Goal: Task Accomplishment & Management: Complete application form

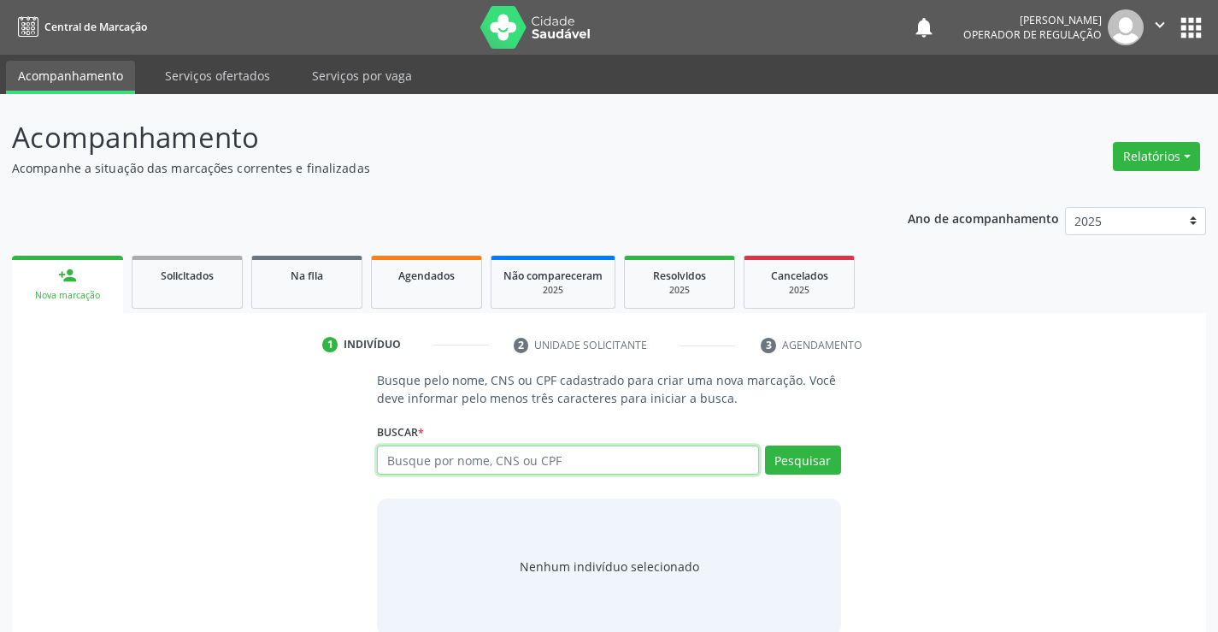
click at [481, 468] on input "text" at bounding box center [567, 459] width 381 height 29
type input "706800747275927"
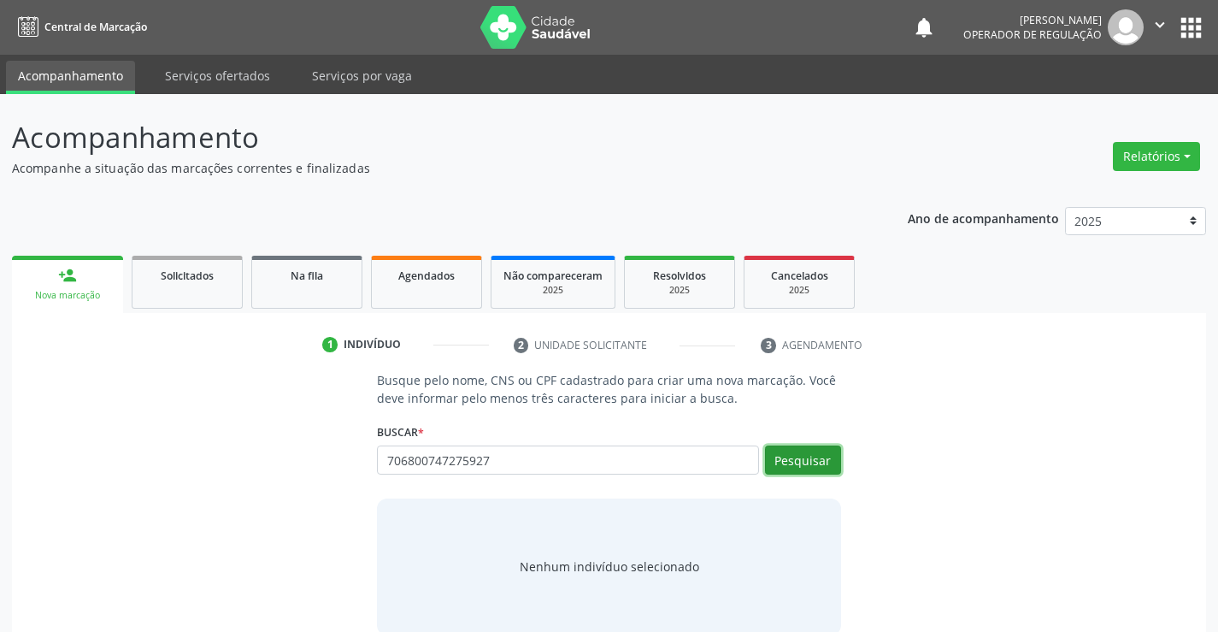
click at [816, 469] on button "Pesquisar" at bounding box center [803, 459] width 76 height 29
type input "706800747275927"
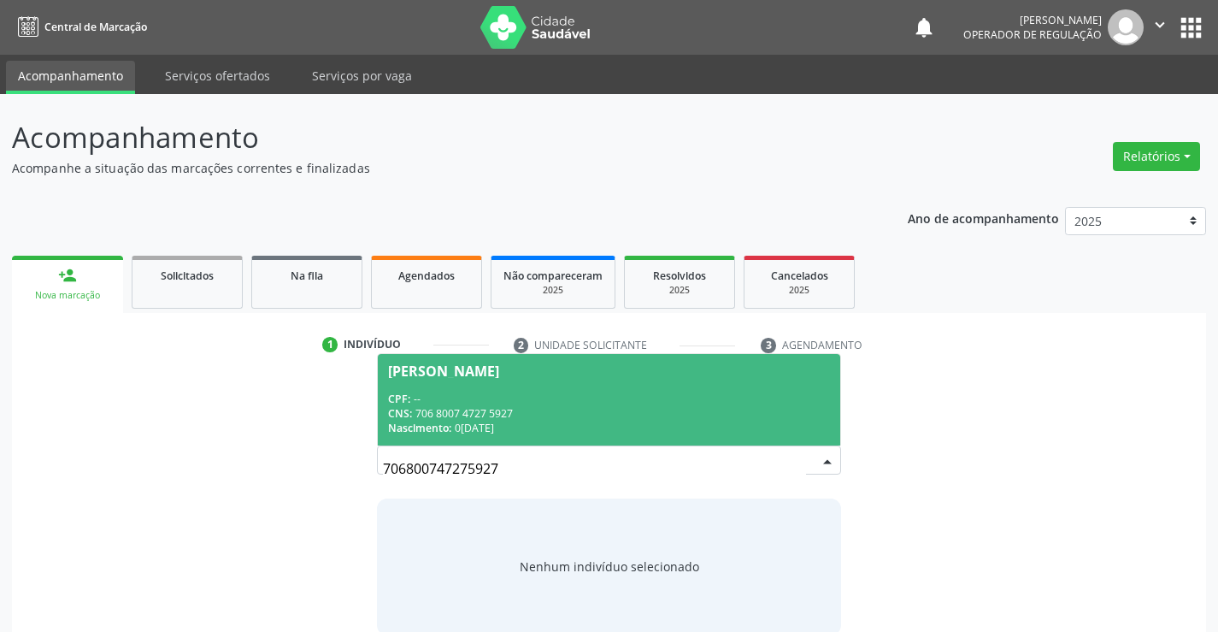
click at [661, 415] on div "CNS: 706 8007 4727 5927" at bounding box center [608, 413] width 441 height 15
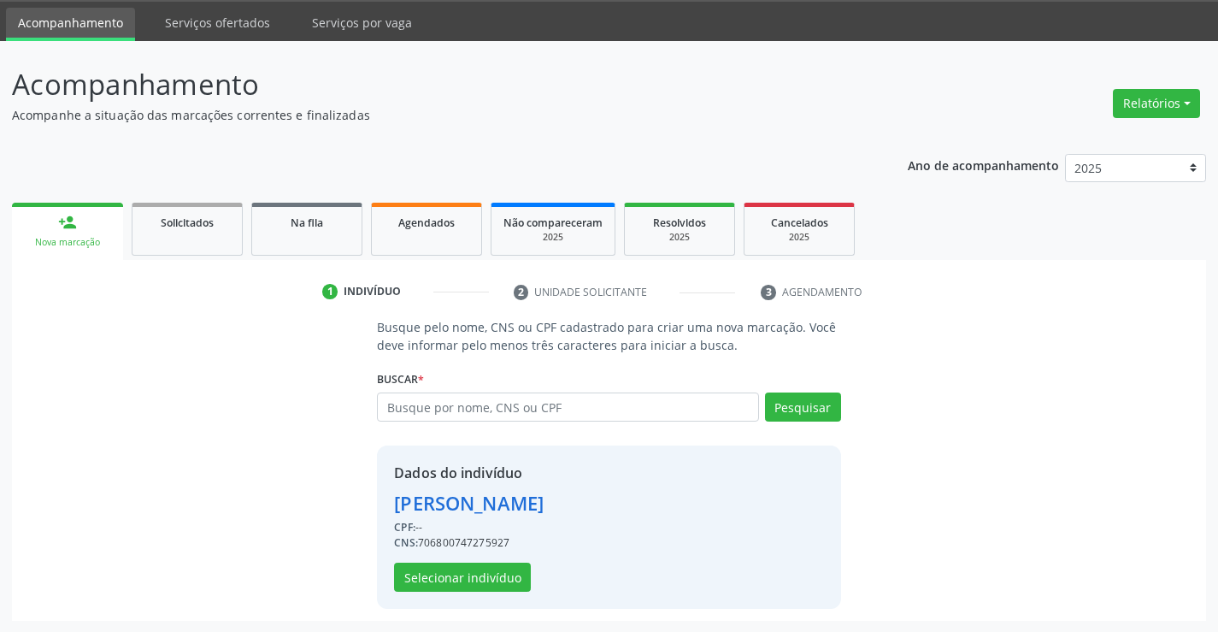
scroll to position [54, 0]
click at [472, 571] on button "Selecionar indivíduo" at bounding box center [462, 576] width 137 height 29
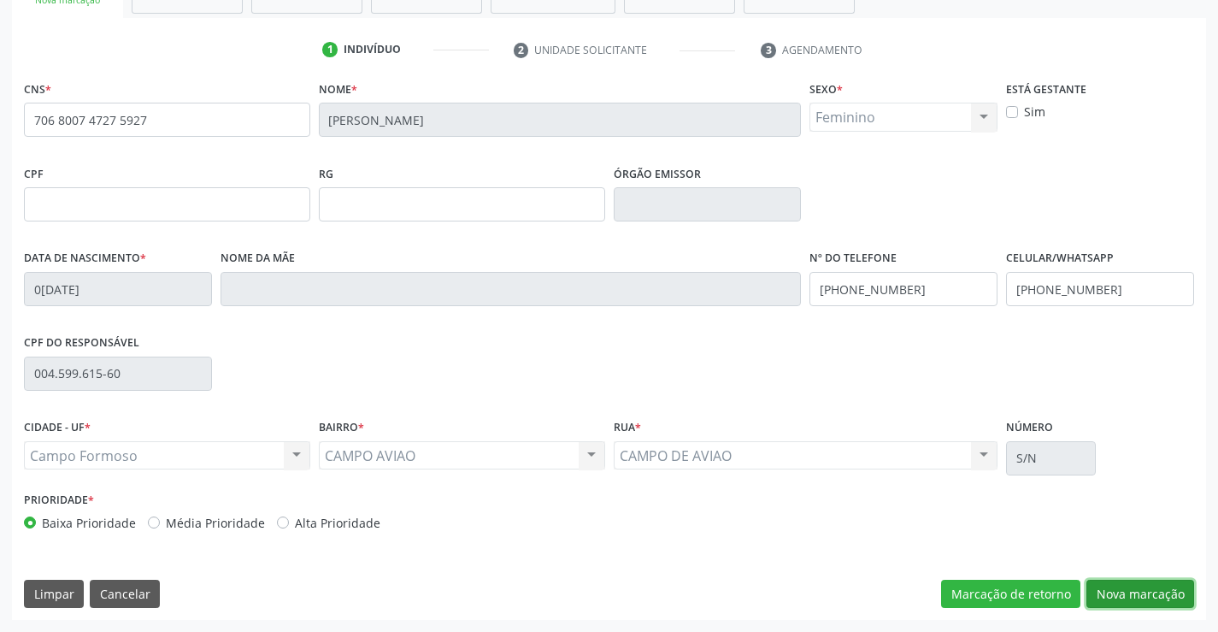
click at [1161, 582] on button "Nova marcação" at bounding box center [1141, 594] width 108 height 29
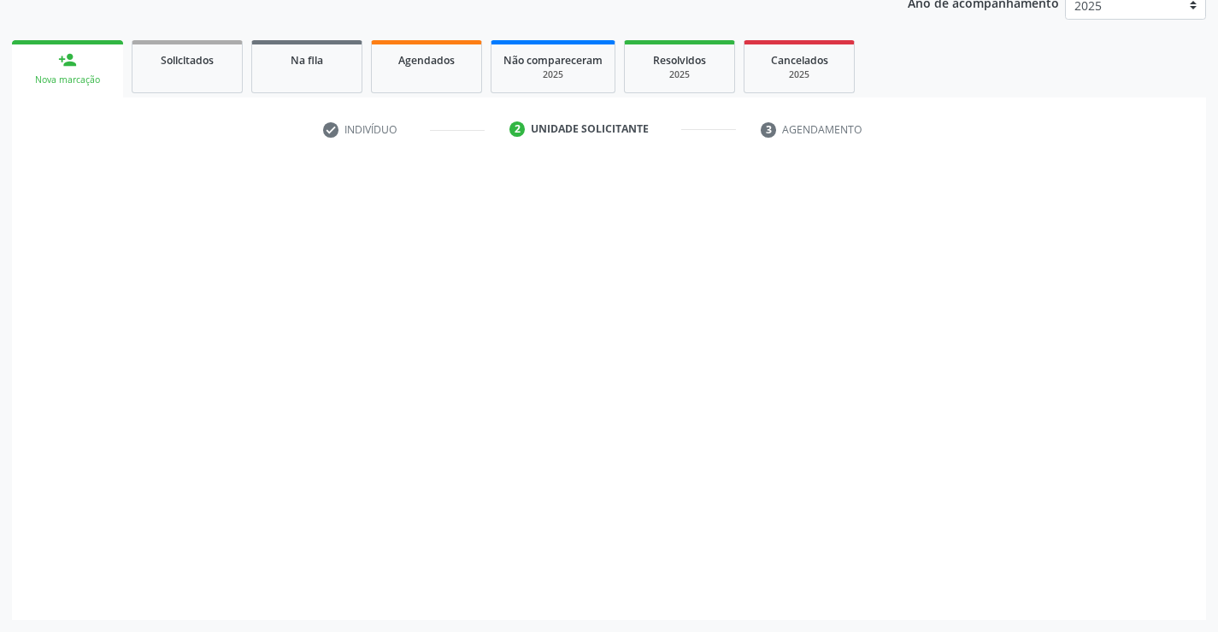
scroll to position [215, 0]
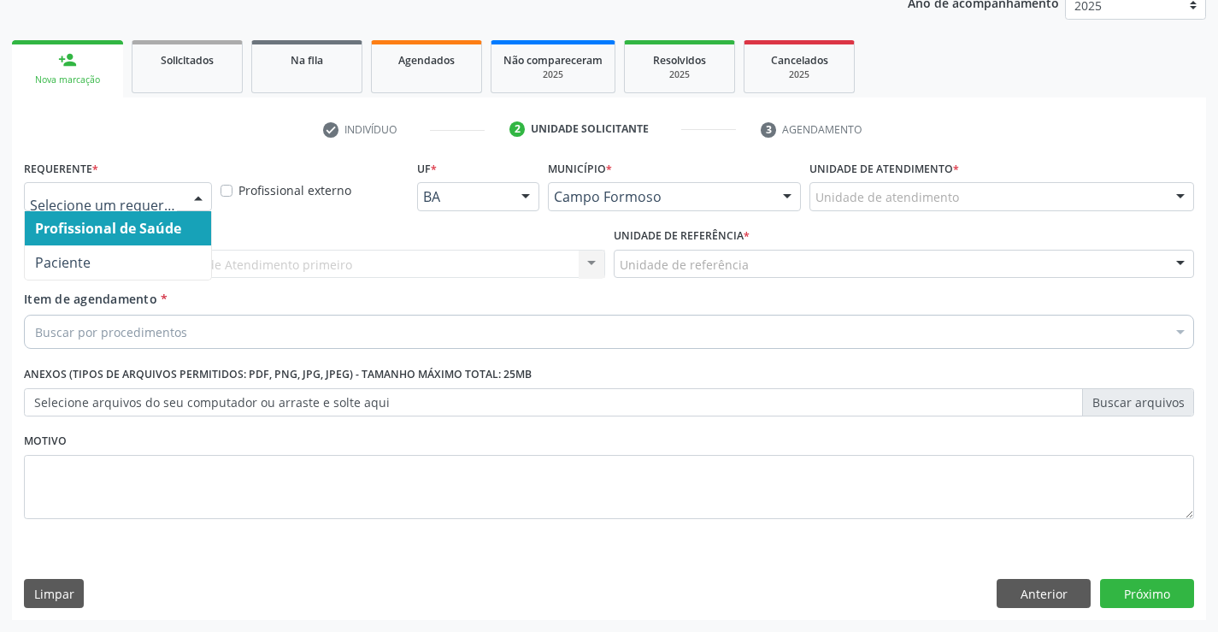
click at [182, 192] on div at bounding box center [118, 196] width 188 height 29
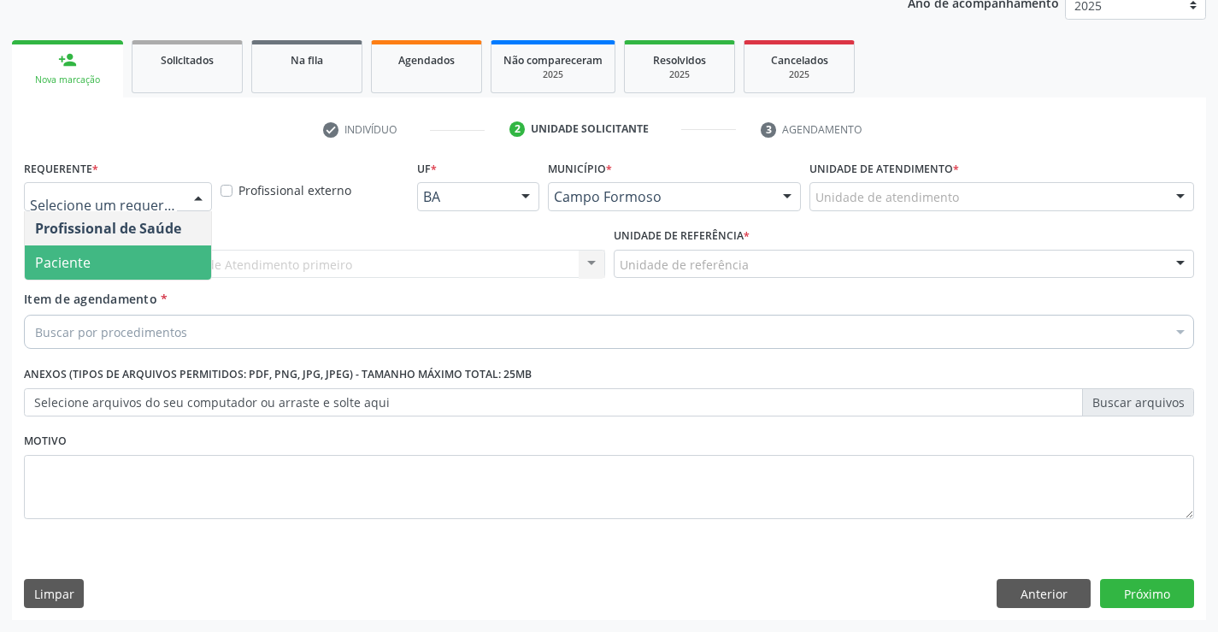
click at [143, 260] on span "Paciente" at bounding box center [118, 262] width 186 height 34
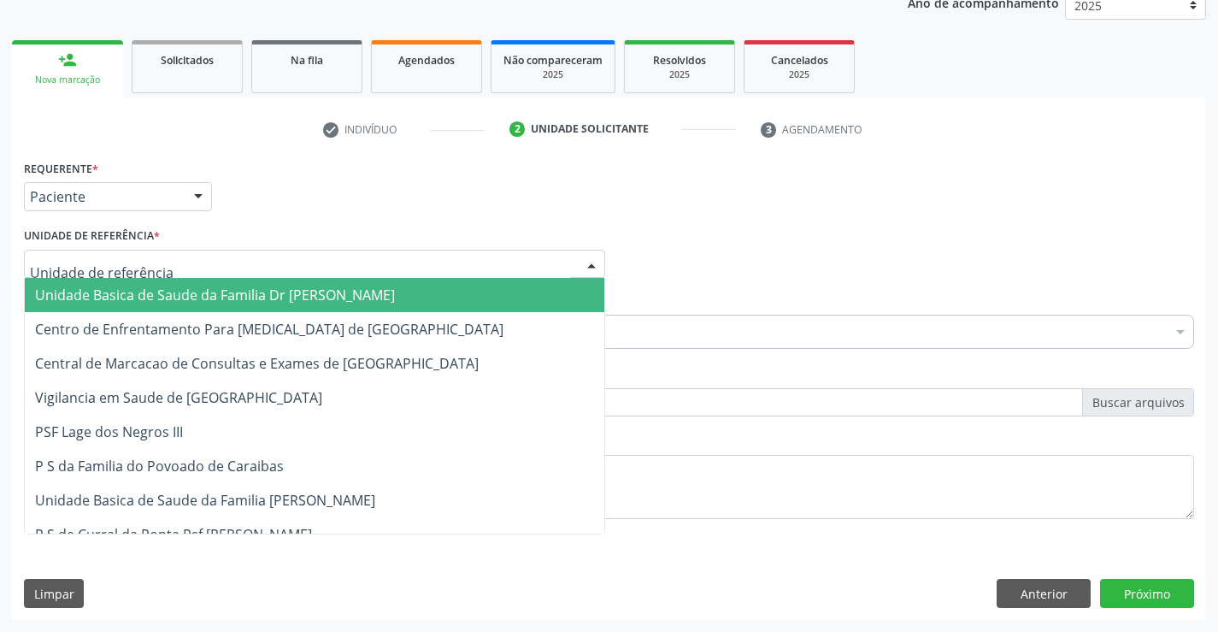
click at [228, 263] on div at bounding box center [314, 264] width 581 height 29
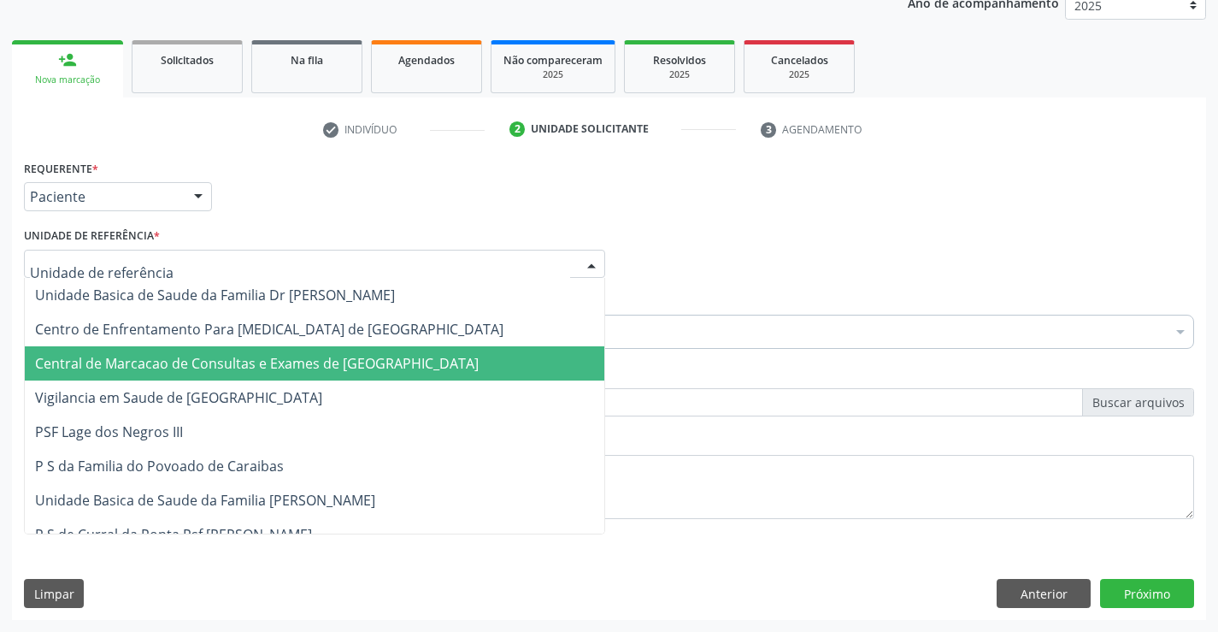
click at [239, 350] on span "Central de Marcacao de Consultas e Exames de [GEOGRAPHIC_DATA]" at bounding box center [315, 363] width 580 height 34
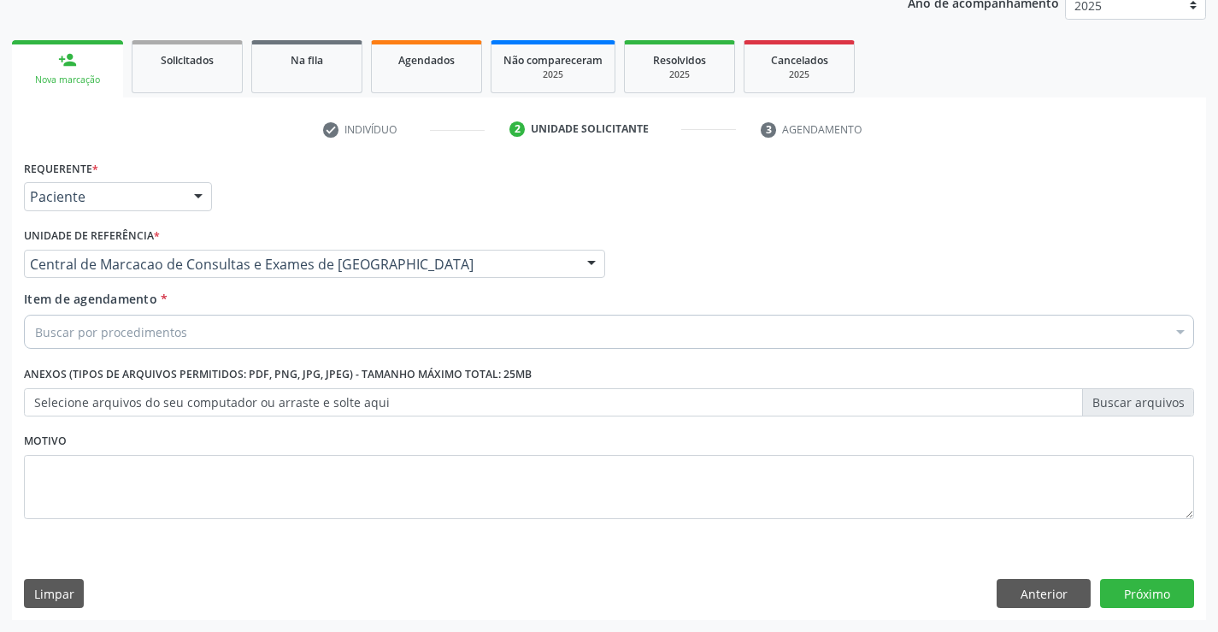
click at [229, 339] on div "Buscar por procedimentos" at bounding box center [609, 332] width 1170 height 34
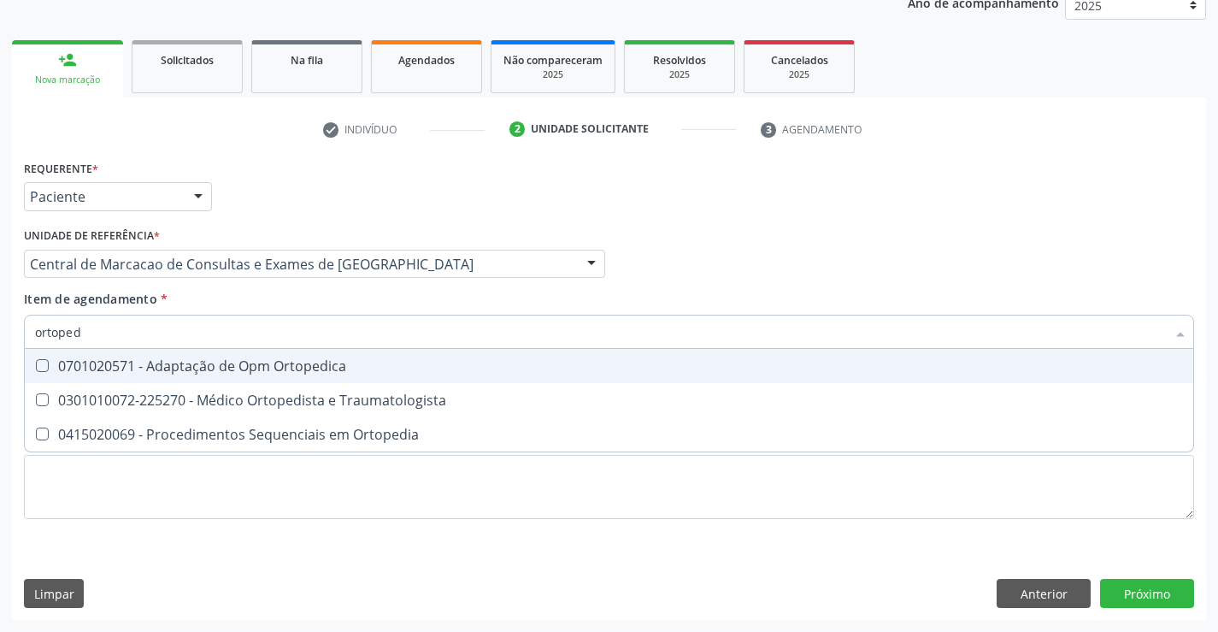
type input "ortopedi"
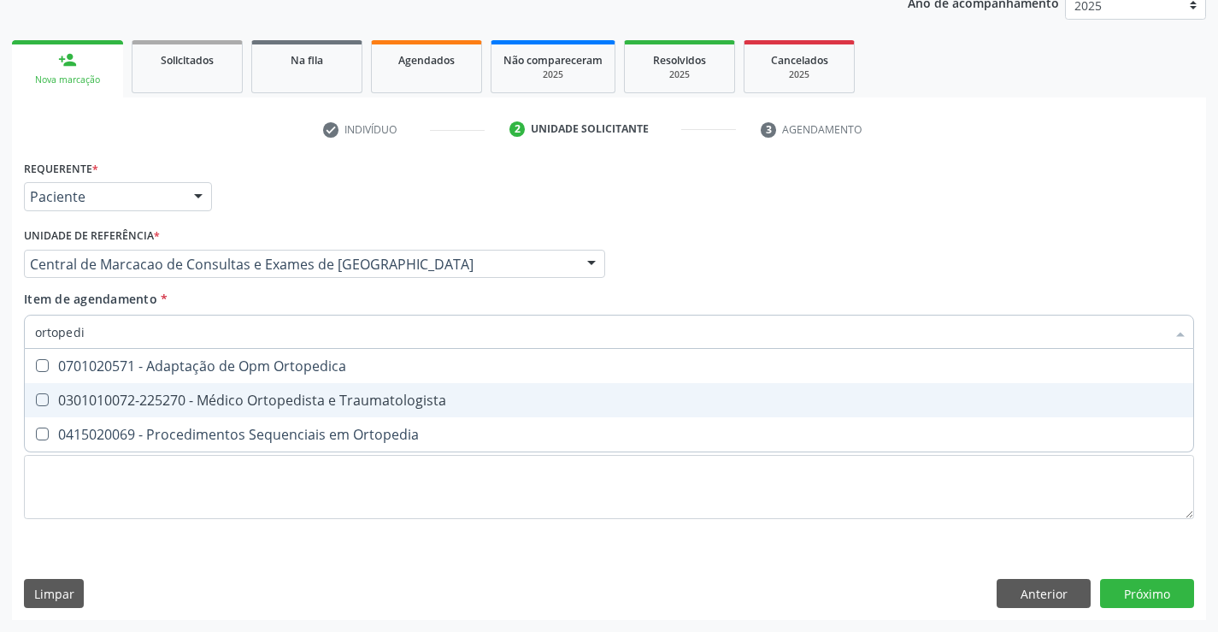
click at [271, 412] on span "0301010072-225270 - Médico Ortopedista e Traumatologista" at bounding box center [609, 400] width 1169 height 34
checkbox Traumatologista "true"
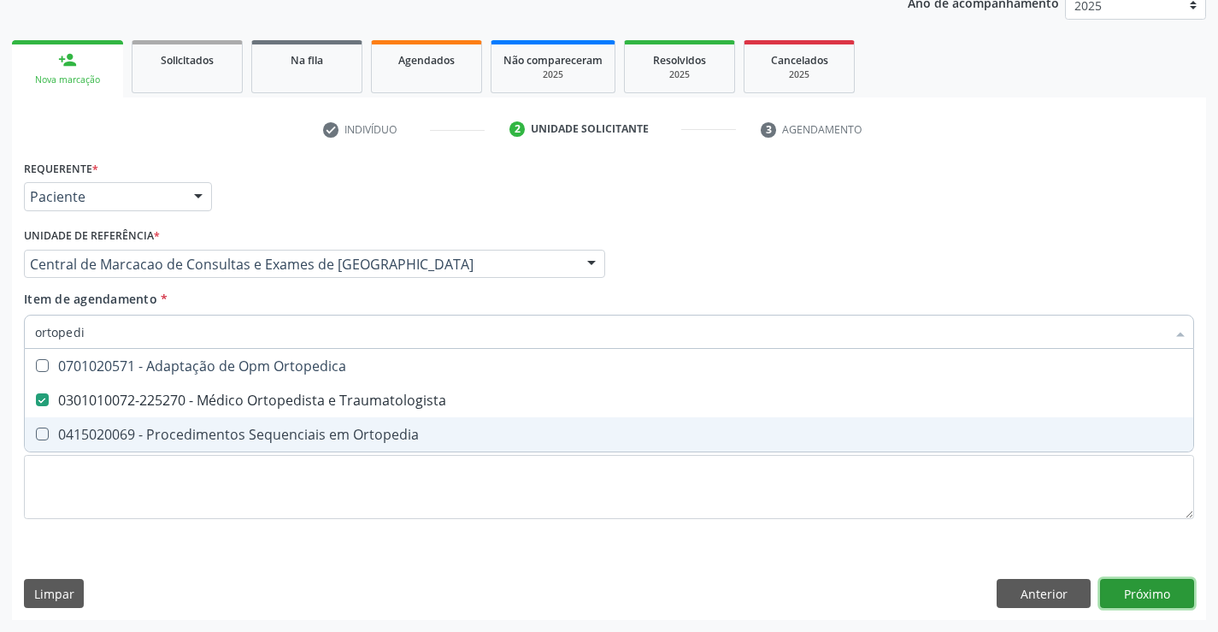
click at [1119, 586] on div "Requerente * Paciente Profissional de Saúde Paciente Nenhum resultado encontrad…" at bounding box center [609, 388] width 1194 height 464
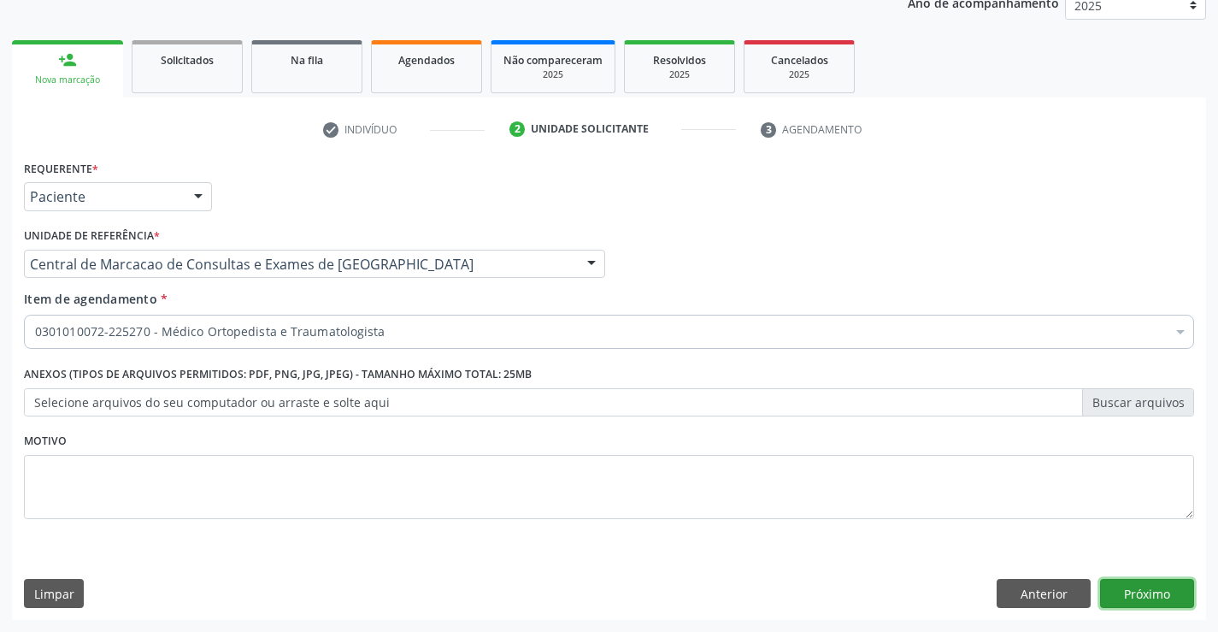
click at [1139, 602] on button "Próximo" at bounding box center [1147, 593] width 94 height 29
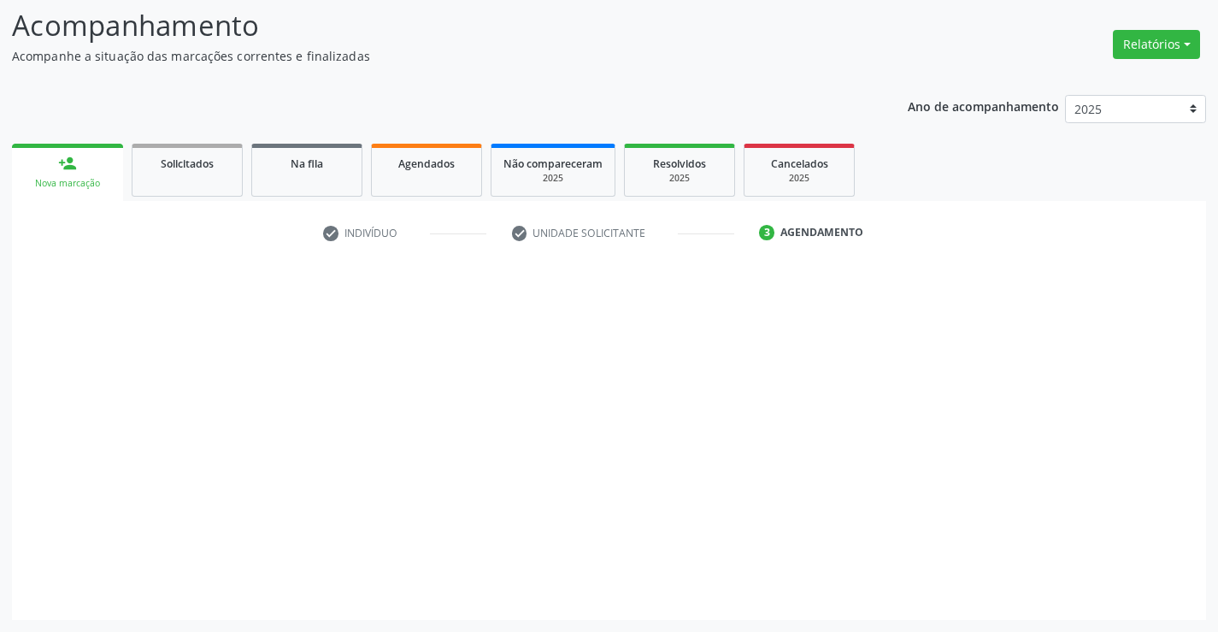
scroll to position [112, 0]
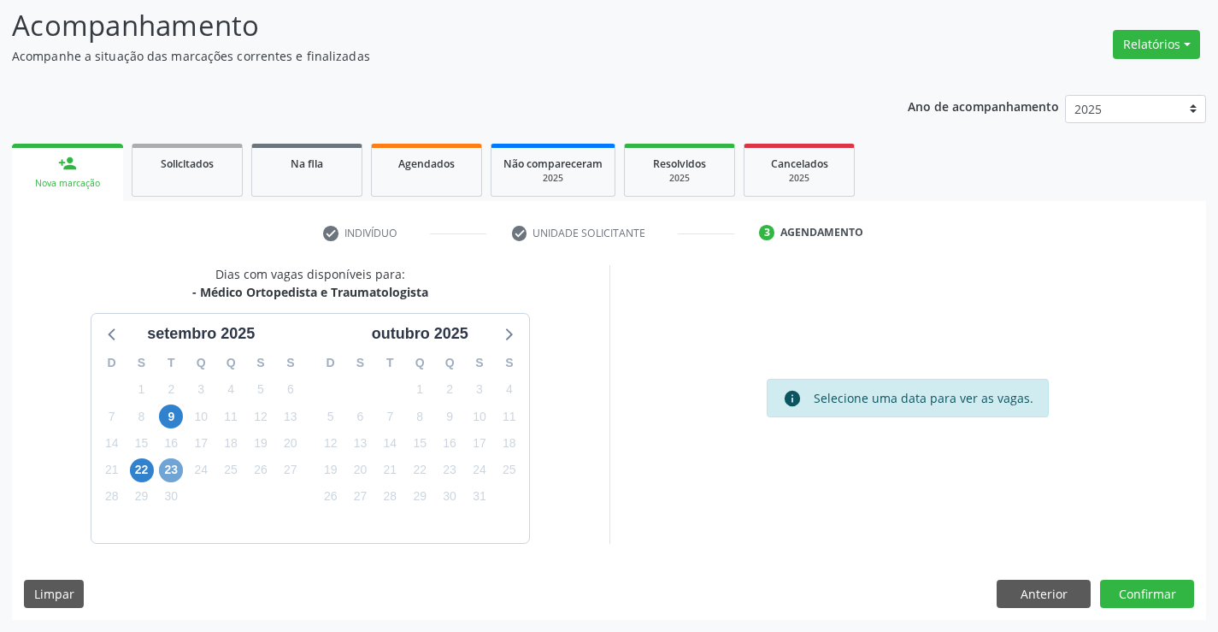
click at [171, 474] on span "23" at bounding box center [171, 470] width 24 height 24
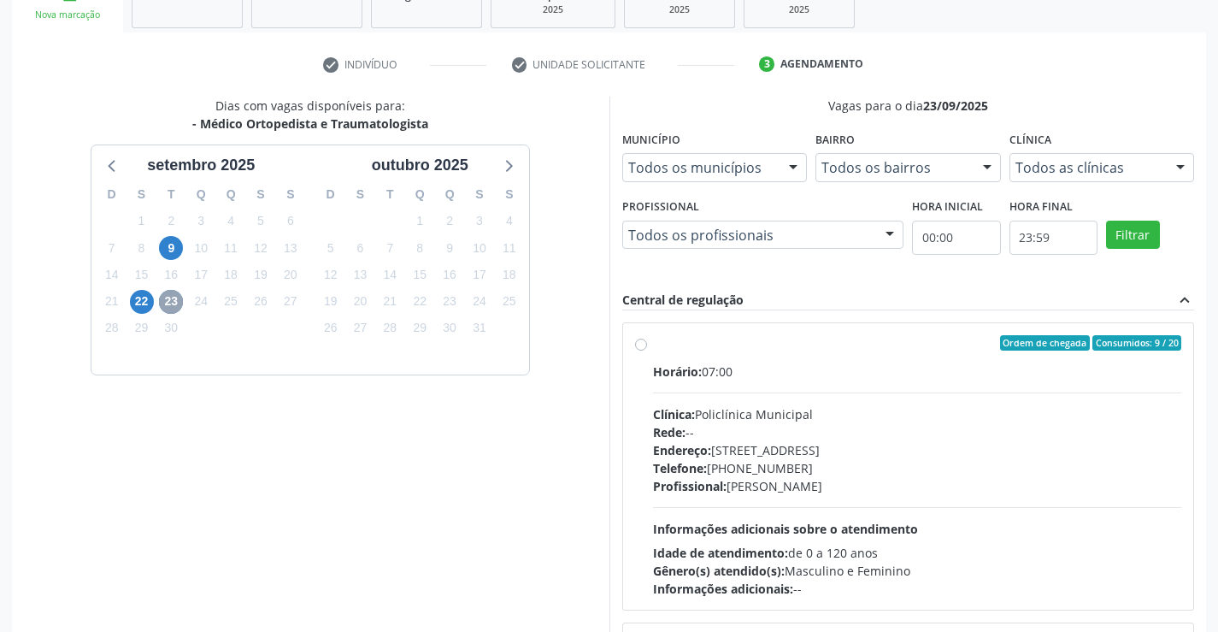
scroll to position [283, 0]
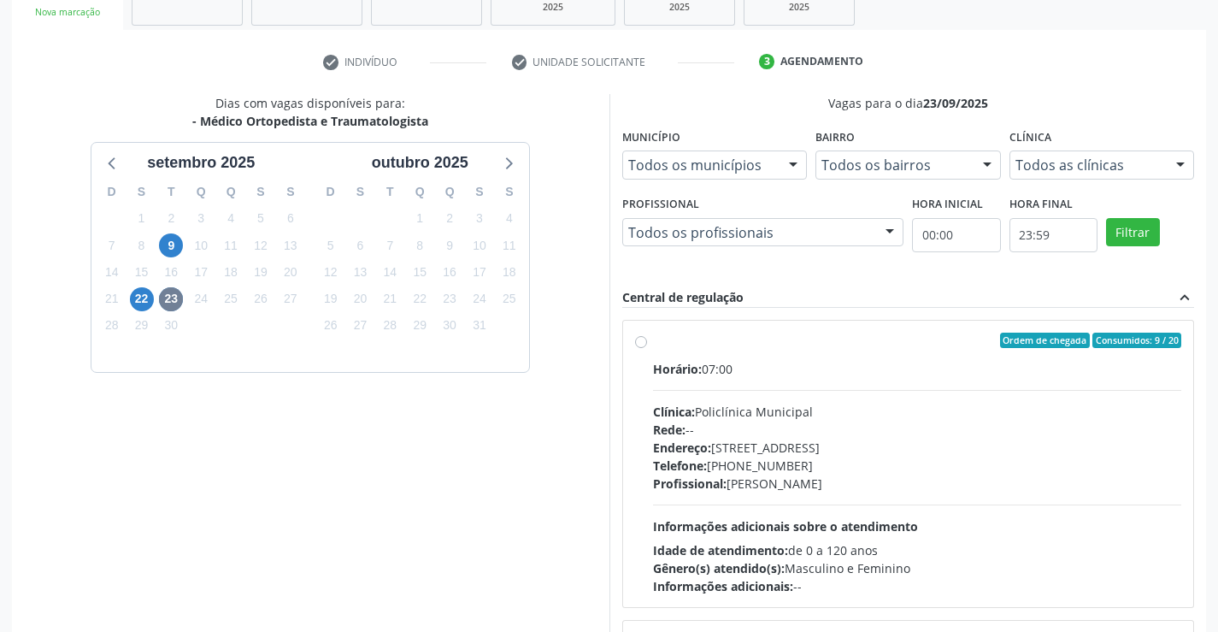
click at [737, 401] on div "Horário: 07:00 Clínica: Policlínica Municipal Rede: -- Endereço: Predio, nº 386…" at bounding box center [917, 477] width 529 height 235
click at [647, 348] on input "Ordem de chegada Consumidos: 9 / 20 Horário: 07:00 Clínica: Policlínica Municip…" at bounding box center [641, 340] width 12 height 15
radio input "true"
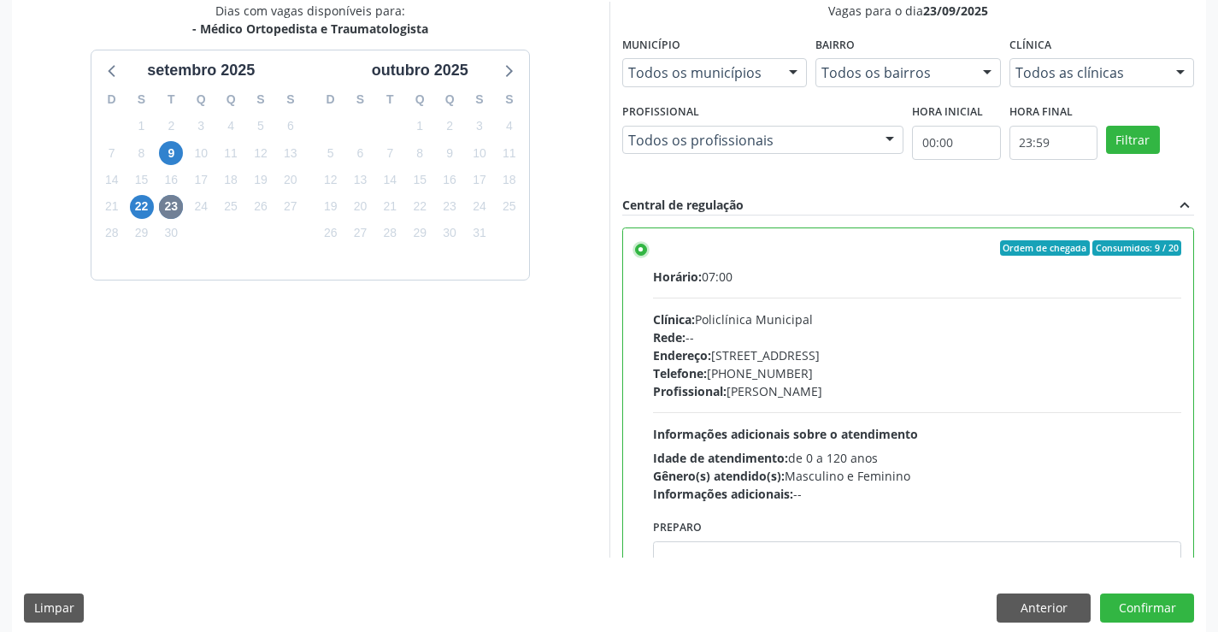
scroll to position [390, 0]
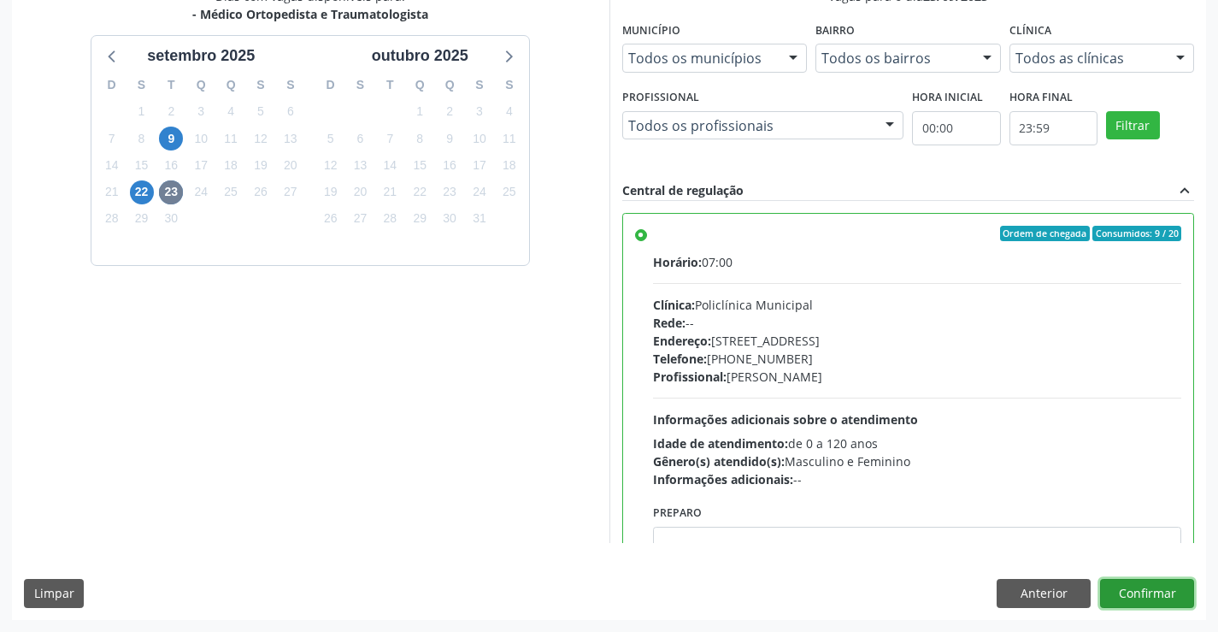
click at [1126, 592] on button "Confirmar" at bounding box center [1147, 593] width 94 height 29
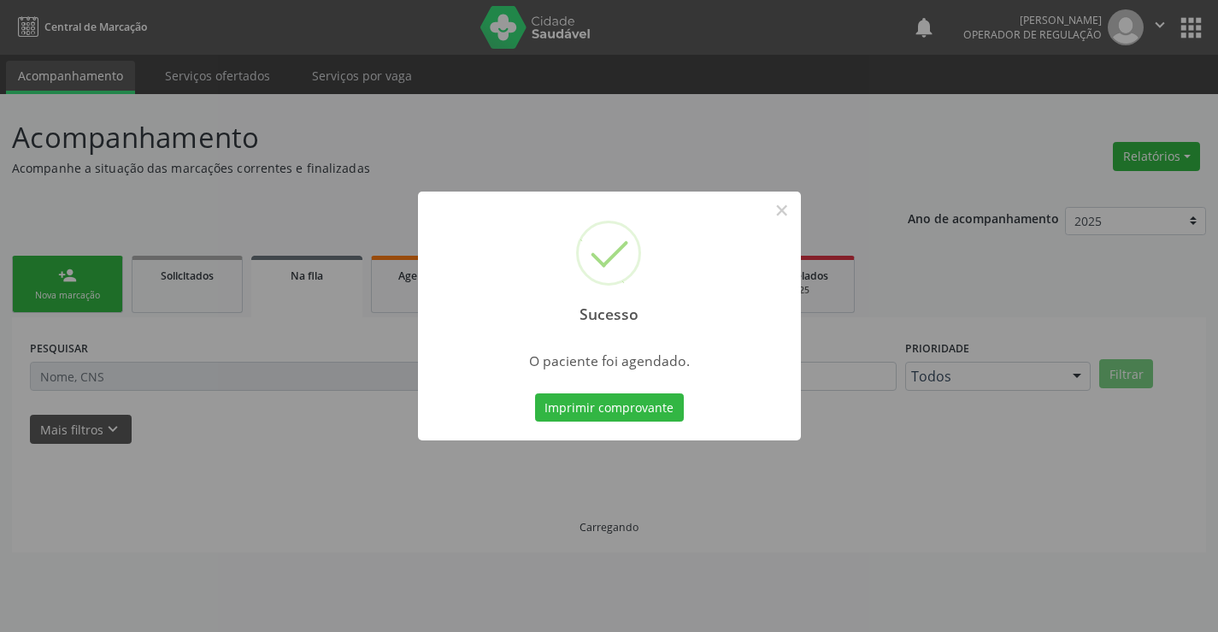
scroll to position [0, 0]
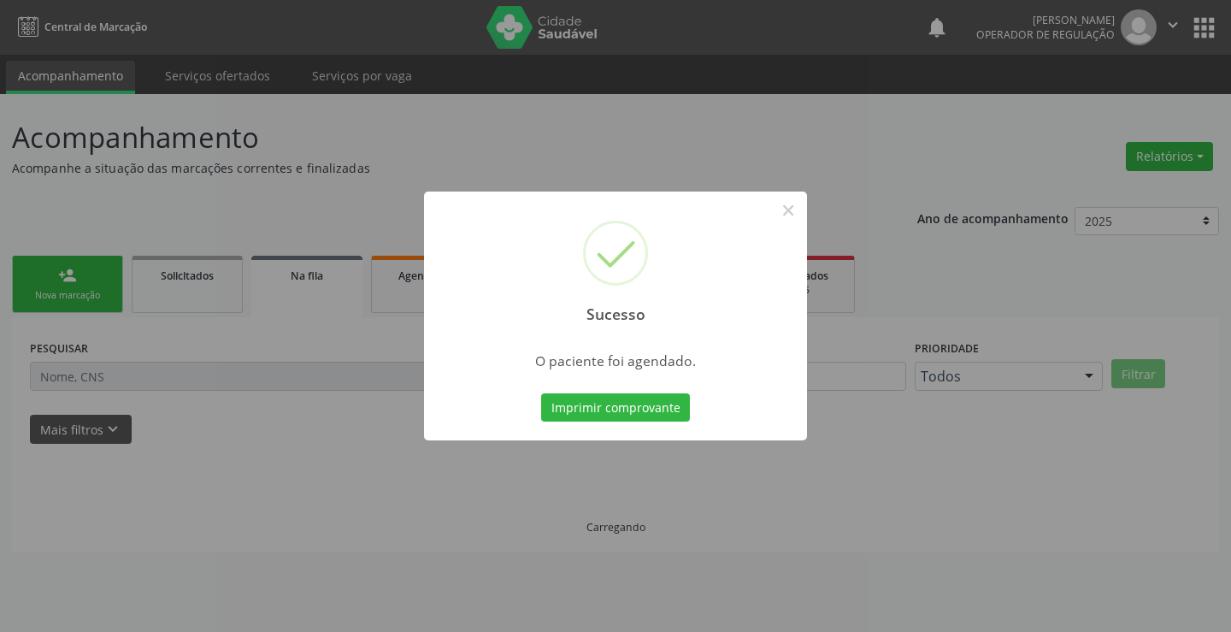
click at [541, 393] on button "Imprimir comprovante" at bounding box center [615, 407] width 149 height 29
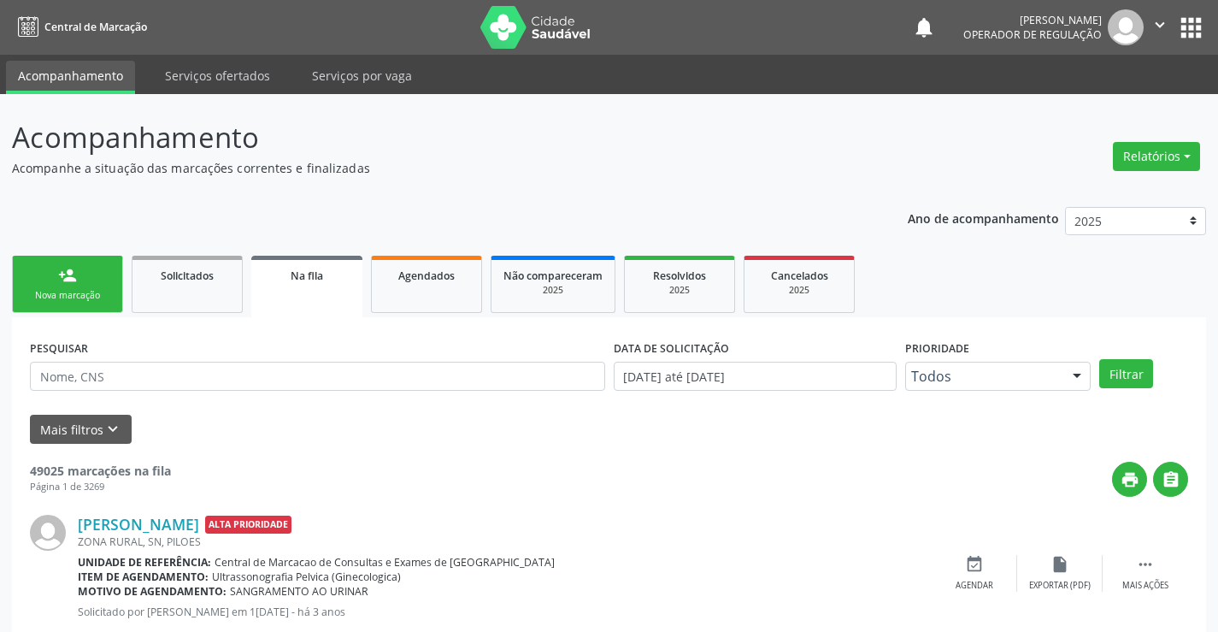
click at [99, 284] on link "person_add Nova marcação" at bounding box center [67, 284] width 111 height 57
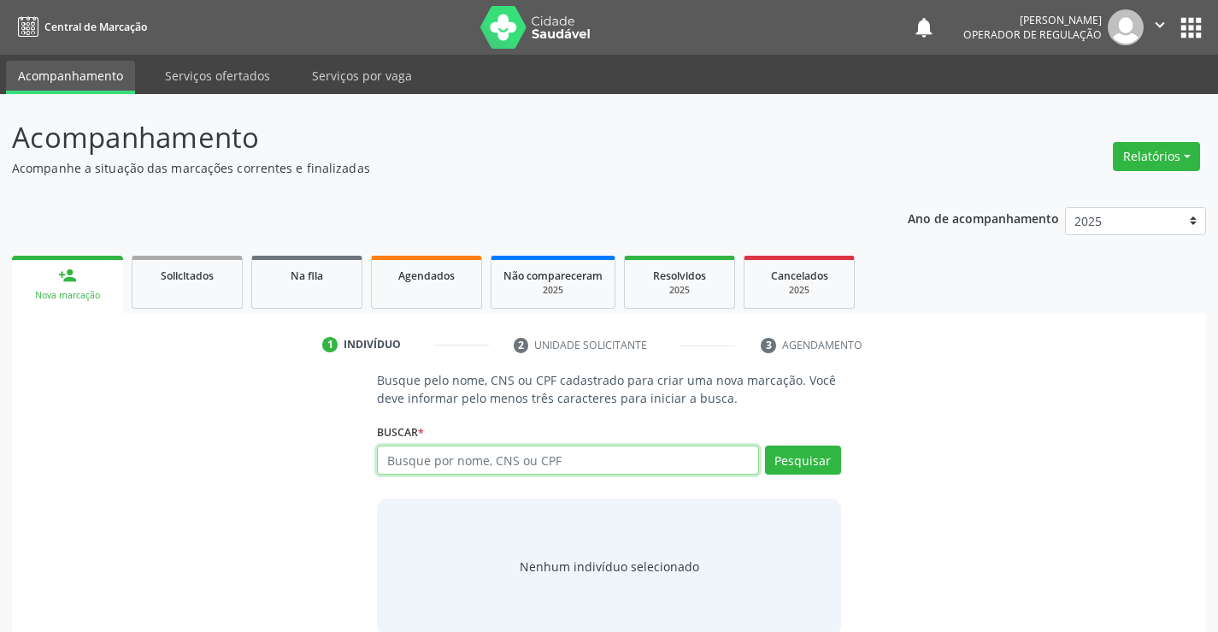
click at [525, 455] on input "text" at bounding box center [567, 459] width 381 height 29
type input "709900501625979"
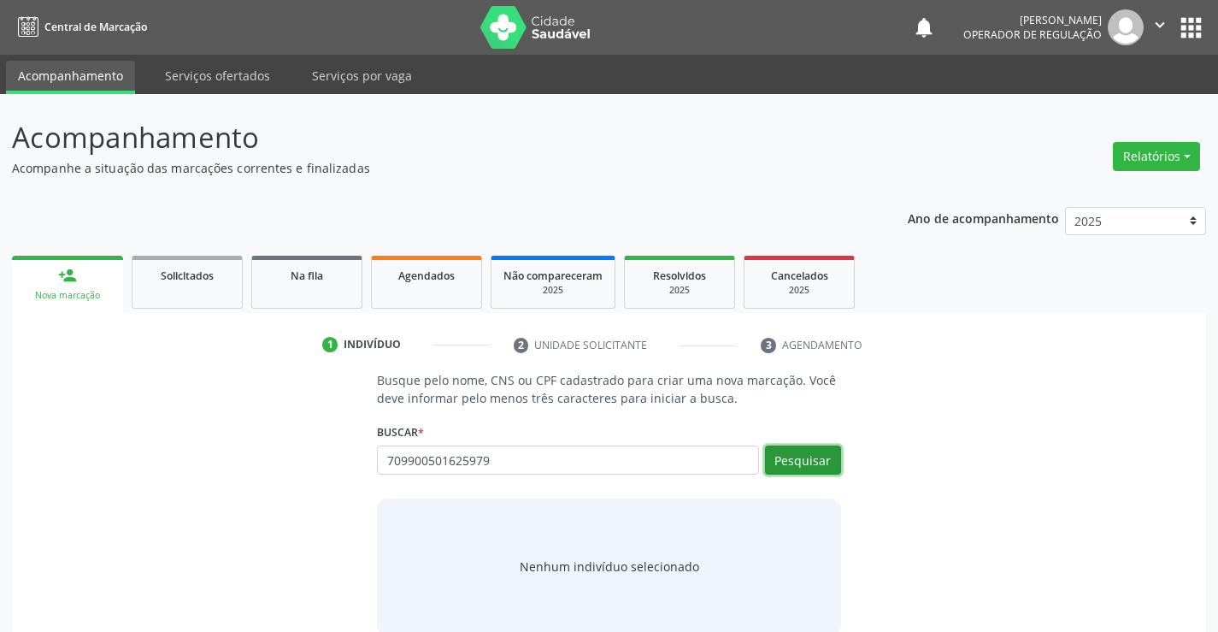
click at [816, 455] on button "Pesquisar" at bounding box center [803, 459] width 76 height 29
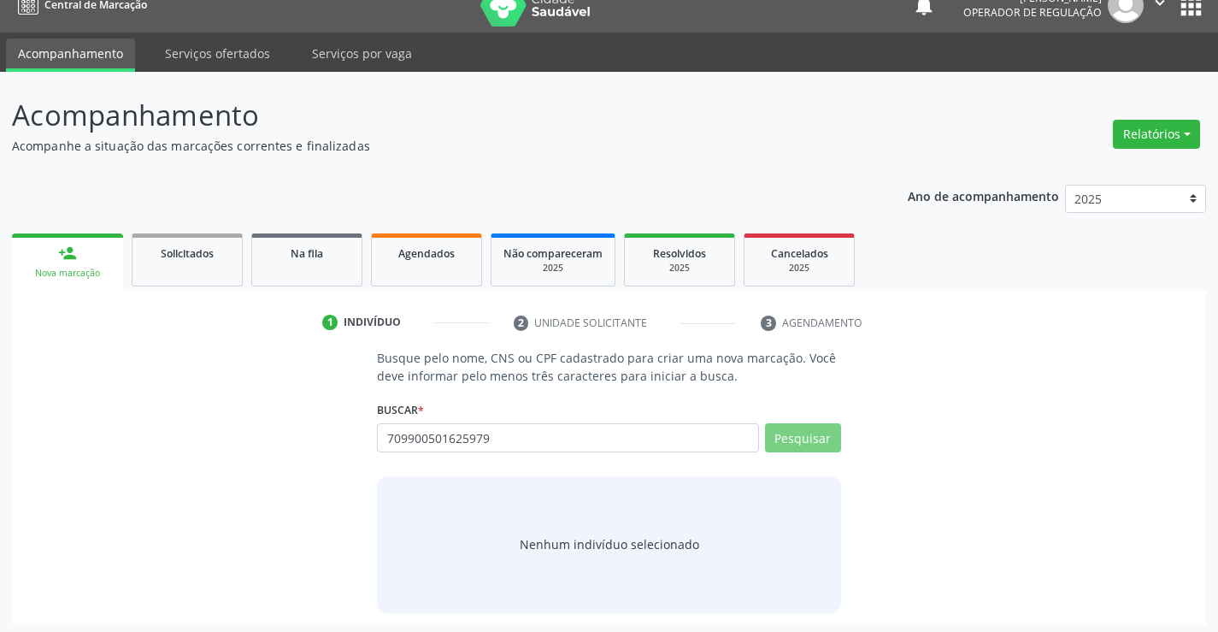
scroll to position [27, 0]
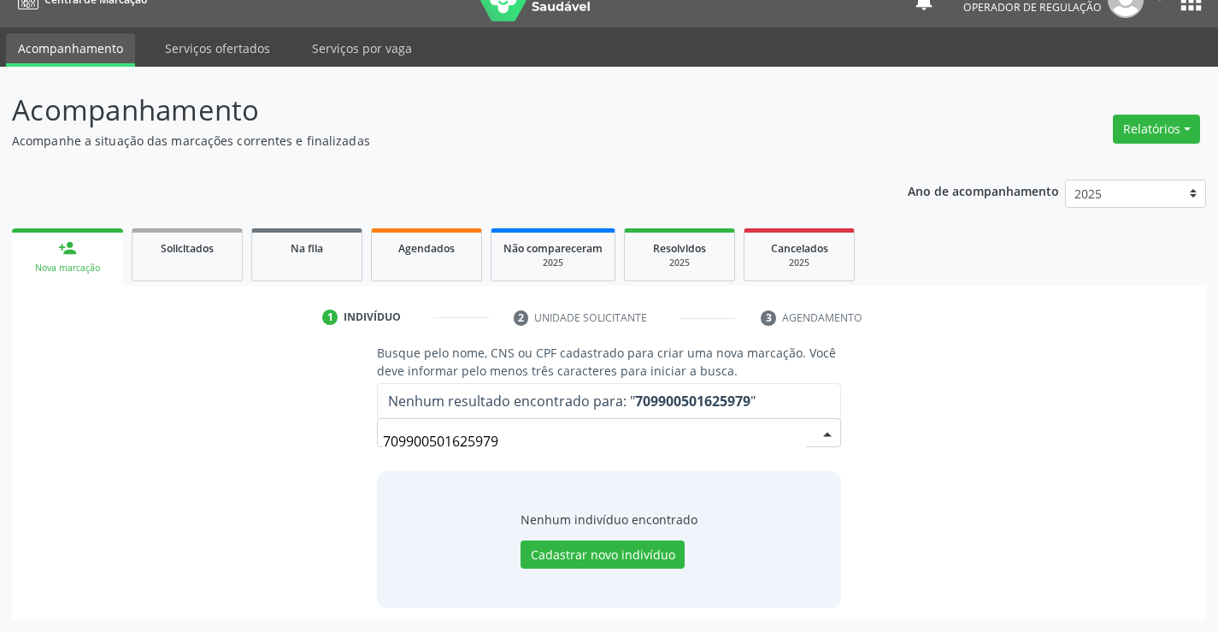
click at [534, 439] on input "709900501625979" at bounding box center [594, 441] width 422 height 34
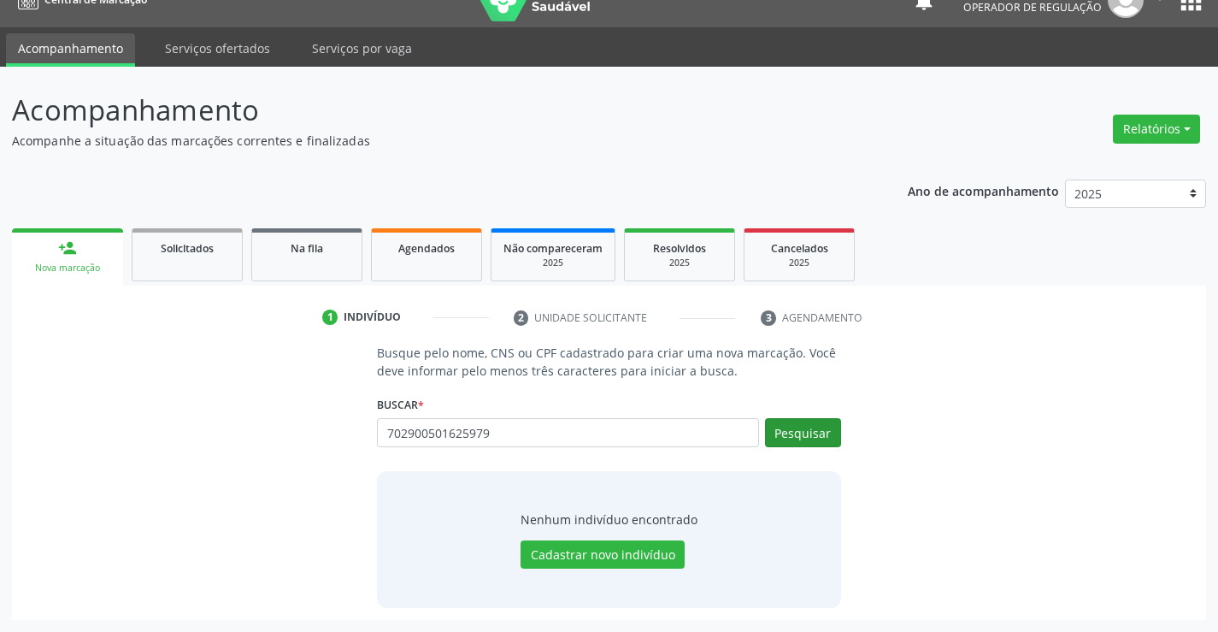
type input "702900501625979"
click at [820, 433] on button "Pesquisar" at bounding box center [803, 432] width 76 height 29
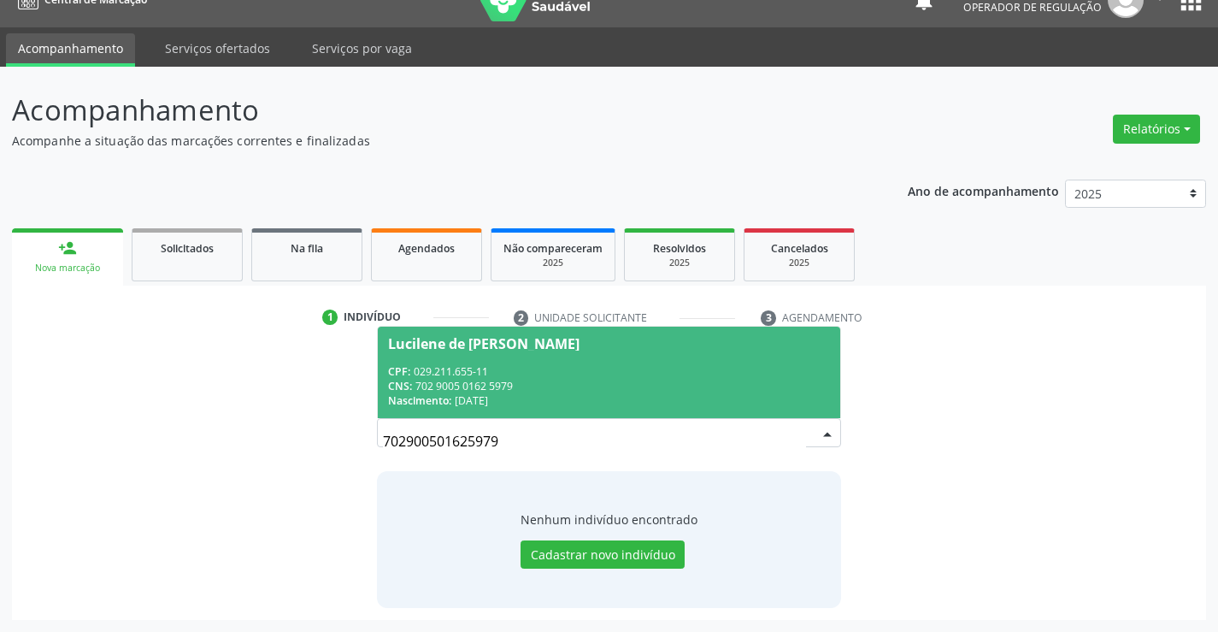
click at [604, 379] on div "CNS: 702 9005 0162 5979" at bounding box center [608, 386] width 441 height 15
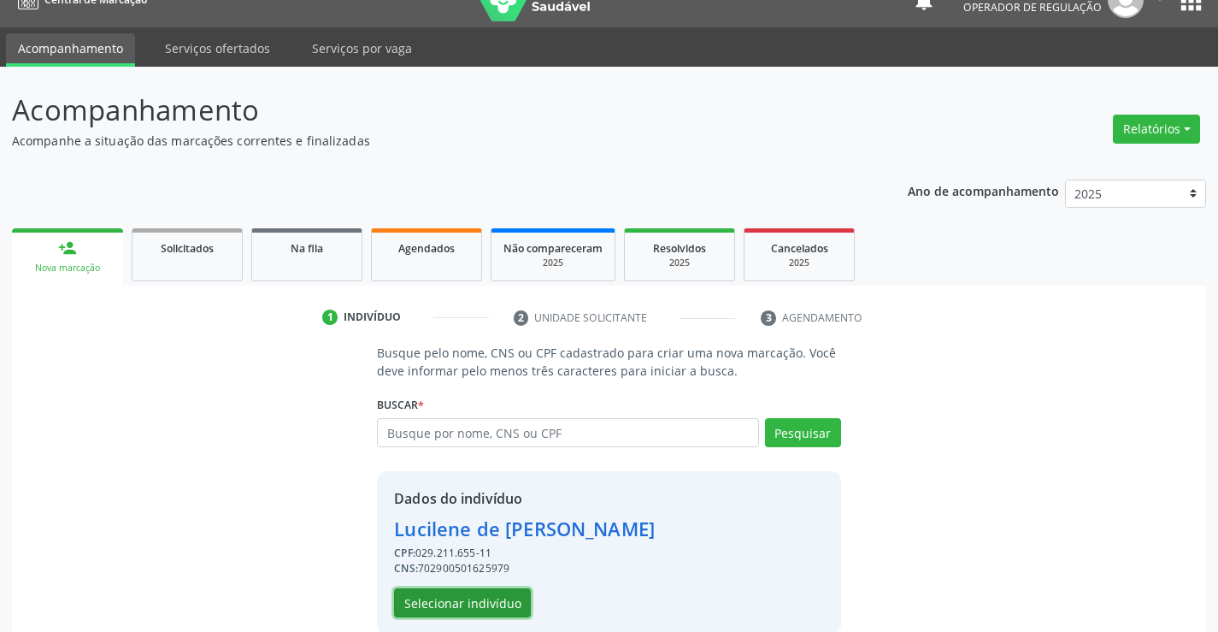
click at [490, 601] on button "Selecionar indivíduo" at bounding box center [462, 602] width 137 height 29
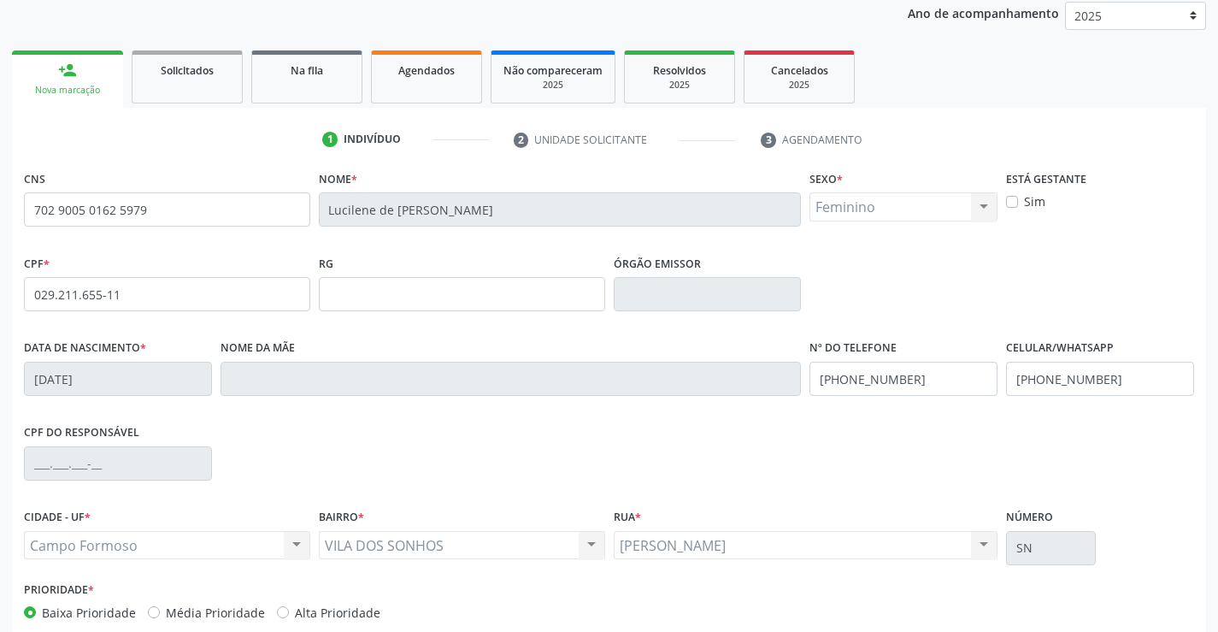
scroll to position [284, 0]
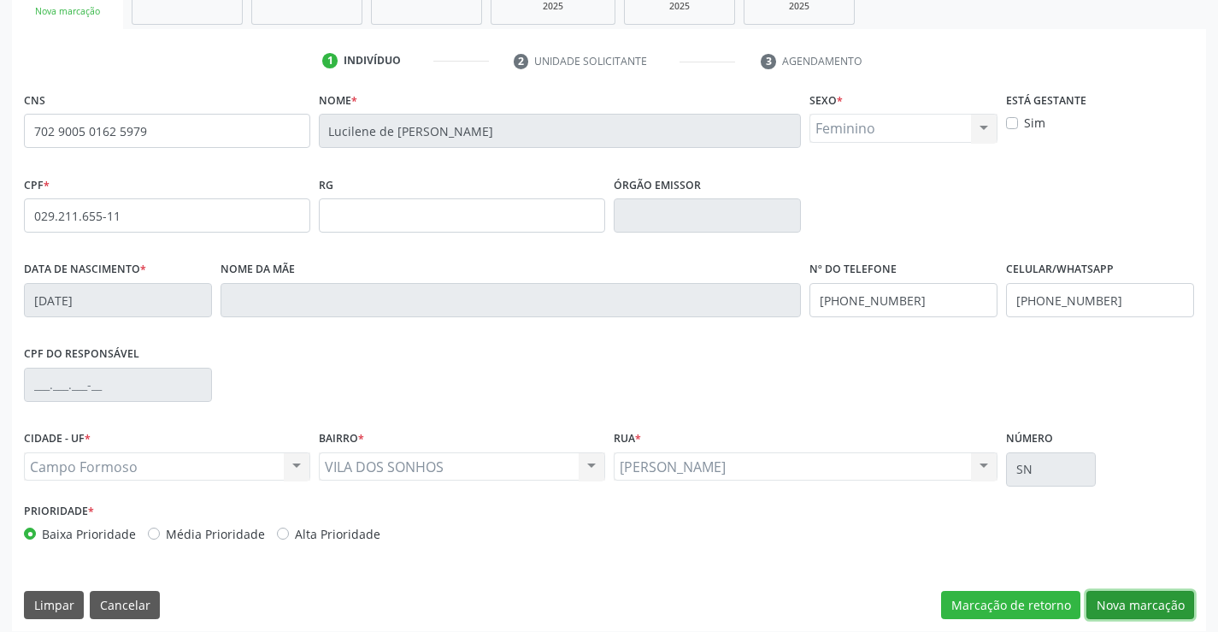
click at [1124, 601] on button "Nova marcação" at bounding box center [1141, 605] width 108 height 29
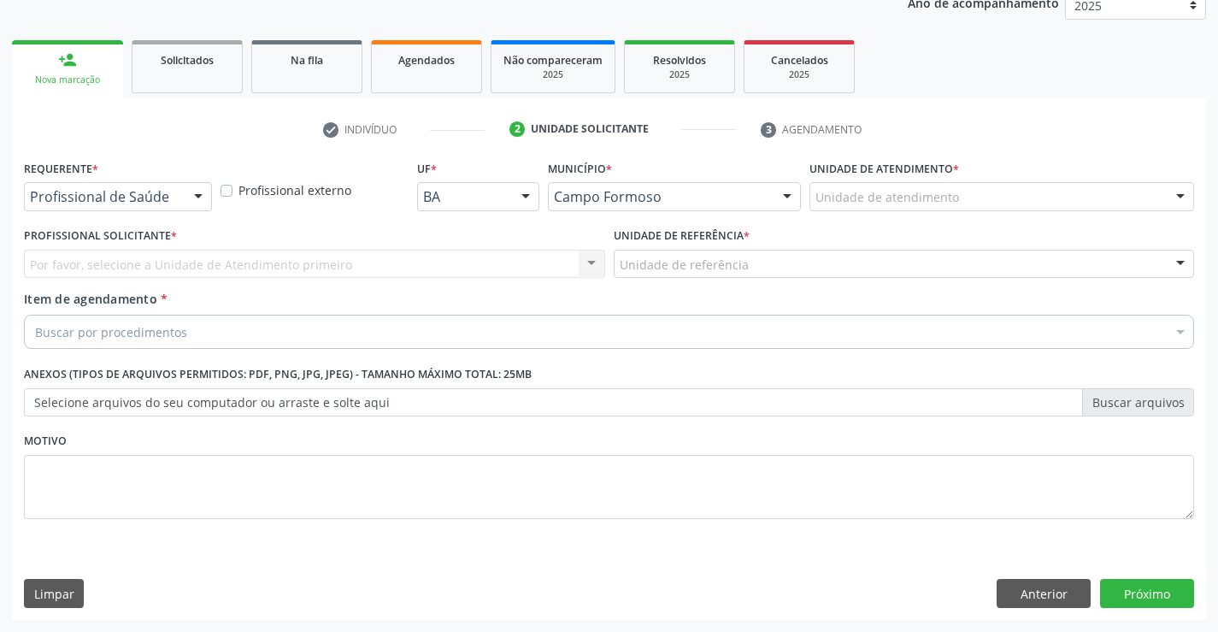
scroll to position [215, 0]
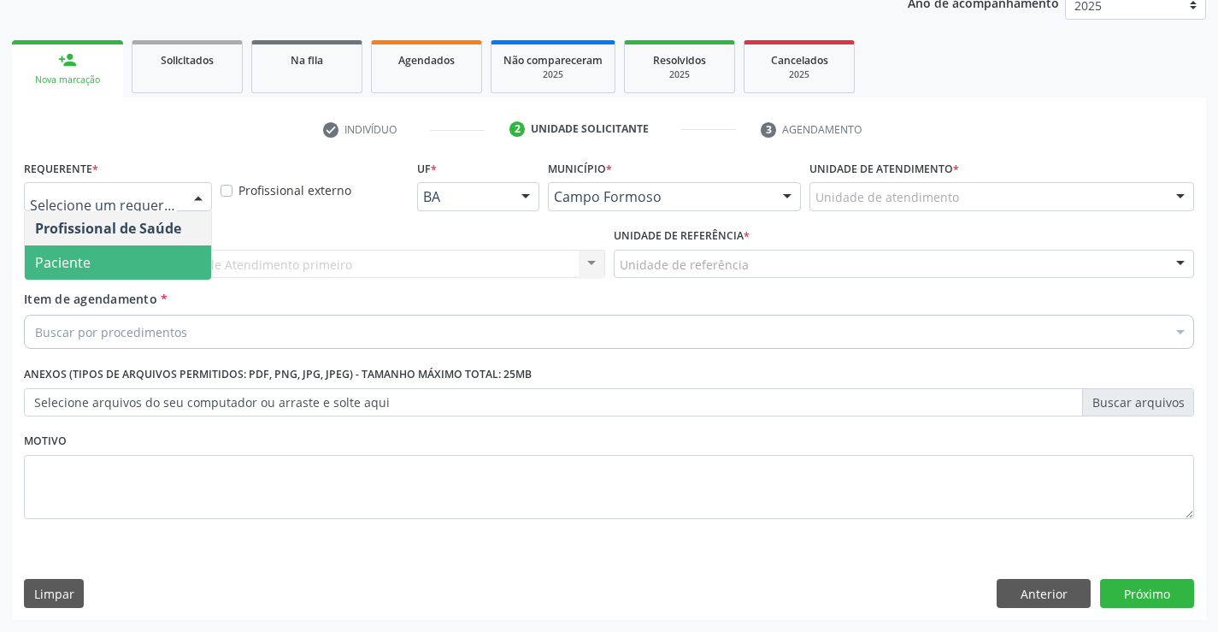
click at [121, 248] on span "Paciente" at bounding box center [118, 262] width 186 height 34
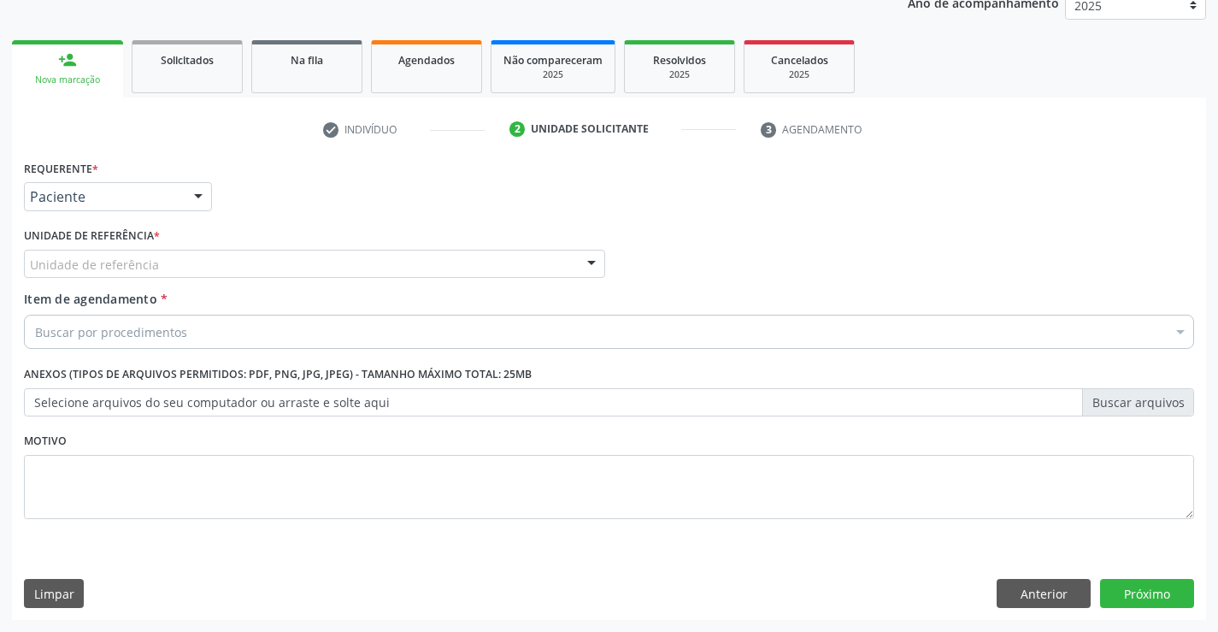
click at [173, 266] on div "Unidade de referência" at bounding box center [314, 264] width 581 height 29
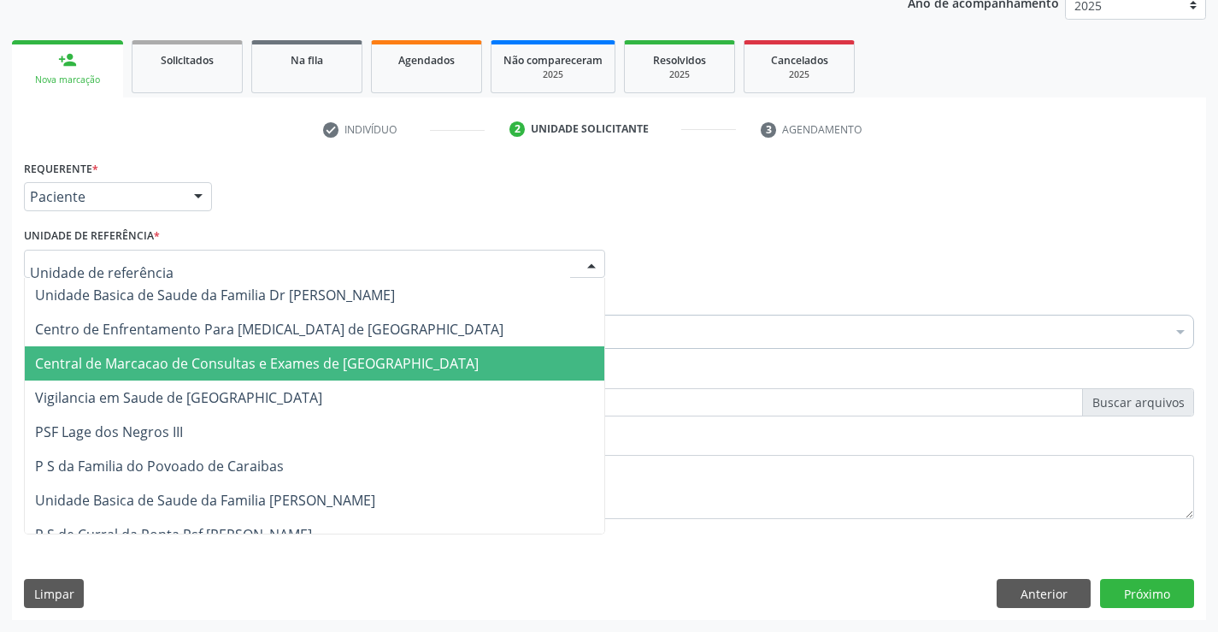
click at [154, 371] on span "Central de Marcacao de Consultas e Exames de [GEOGRAPHIC_DATA]" at bounding box center [257, 363] width 444 height 19
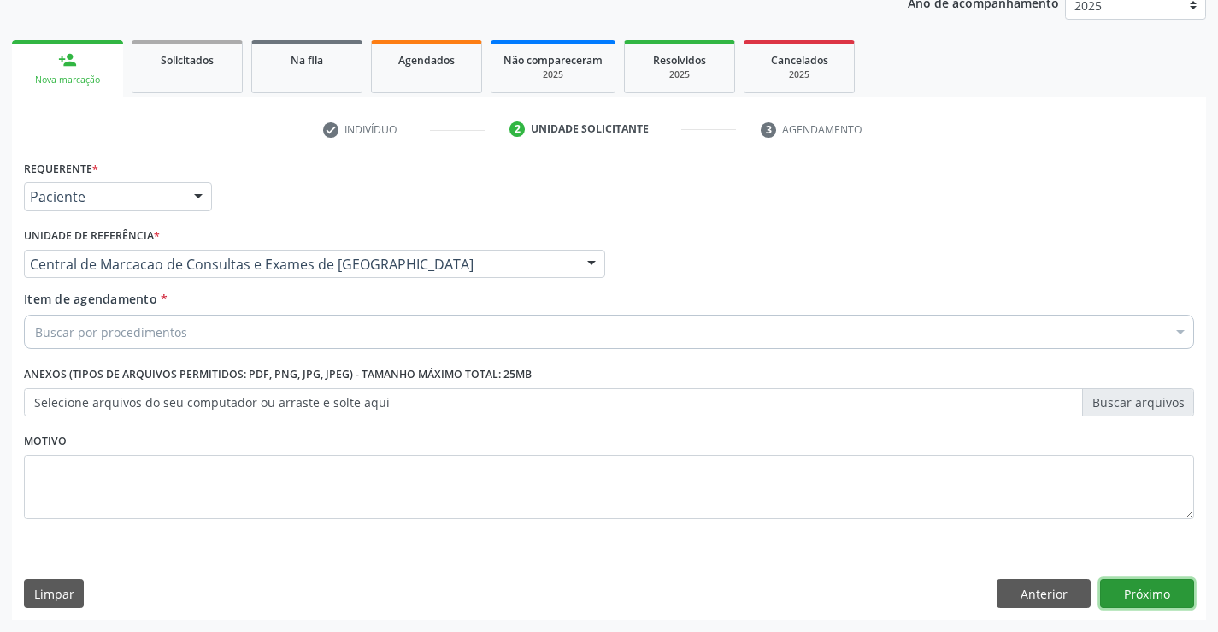
click at [1171, 580] on button "Próximo" at bounding box center [1147, 593] width 94 height 29
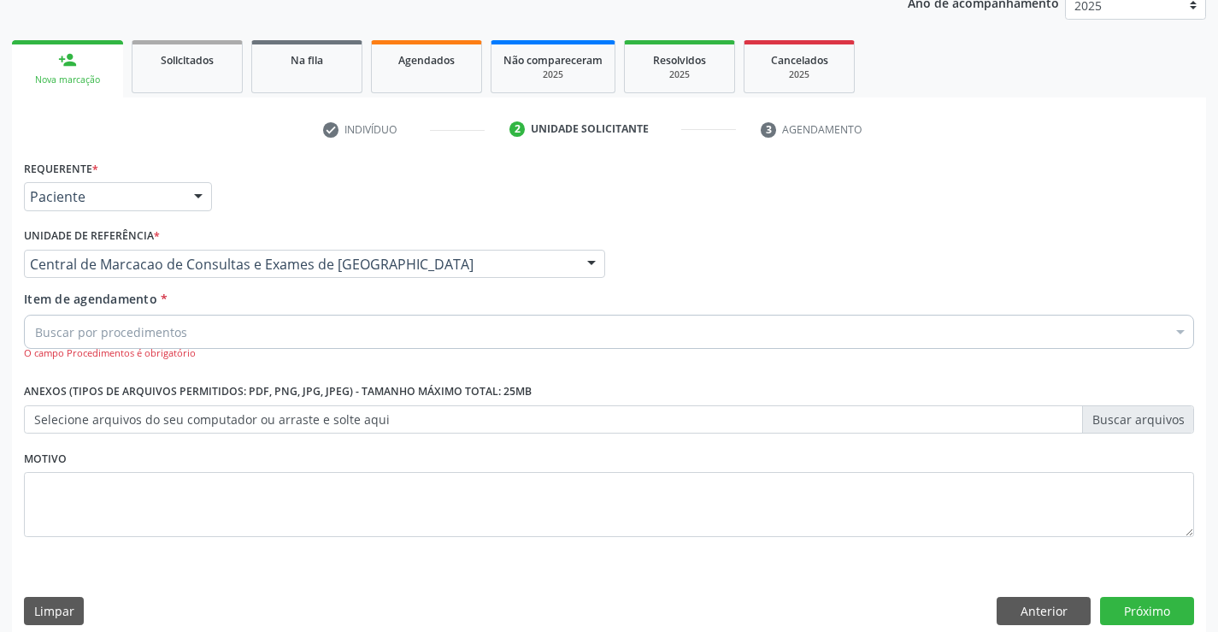
click at [234, 333] on div "Buscar por procedimentos" at bounding box center [609, 332] width 1170 height 34
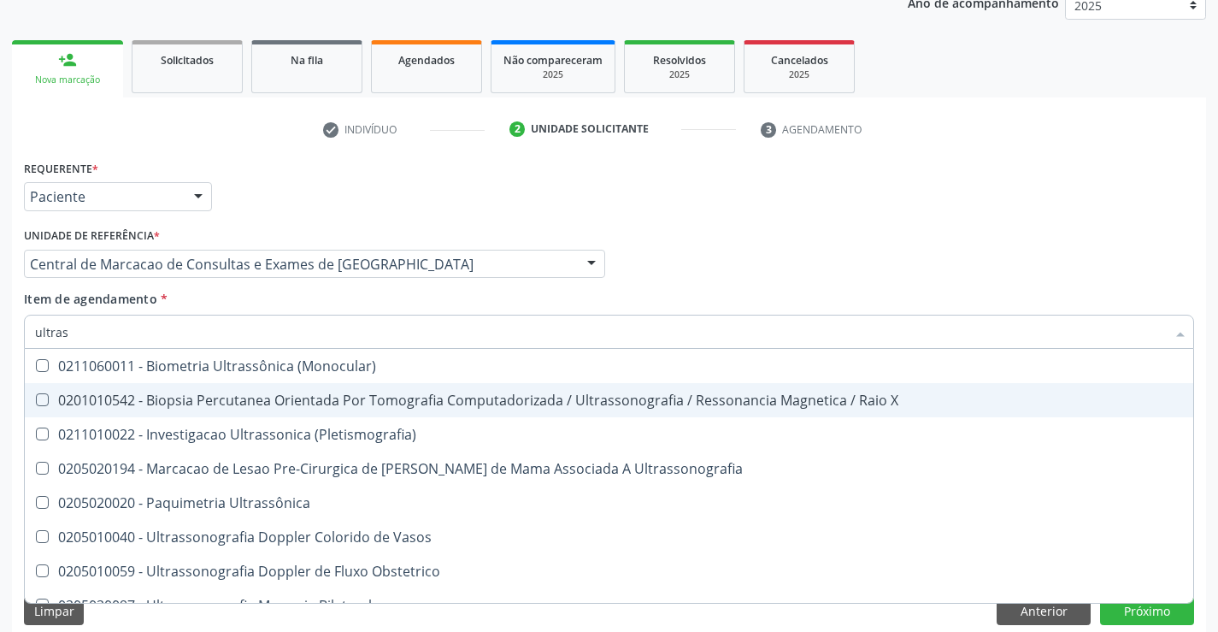
type input "ultrass"
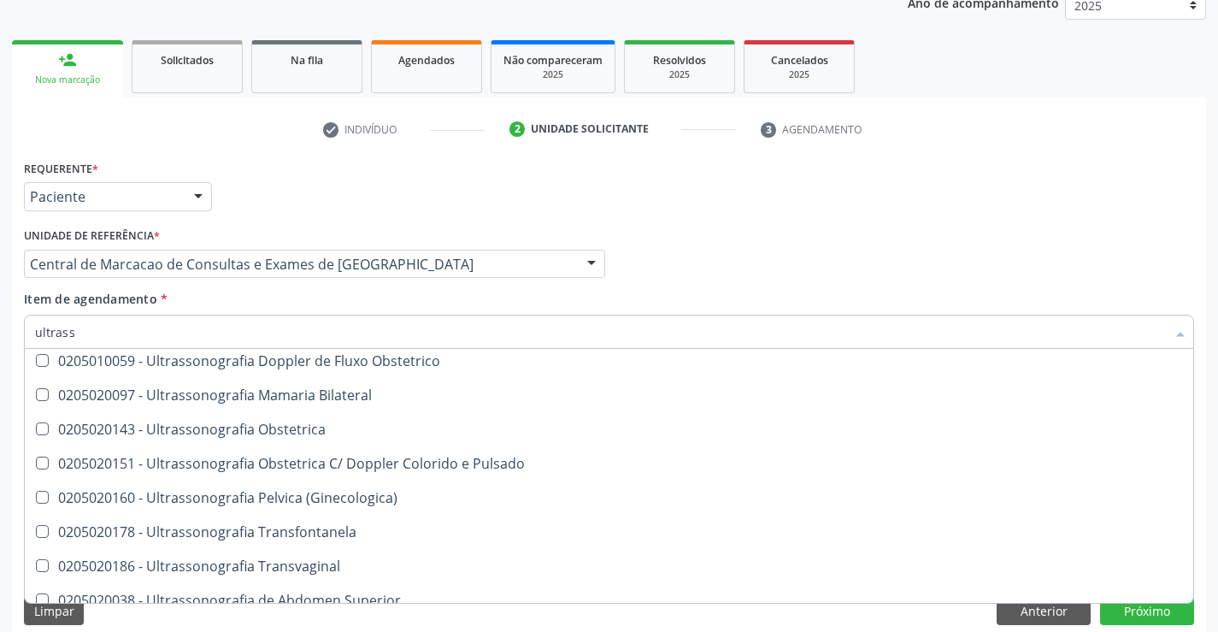
scroll to position [256, 0]
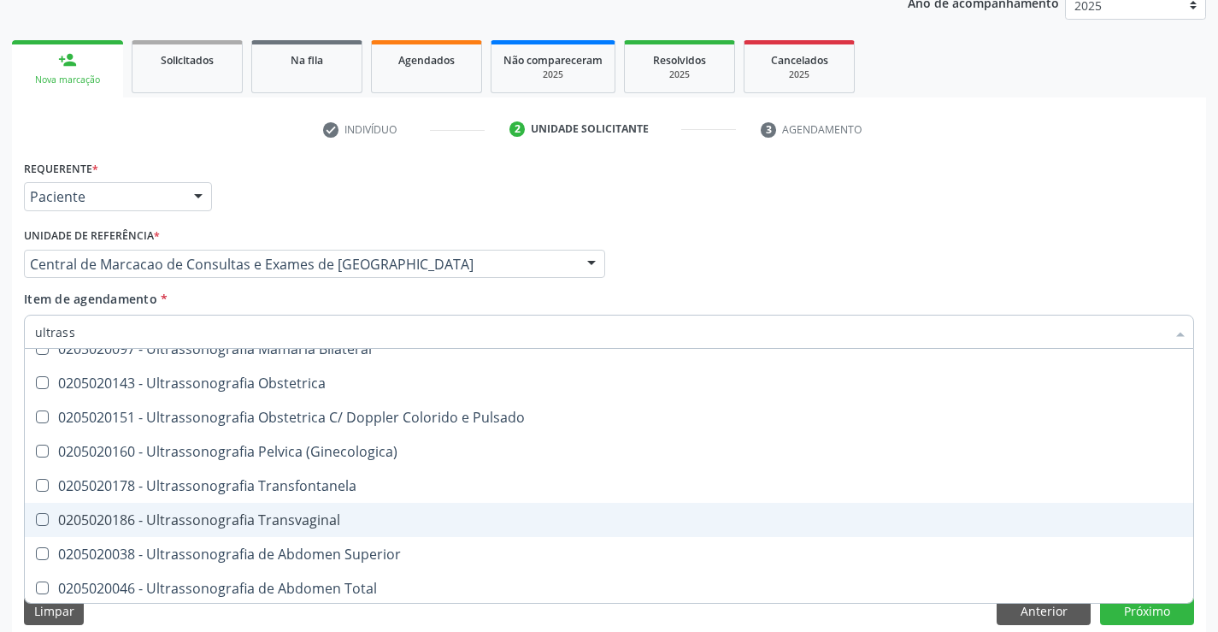
click at [392, 527] on div "0205020186 - Ultrassonografia Transvaginal" at bounding box center [609, 520] width 1148 height 14
checkbox Transvaginal "true"
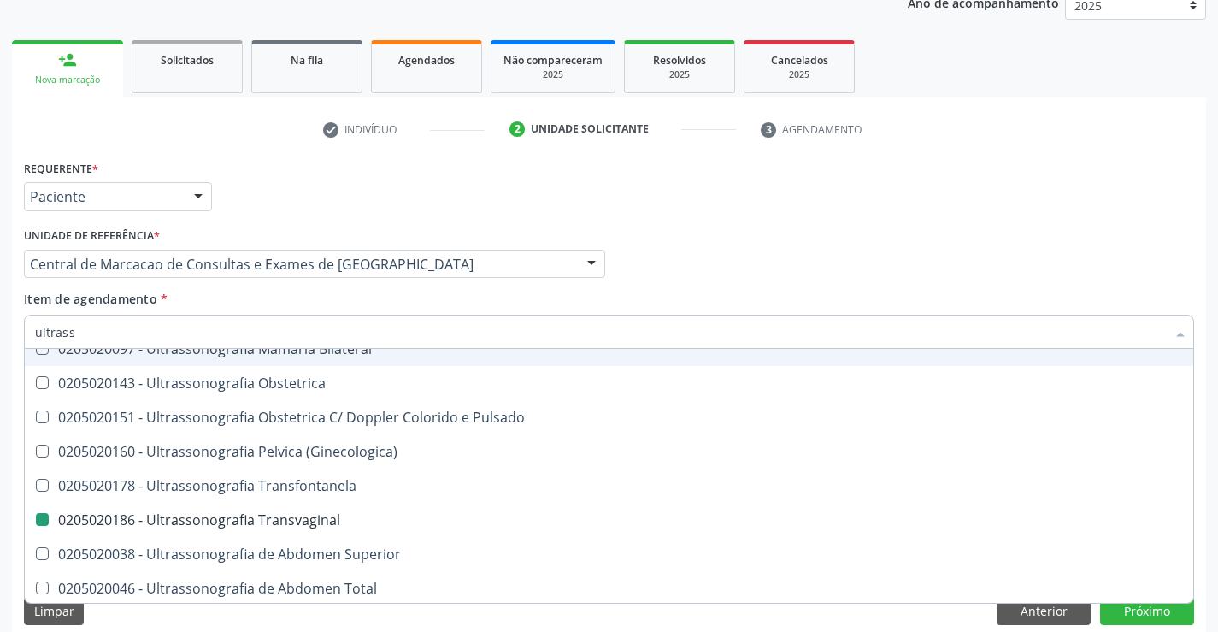
click at [851, 297] on div "Item de agendamento * ultrass Desfazer seleção 0211060011 - Biometria Ultrassôn…" at bounding box center [609, 325] width 1170 height 71
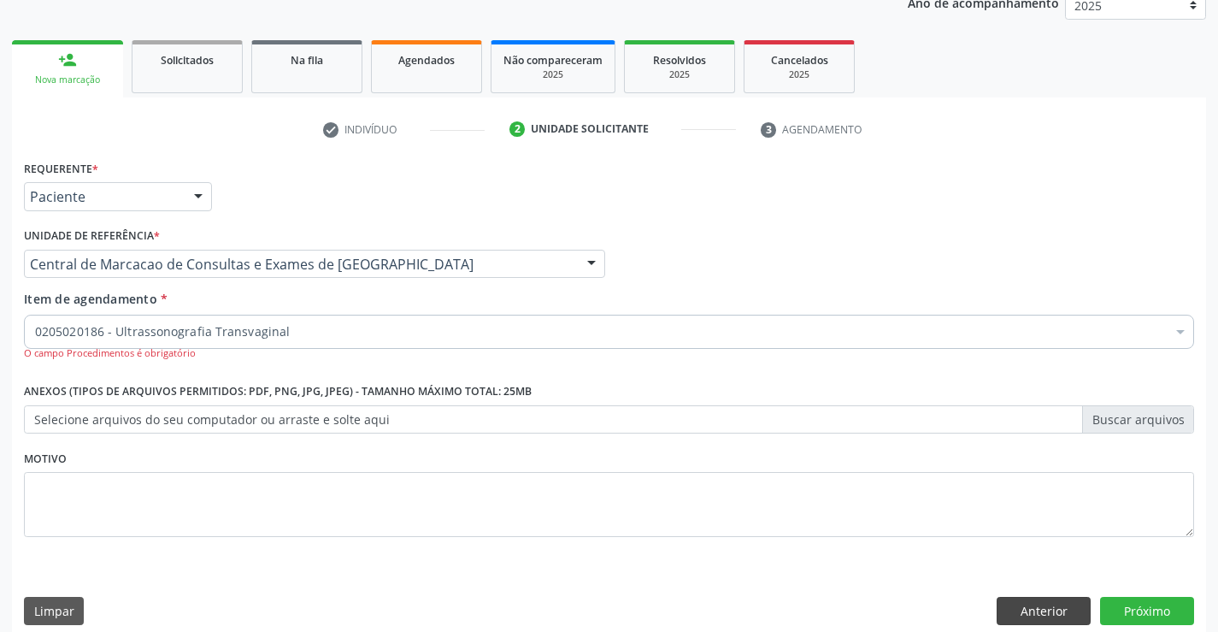
scroll to position [0, 0]
click at [1150, 610] on button "Próximo" at bounding box center [1147, 611] width 94 height 29
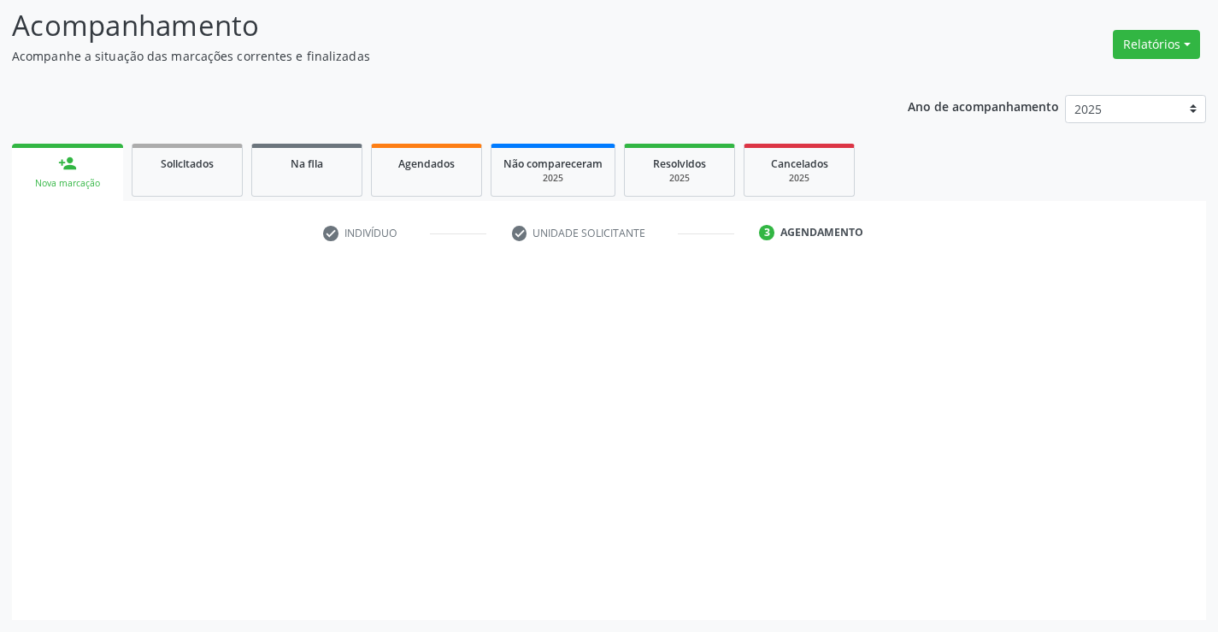
scroll to position [112, 0]
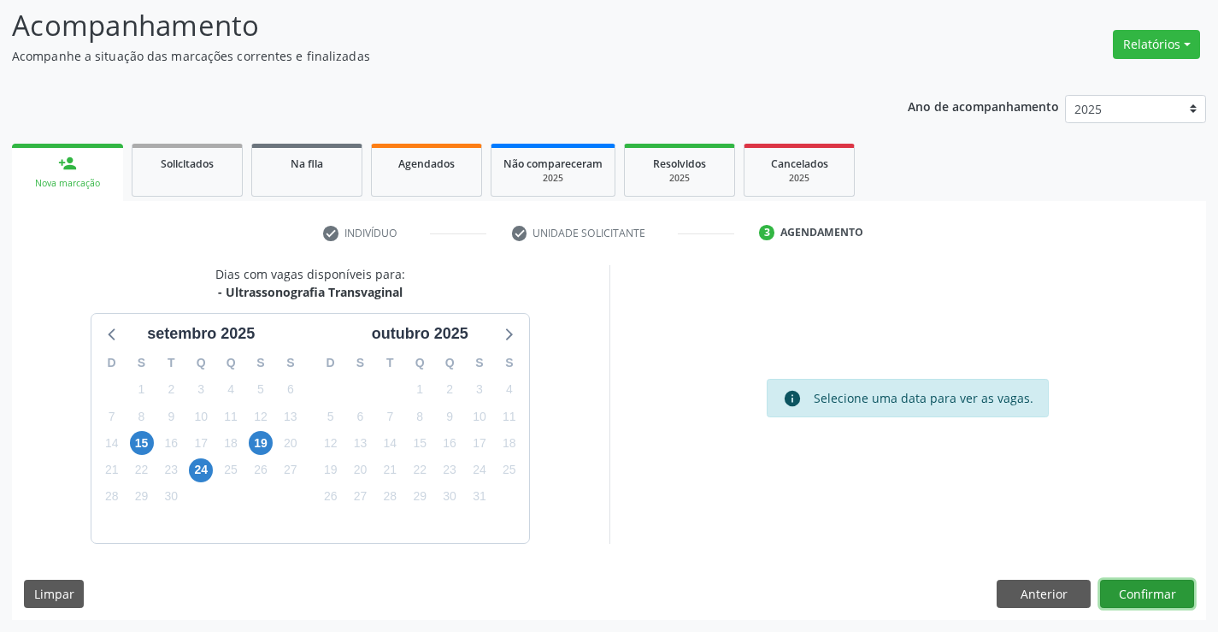
click at [1120, 589] on button "Confirmar" at bounding box center [1147, 594] width 94 height 29
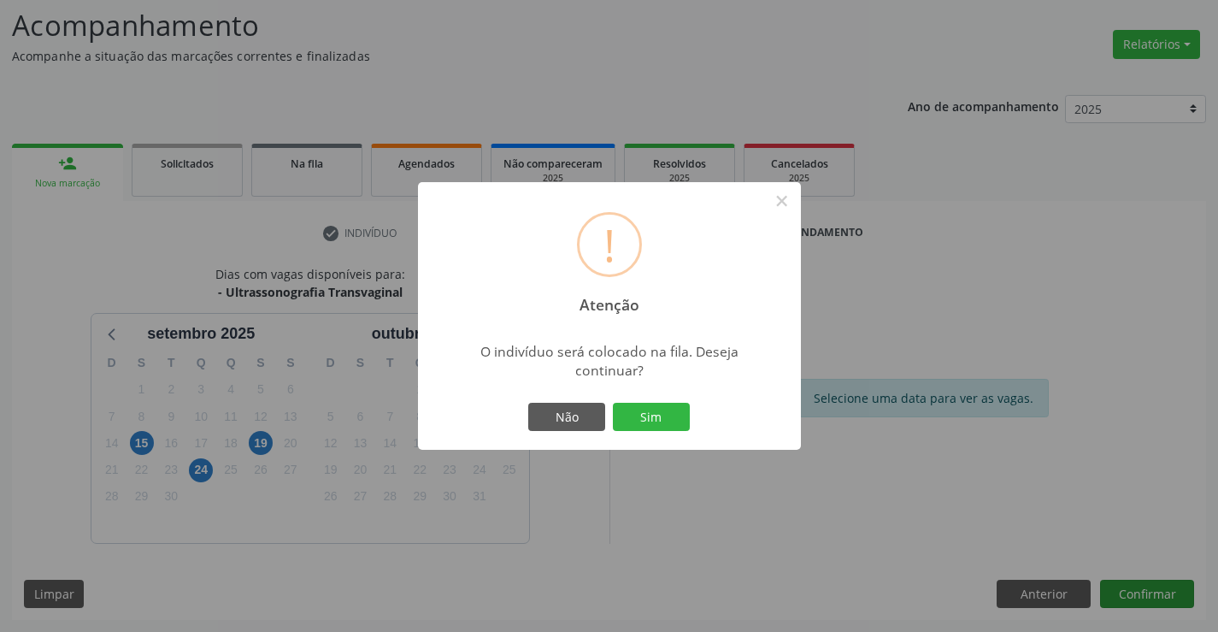
click at [613, 403] on button "Sim" at bounding box center [651, 417] width 77 height 29
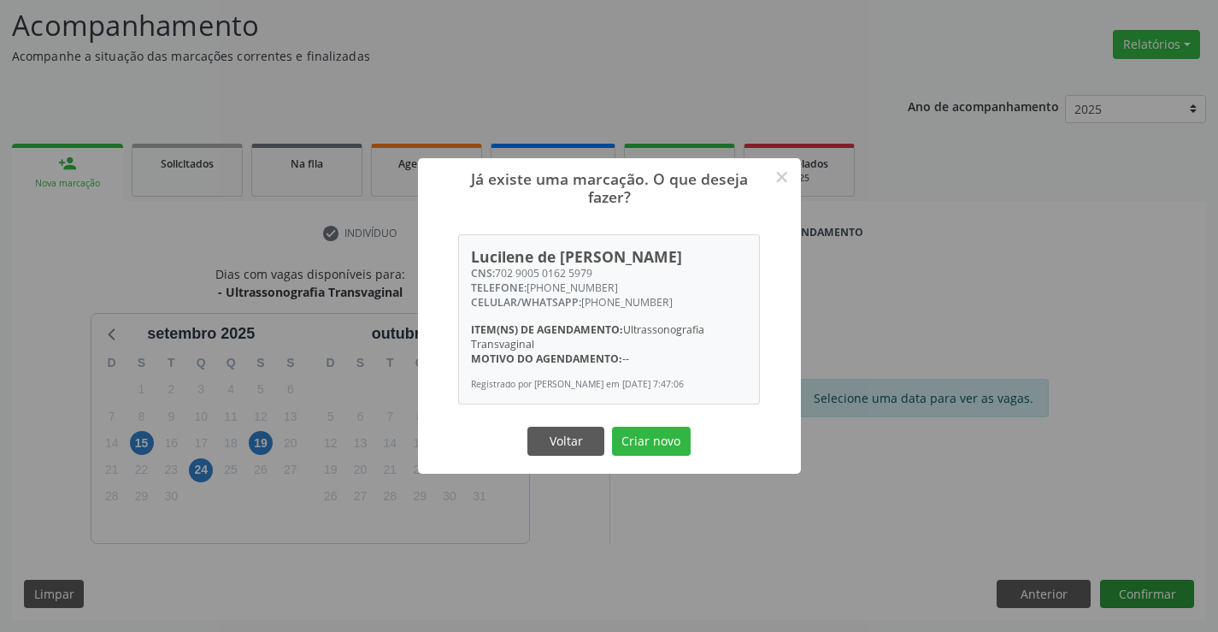
click at [612, 427] on button "Criar novo" at bounding box center [651, 441] width 79 height 29
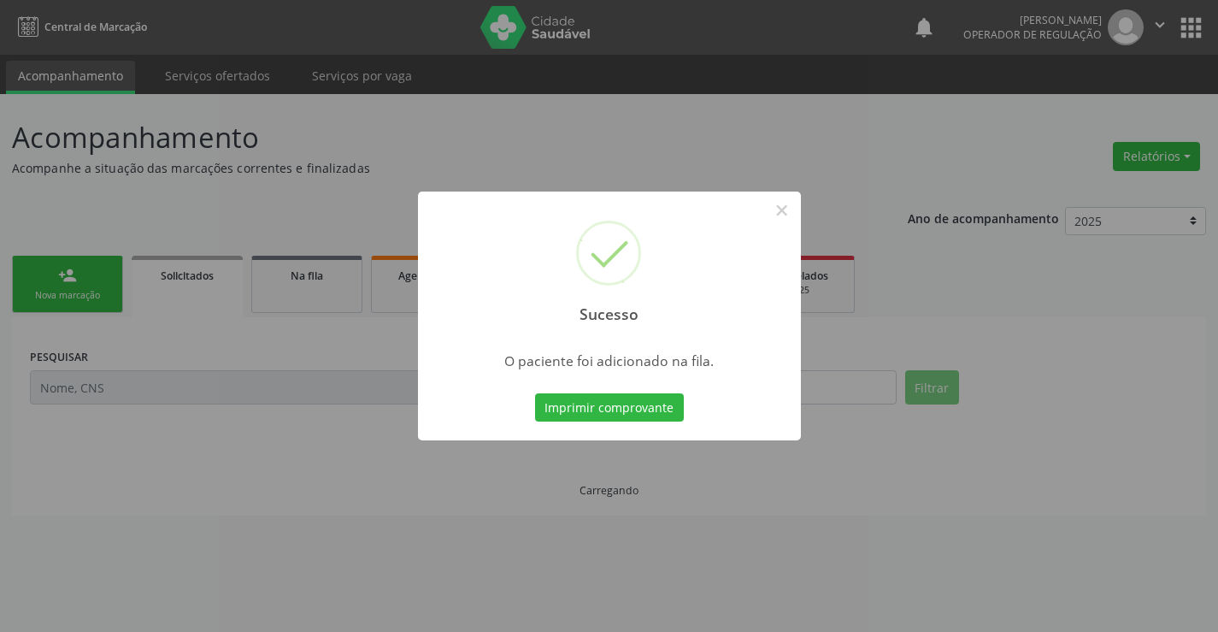
scroll to position [0, 0]
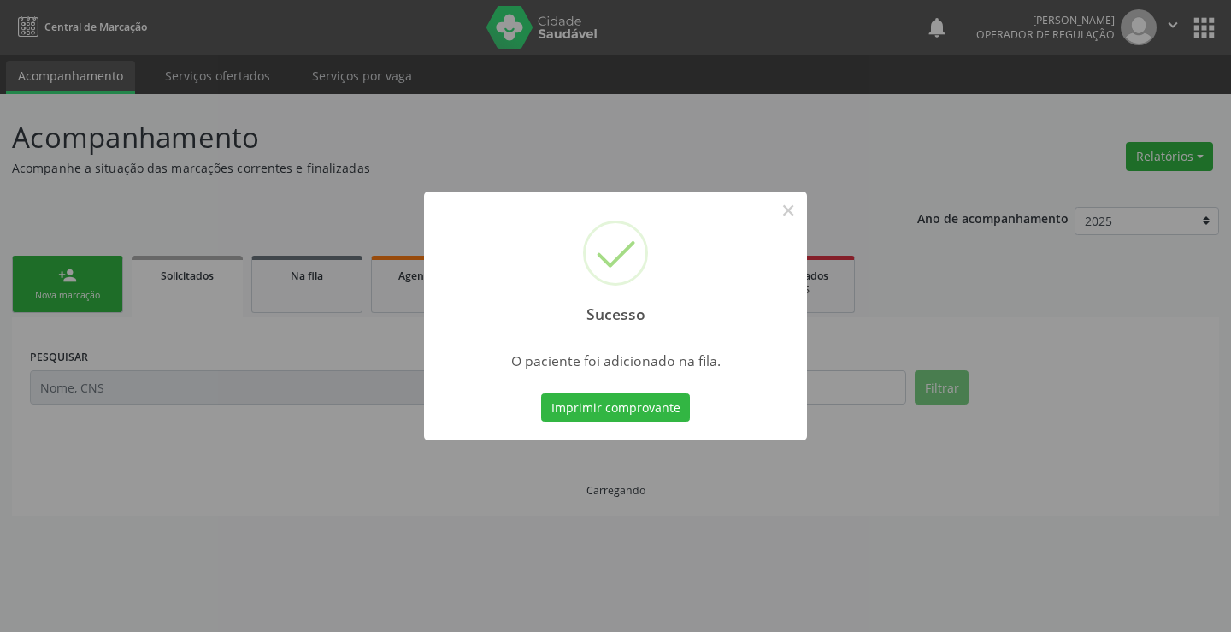
click at [541, 393] on button "Imprimir comprovante" at bounding box center [615, 407] width 149 height 29
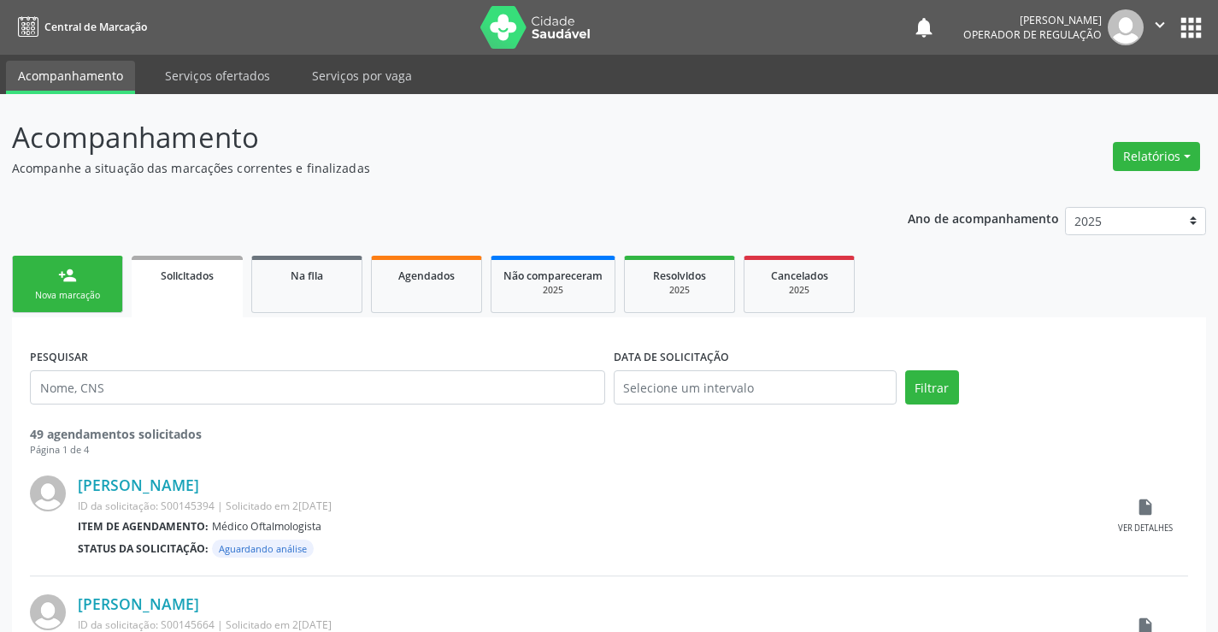
click at [58, 267] on div "person_add" at bounding box center [67, 275] width 19 height 19
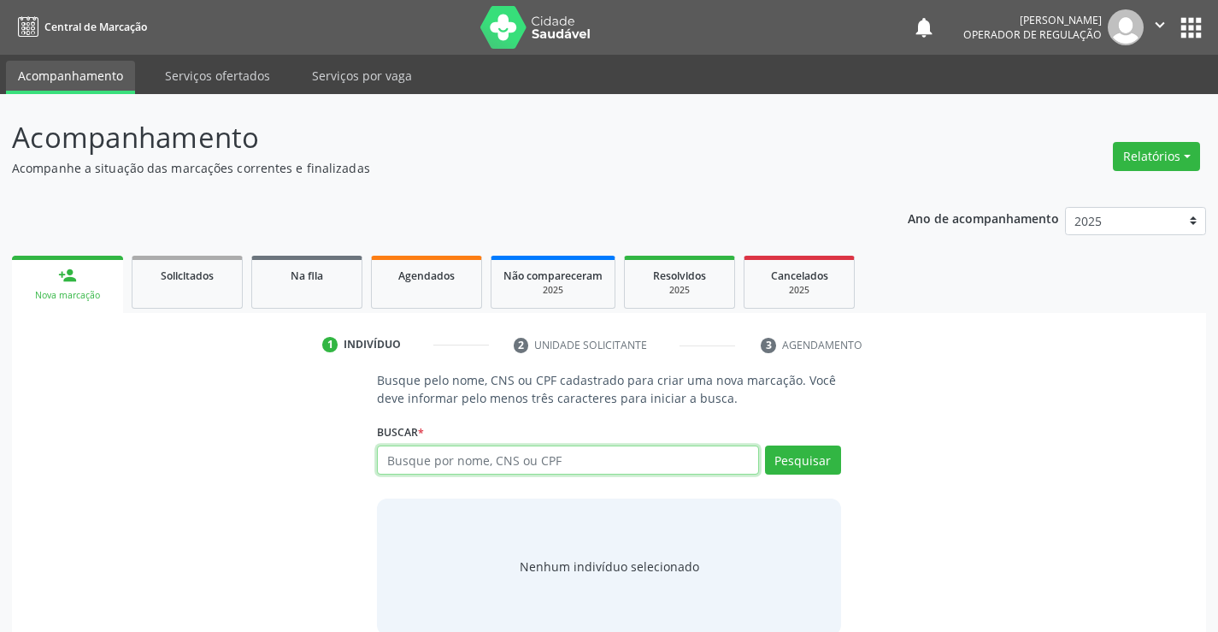
click at [450, 456] on input "text" at bounding box center [567, 459] width 381 height 29
type input "702002818843287"
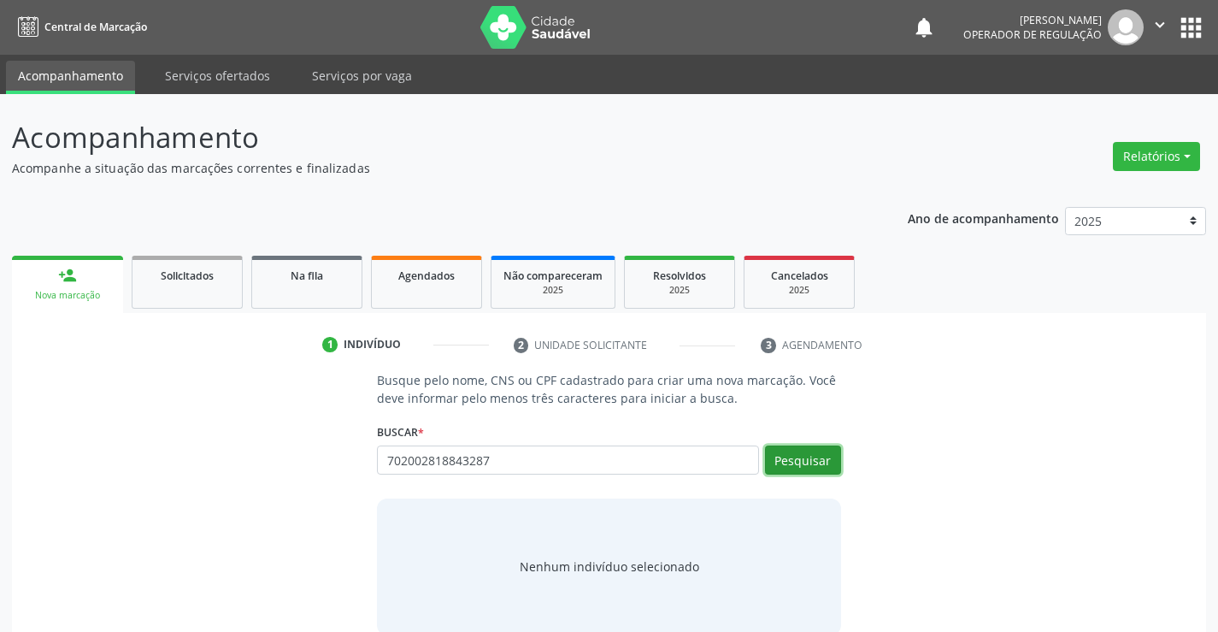
click at [786, 451] on button "Pesquisar" at bounding box center [803, 459] width 76 height 29
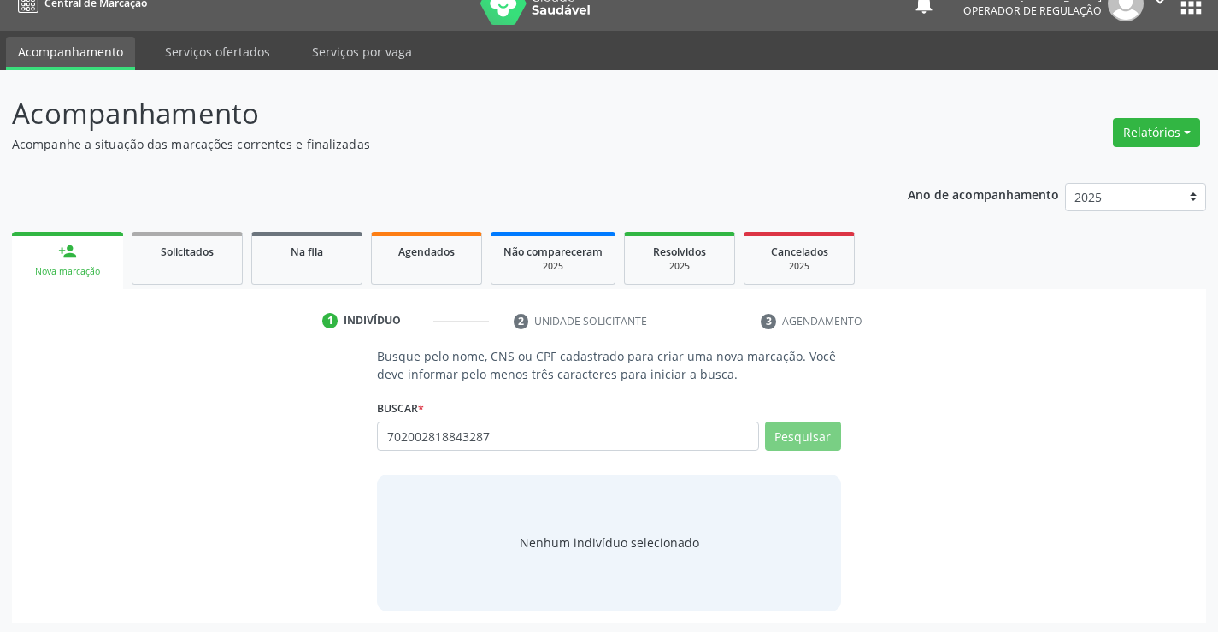
scroll to position [27, 0]
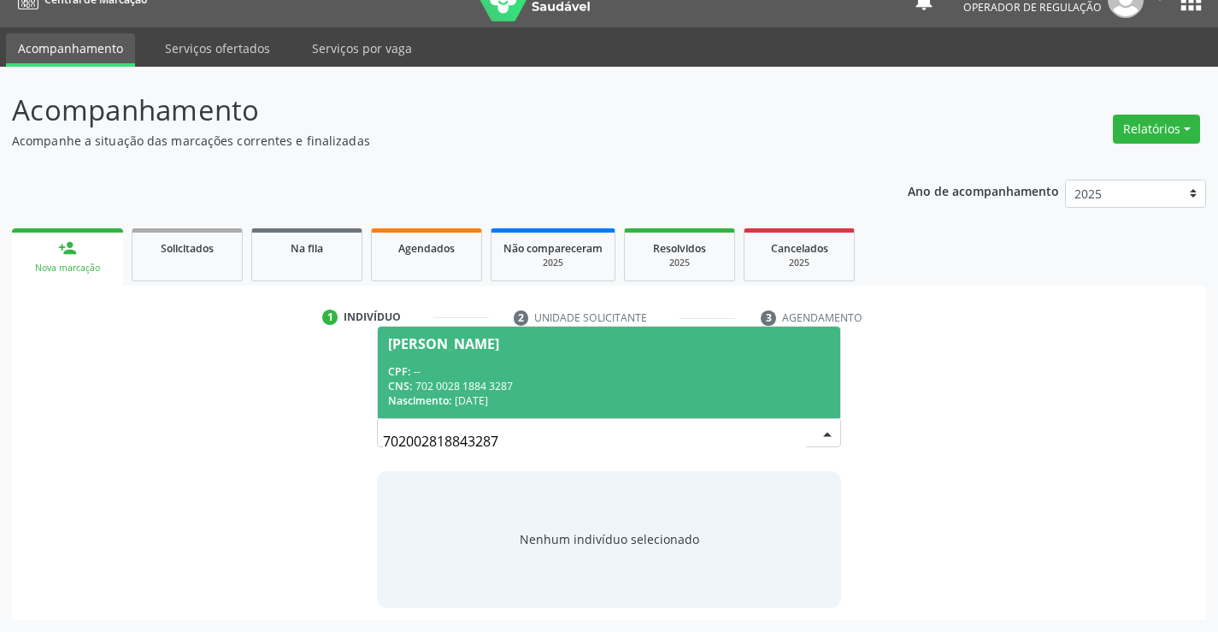
click at [639, 385] on div "CNS: 702 0028 1884 3287" at bounding box center [608, 386] width 441 height 15
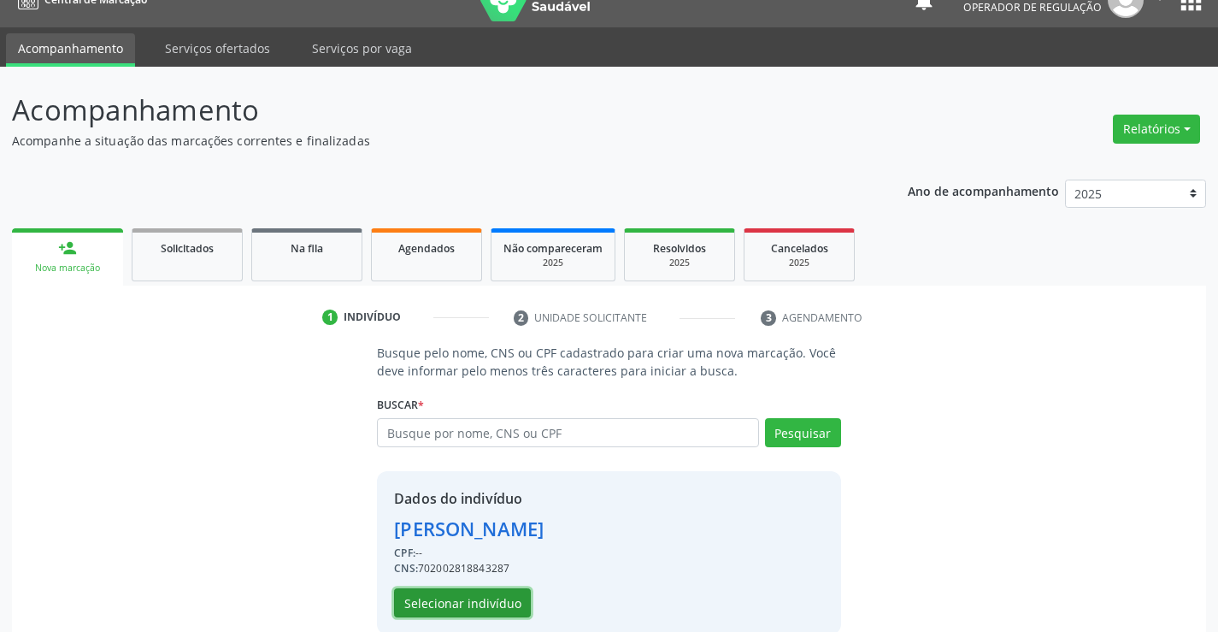
click at [482, 608] on button "Selecionar indivíduo" at bounding box center [462, 602] width 137 height 29
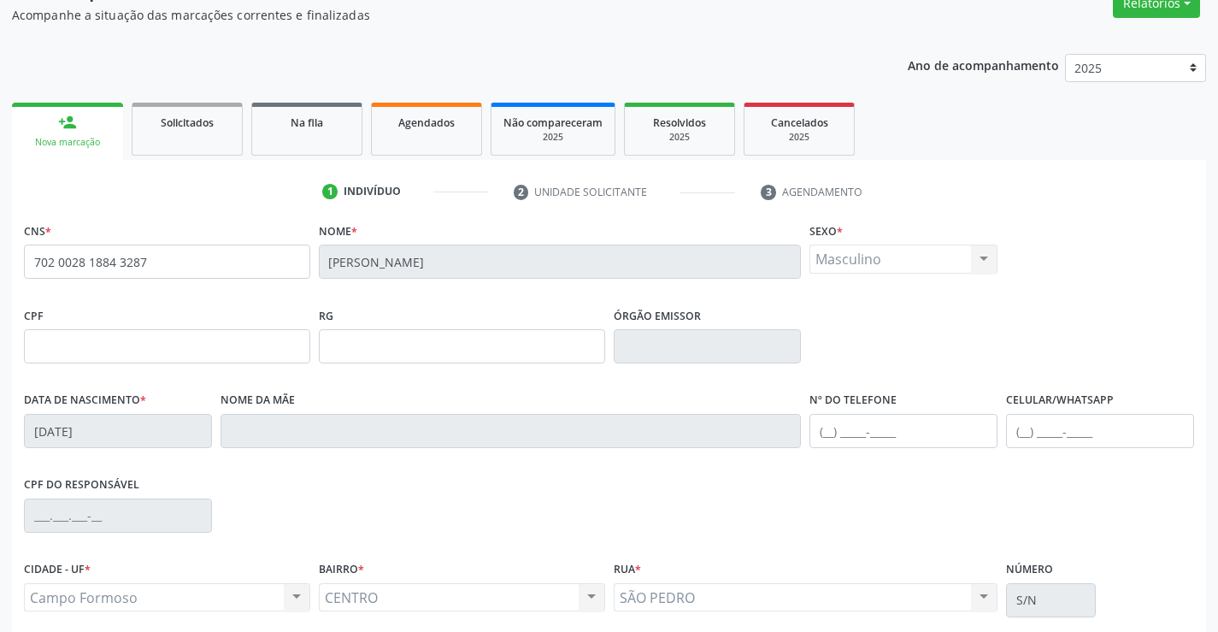
scroll to position [284, 0]
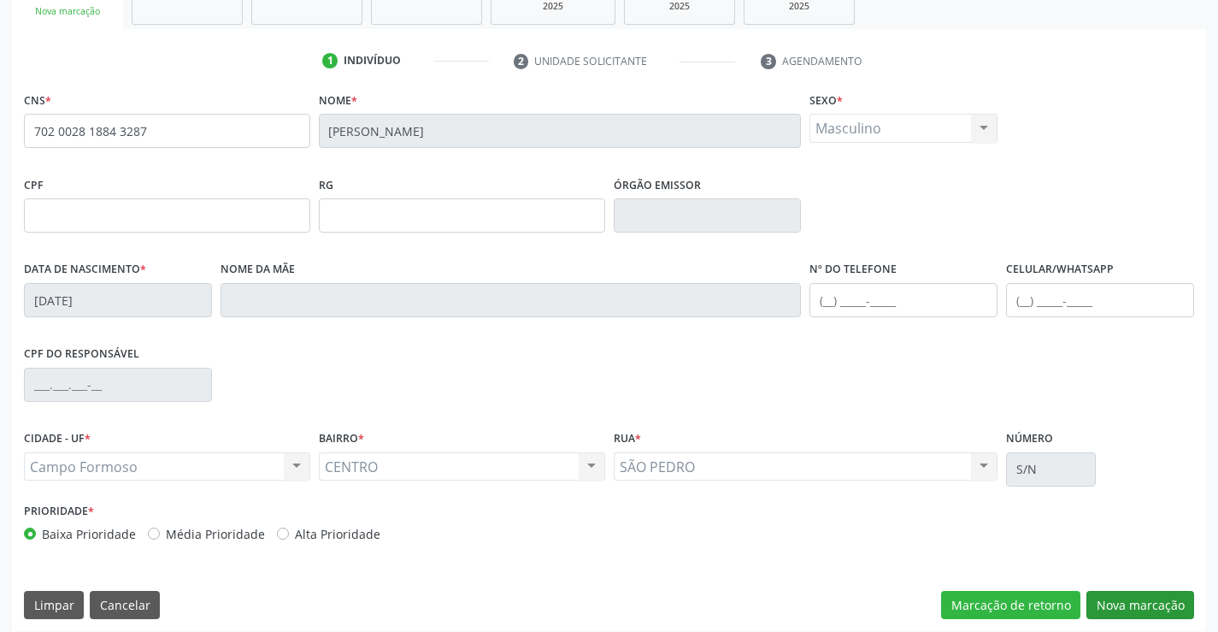
click at [1134, 591] on div "CNS * 702 0028 1884 3287 Nome * Ataniel de Almeida Ribeiro Sexo * Masculino Mas…" at bounding box center [609, 359] width 1194 height 544
click at [1134, 598] on button "Nova marcação" at bounding box center [1141, 605] width 108 height 29
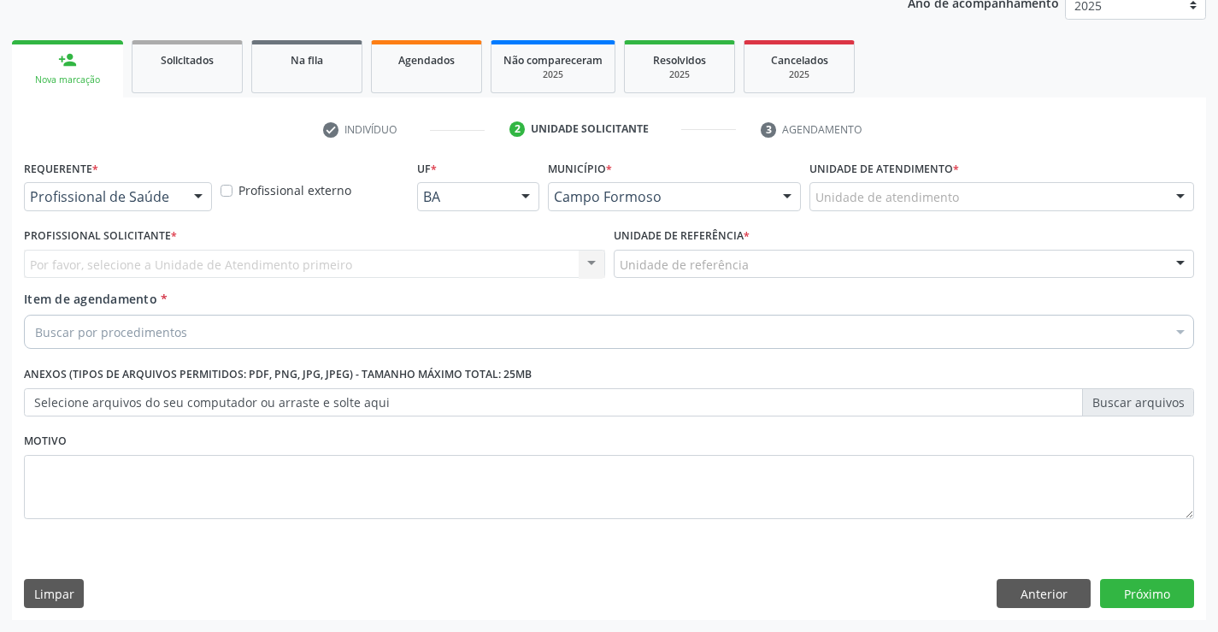
click at [199, 204] on div at bounding box center [199, 197] width 26 height 29
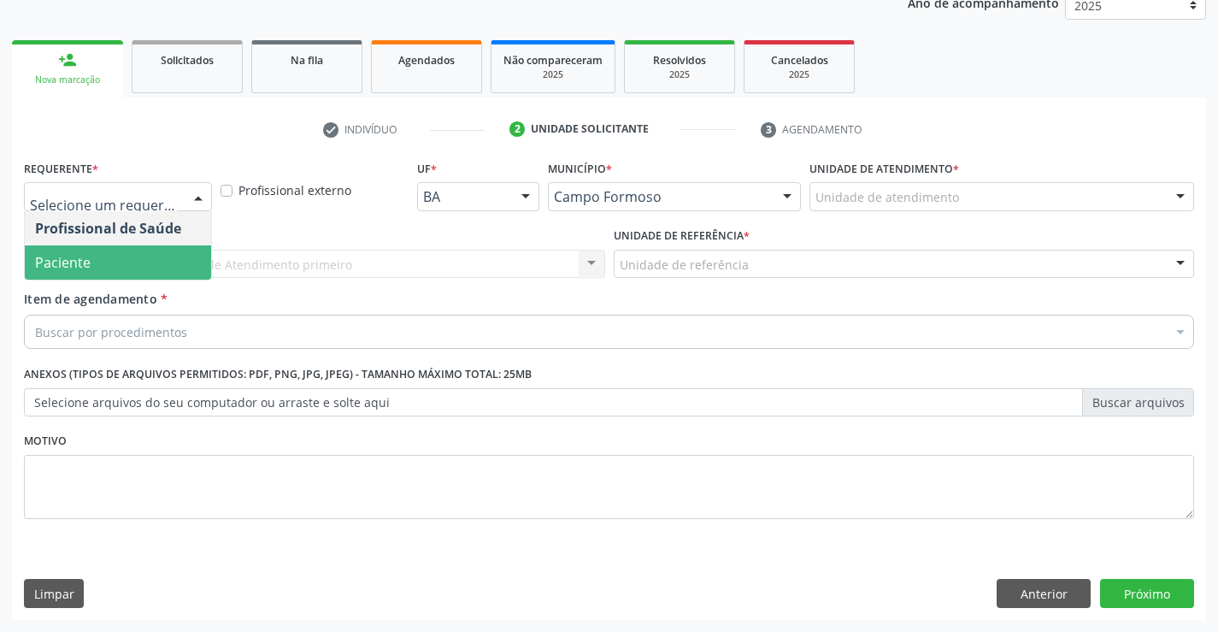
click at [157, 269] on span "Paciente" at bounding box center [118, 262] width 186 height 34
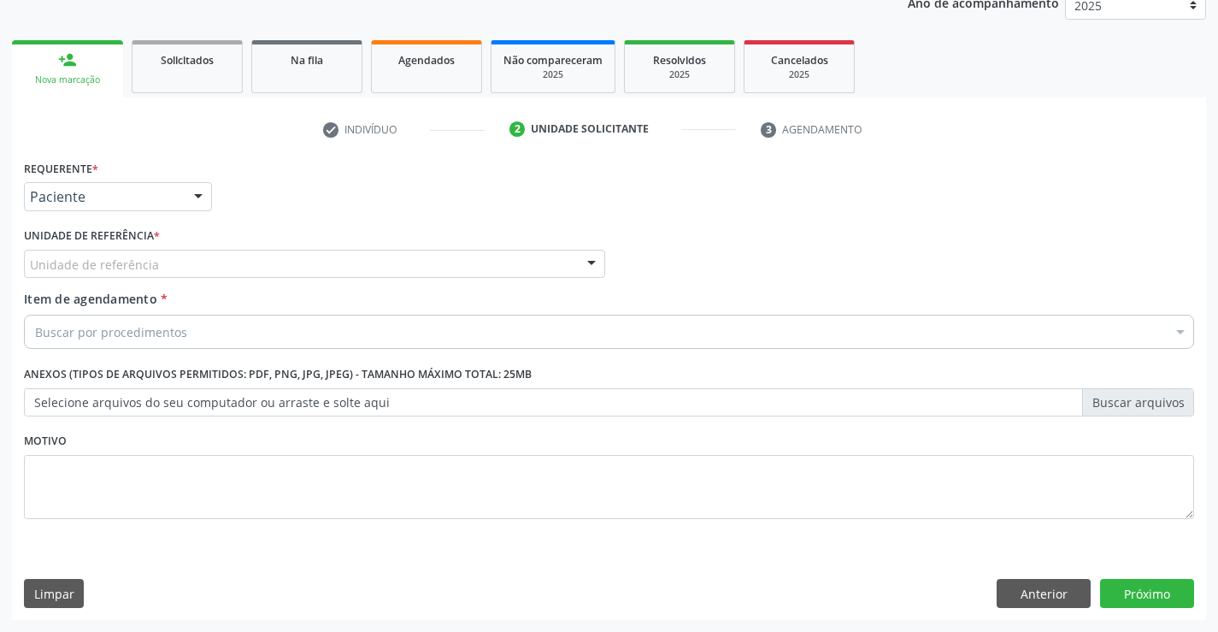
click at [194, 268] on div "Unidade de referência" at bounding box center [314, 264] width 581 height 29
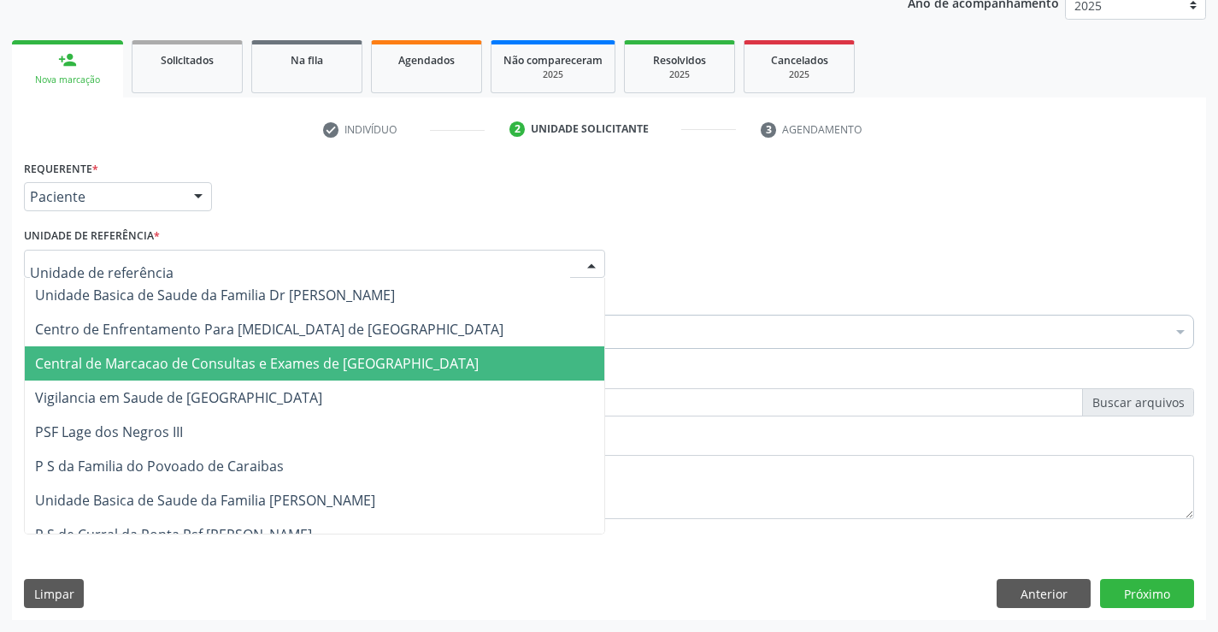
click at [181, 356] on span "Central de Marcacao de Consultas e Exames de [GEOGRAPHIC_DATA]" at bounding box center [257, 363] width 444 height 19
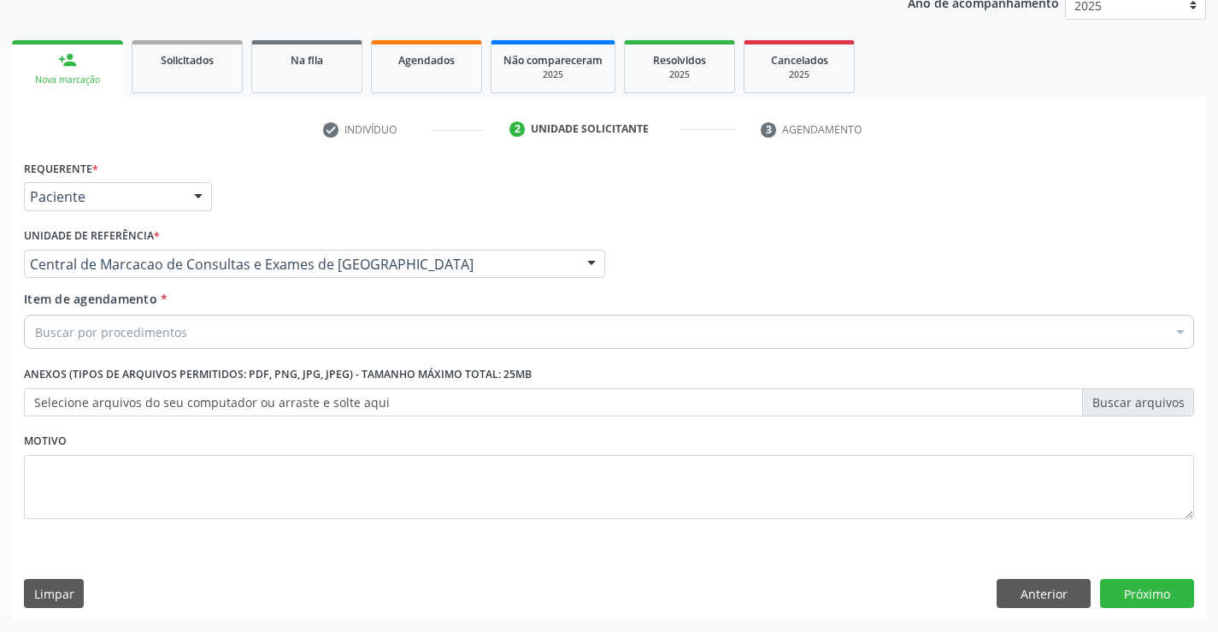
click at [206, 336] on div "Buscar por procedimentos" at bounding box center [609, 332] width 1170 height 34
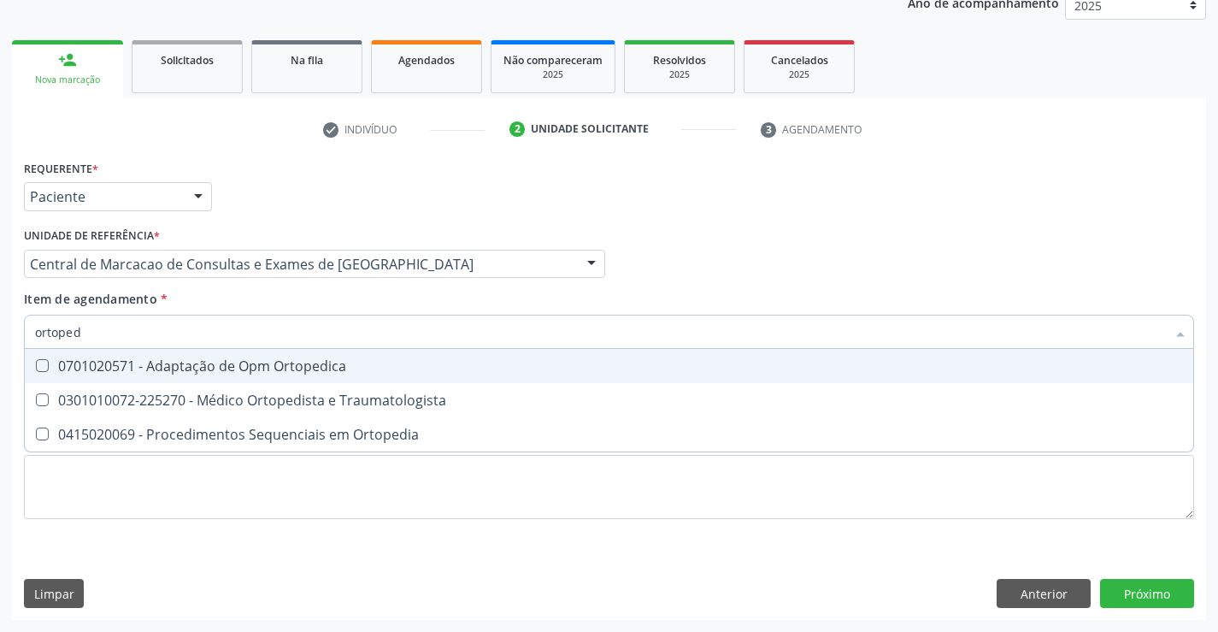
type input "ortopedi"
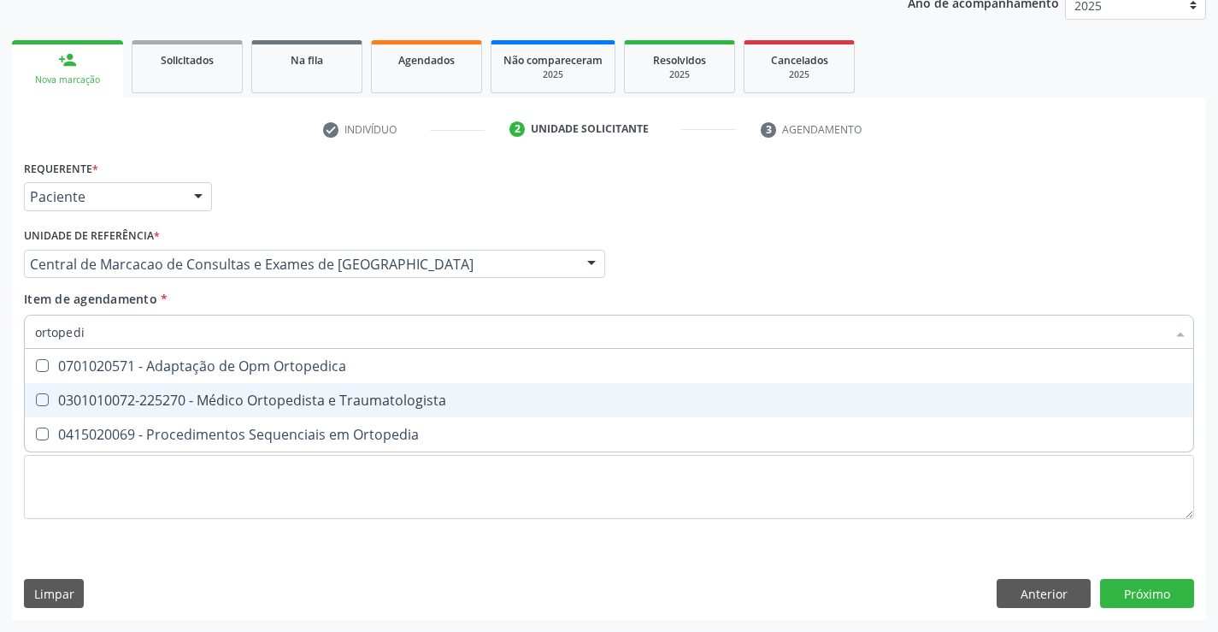
click at [336, 403] on div "0301010072-225270 - Médico Ortopedista e Traumatologista" at bounding box center [609, 400] width 1148 height 14
checkbox Traumatologista "true"
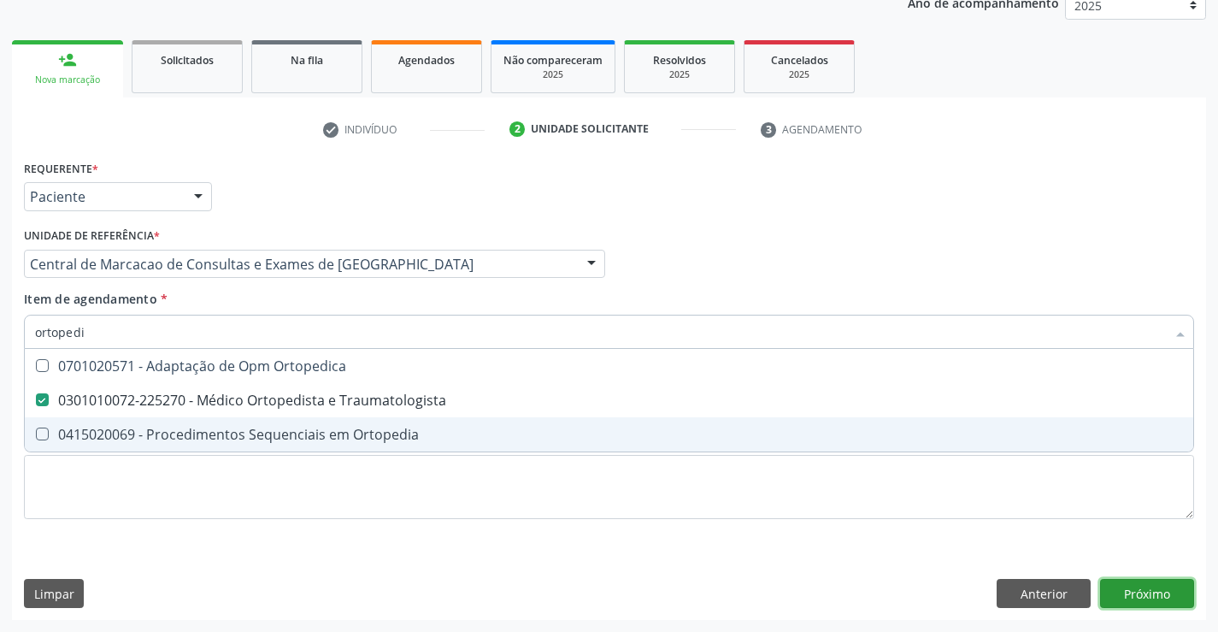
click at [1171, 604] on button "Próximo" at bounding box center [1147, 593] width 94 height 29
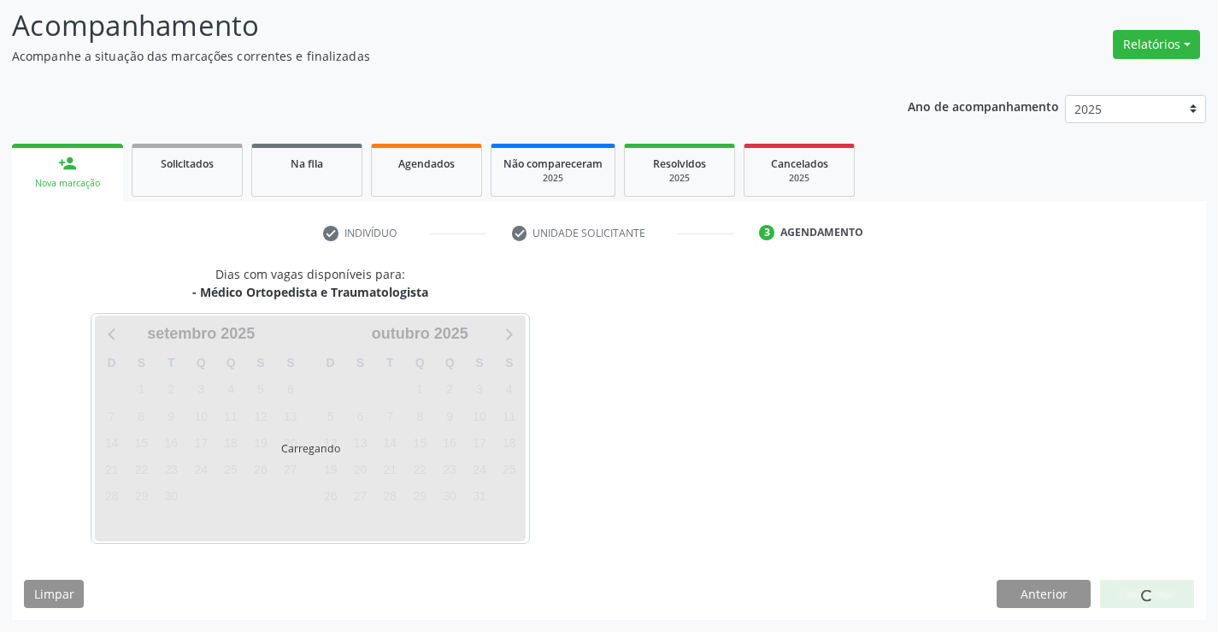
scroll to position [112, 0]
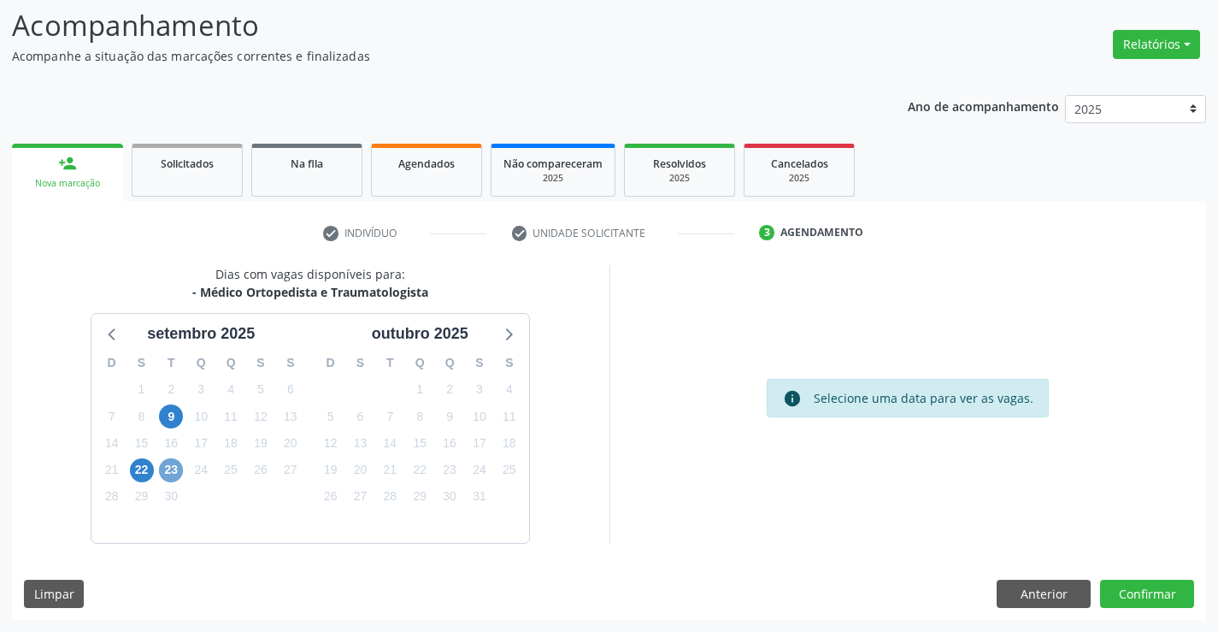
click at [178, 474] on span "23" at bounding box center [171, 470] width 24 height 24
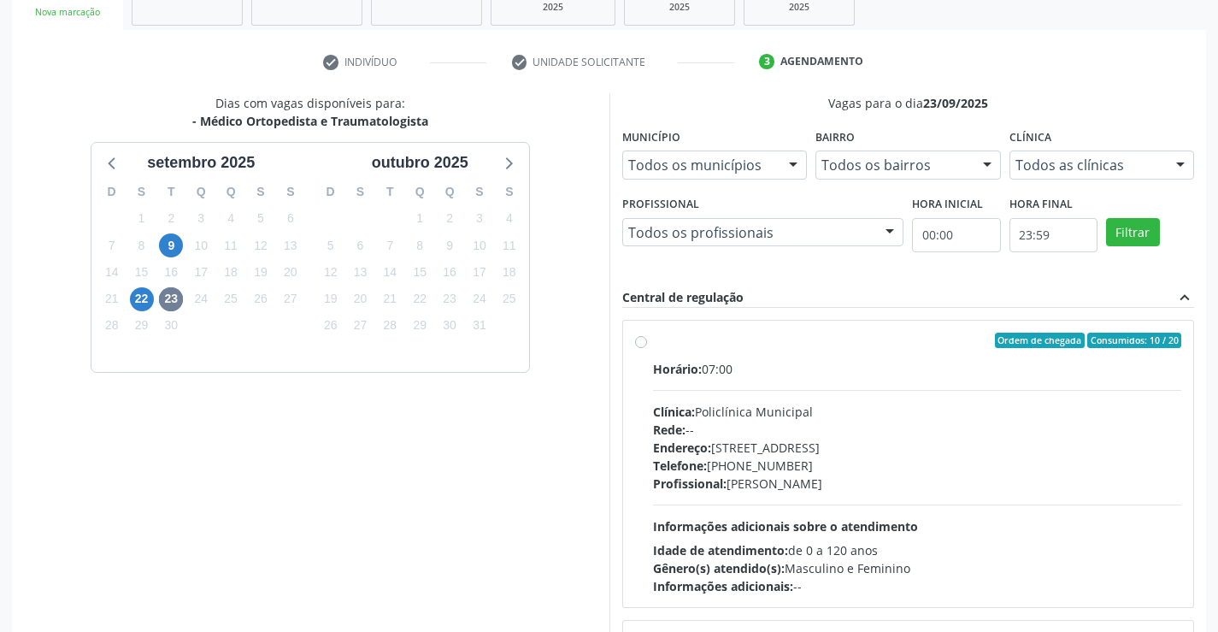
click at [717, 449] on div "Endereço: [STREET_ADDRESS]" at bounding box center [917, 448] width 529 height 18
click at [647, 348] on input "Ordem de chegada Consumidos: 10 / 20 Horário: 07:00 Clínica: Policlínica Munici…" at bounding box center [641, 340] width 12 height 15
radio input "true"
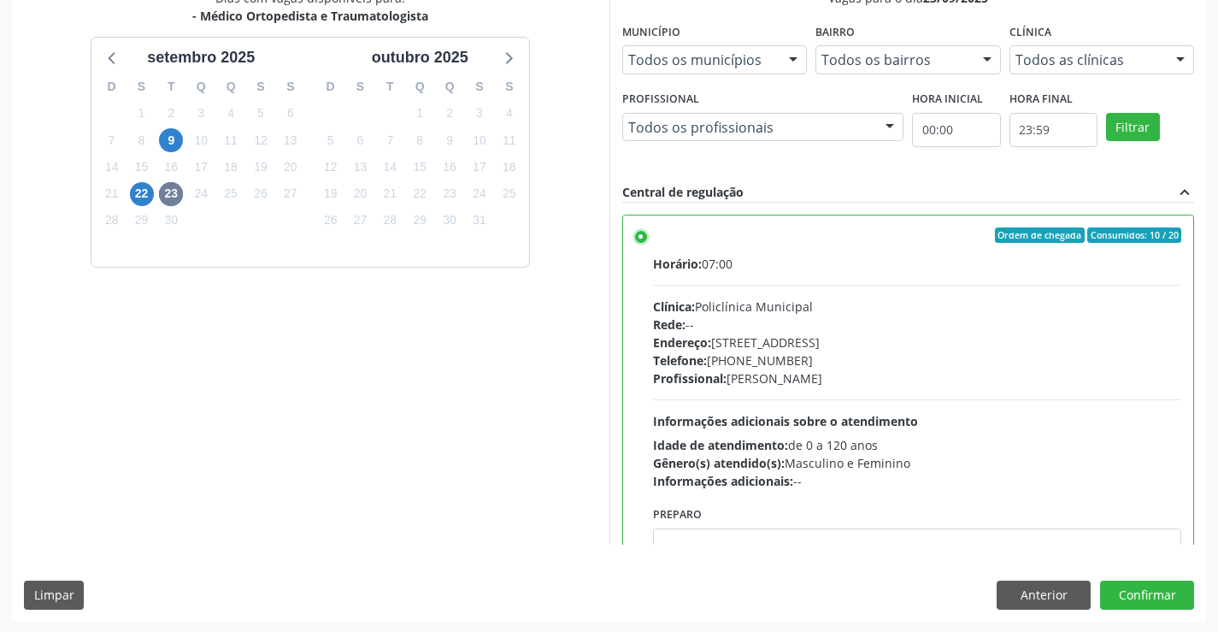
scroll to position [390, 0]
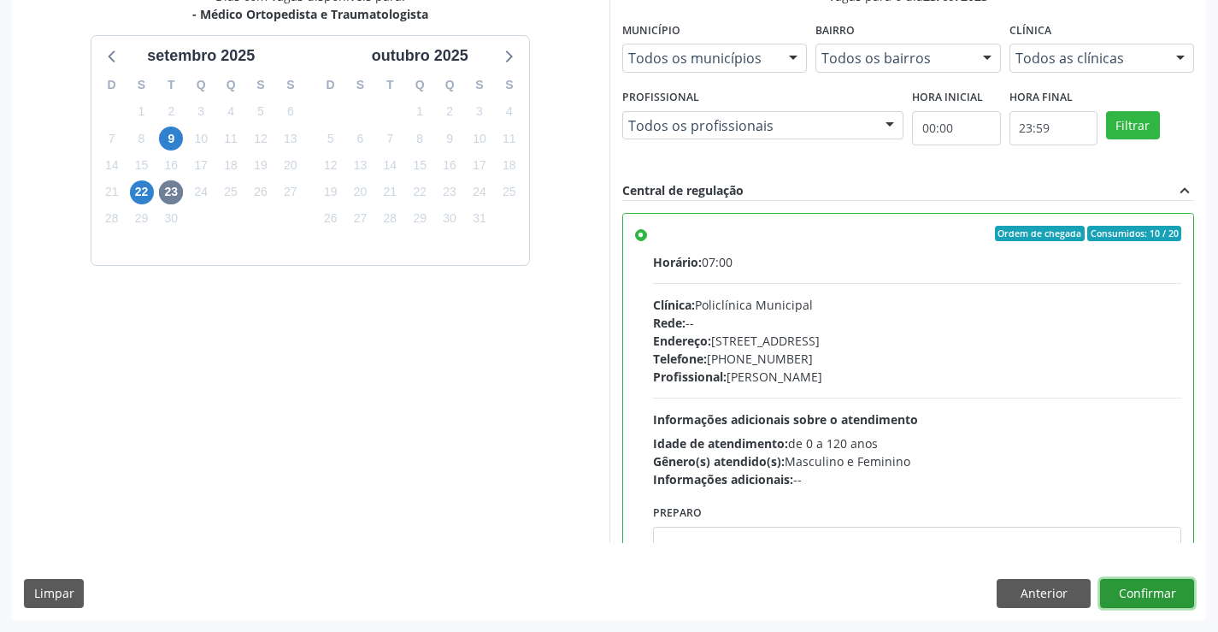
click at [1146, 580] on button "Confirmar" at bounding box center [1147, 593] width 94 height 29
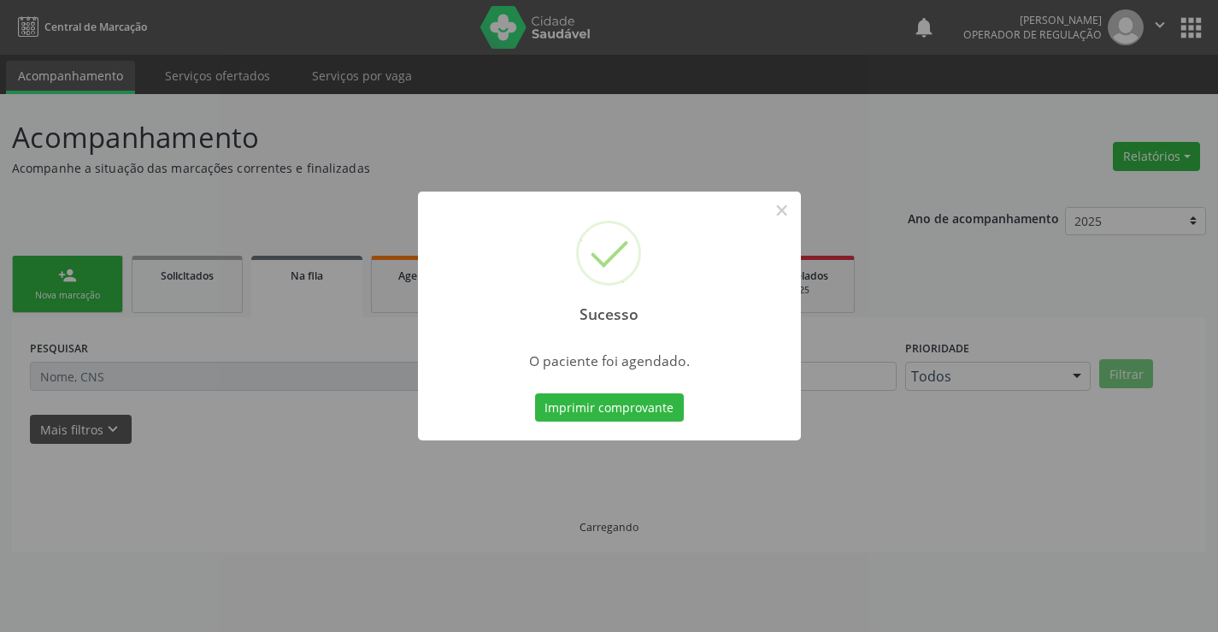
scroll to position [0, 0]
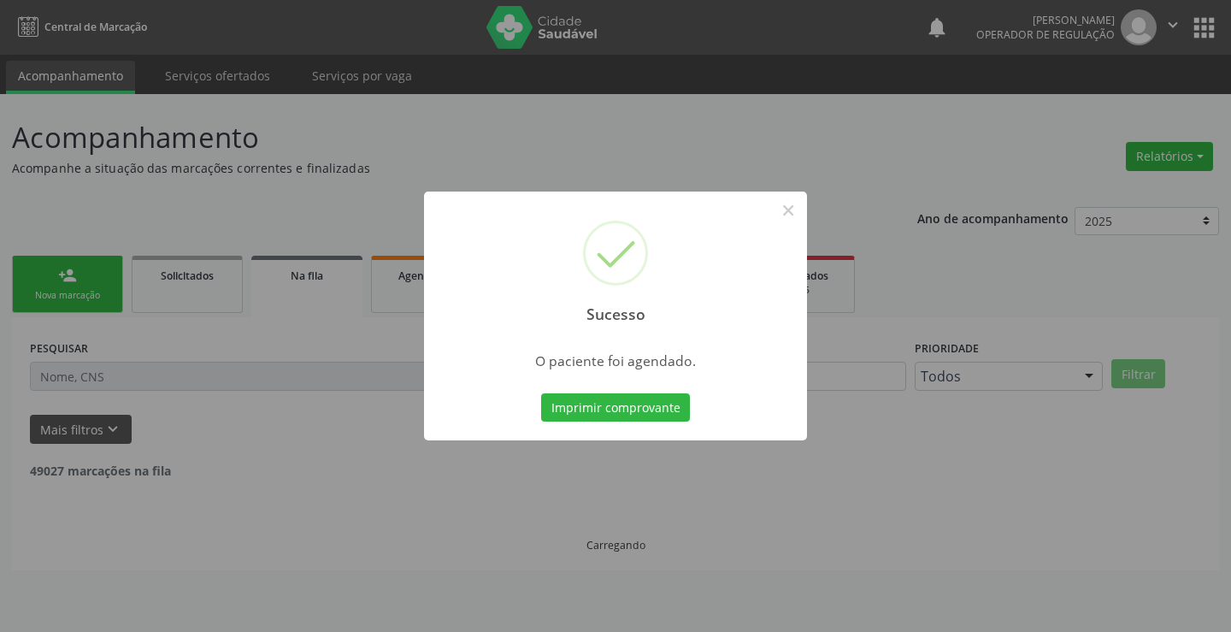
click at [541, 393] on button "Imprimir comprovante" at bounding box center [615, 407] width 149 height 29
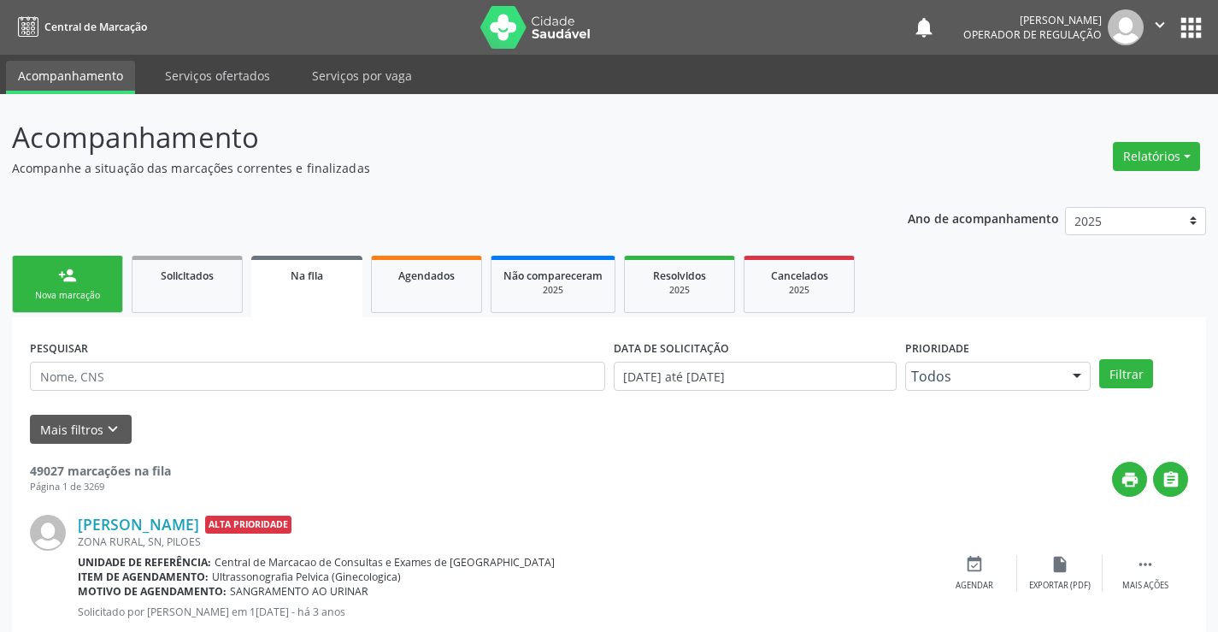
click at [64, 277] on div "person_add" at bounding box center [67, 275] width 19 height 19
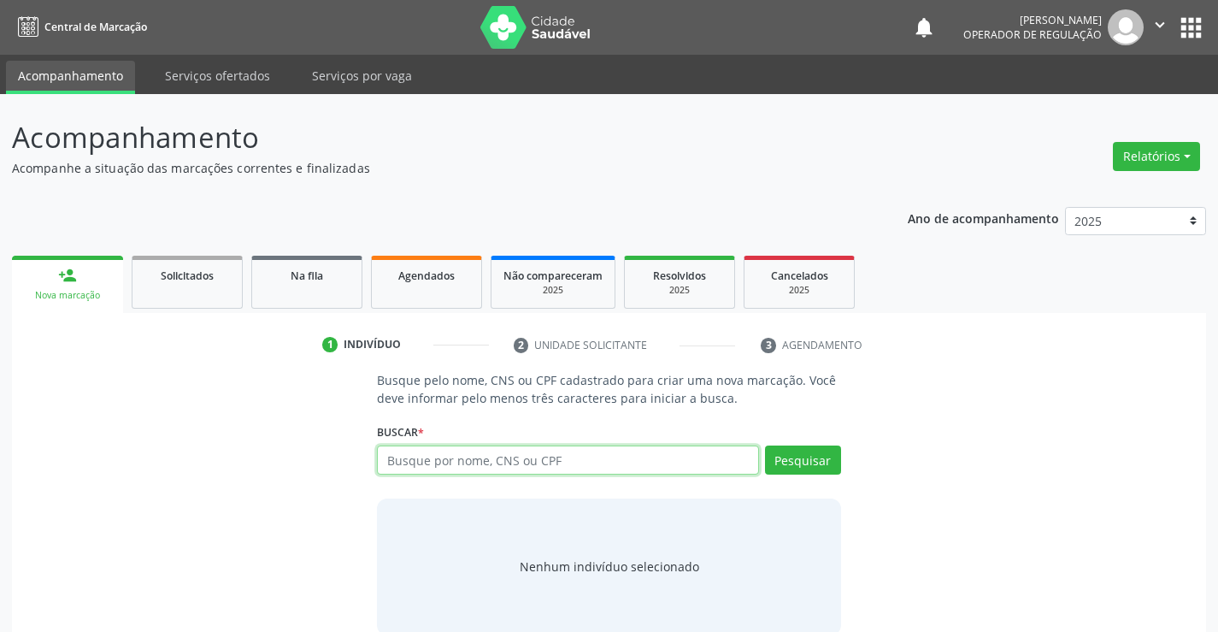
click at [455, 461] on input "text" at bounding box center [567, 459] width 381 height 29
type input "708009809383029"
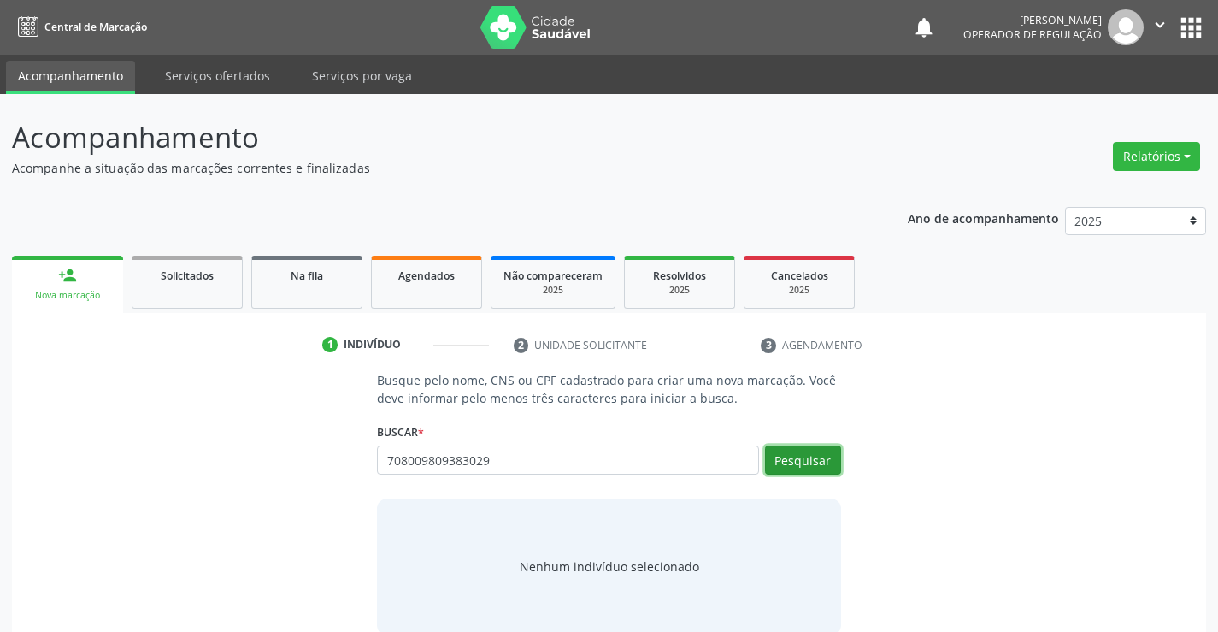
click at [795, 461] on button "Pesquisar" at bounding box center [803, 459] width 76 height 29
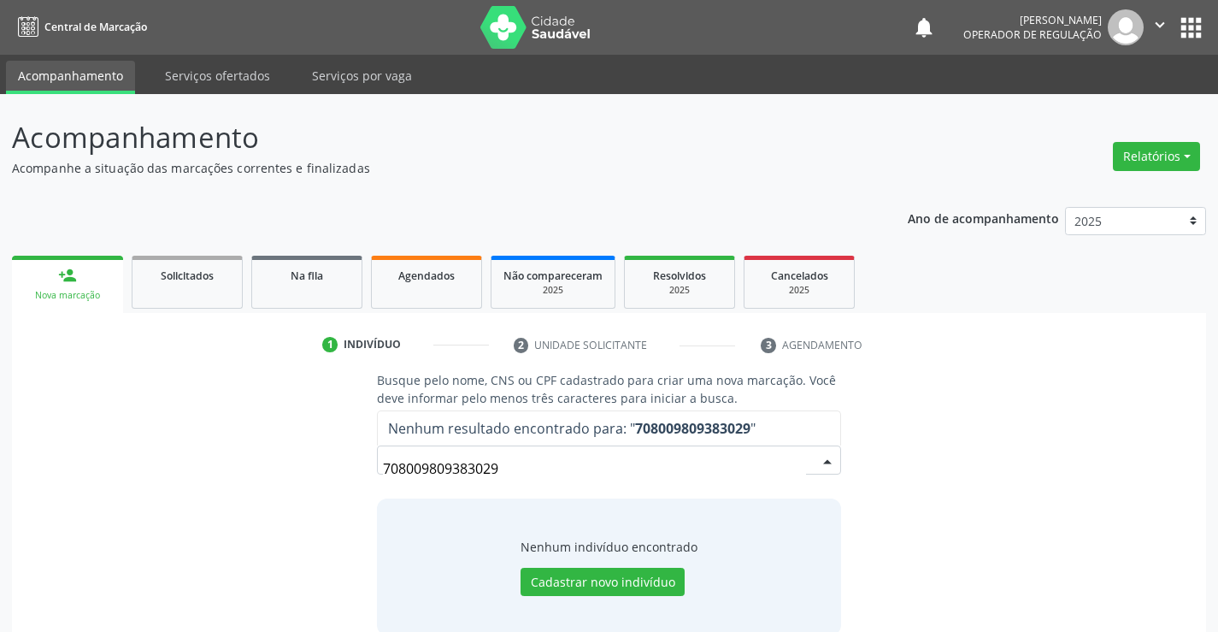
scroll to position [27, 0]
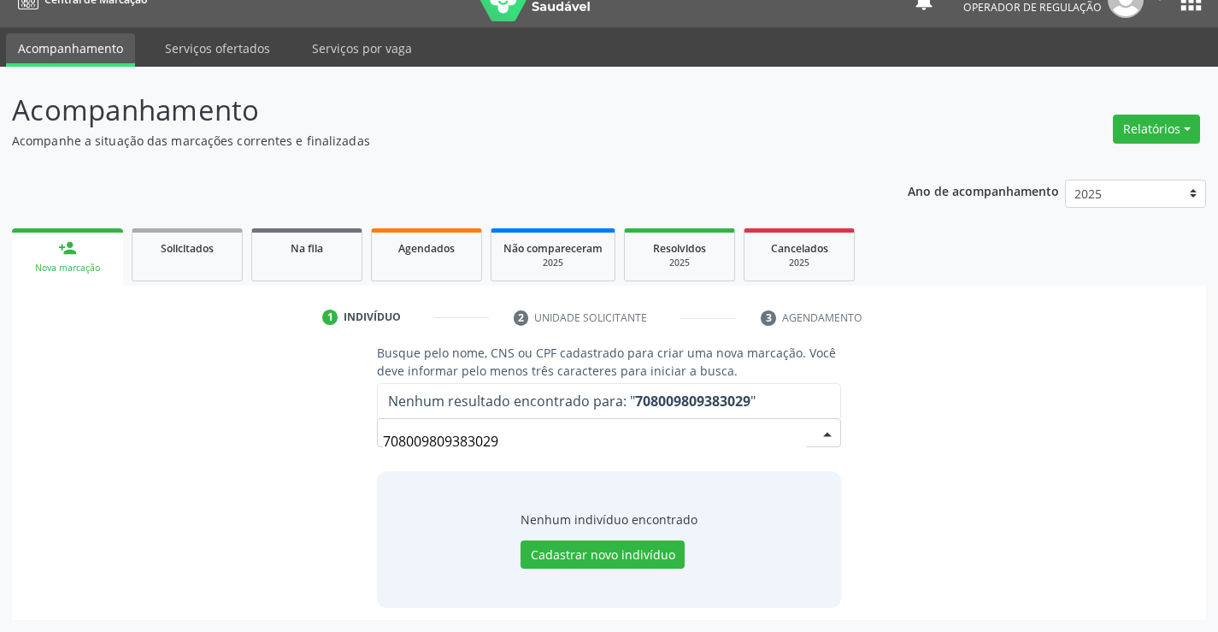
click at [581, 434] on input "708009809383029" at bounding box center [594, 441] width 422 height 34
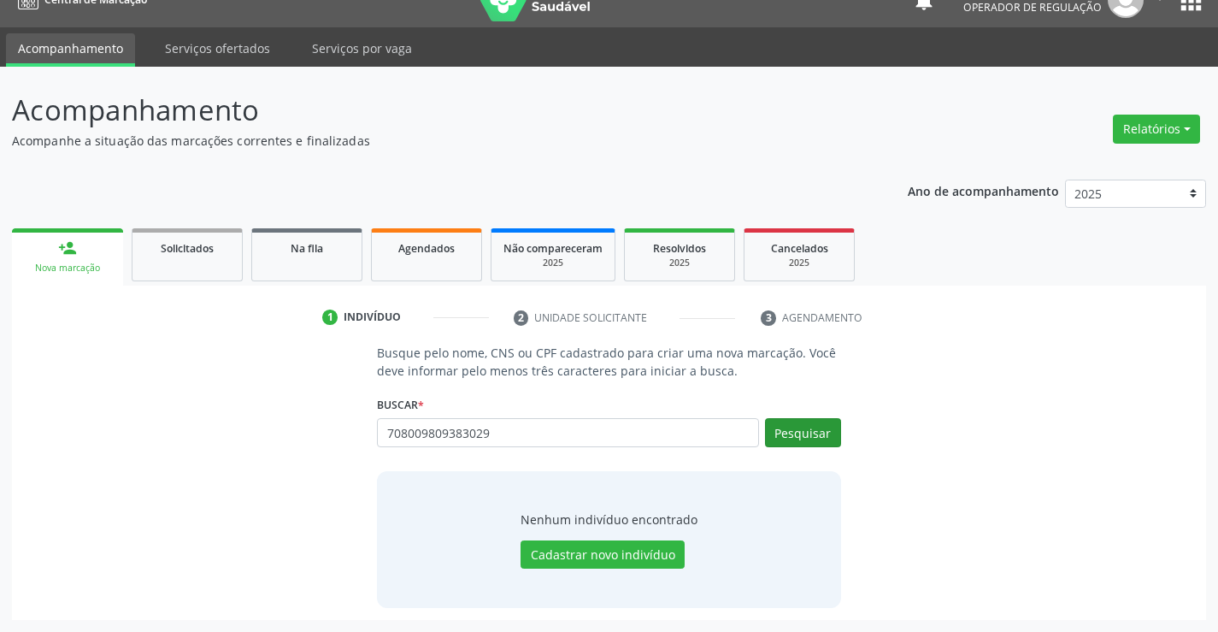
type input "708009809383029"
click at [801, 427] on button "Pesquisar" at bounding box center [803, 432] width 76 height 29
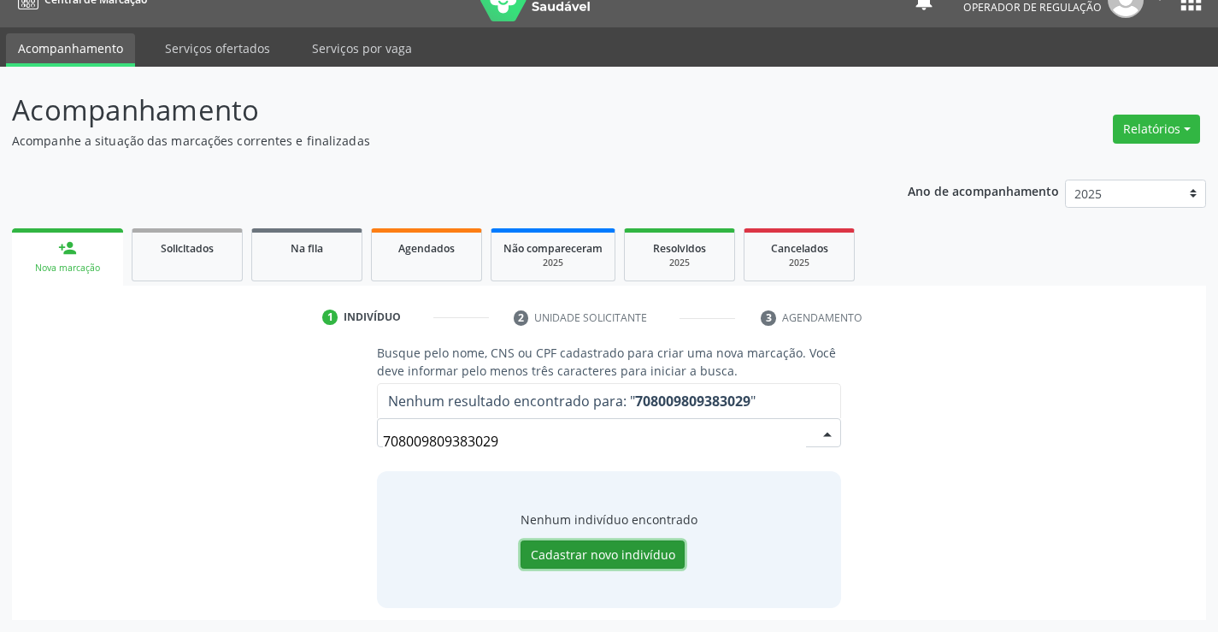
click at [617, 545] on button "Cadastrar novo indivíduo" at bounding box center [603, 554] width 164 height 29
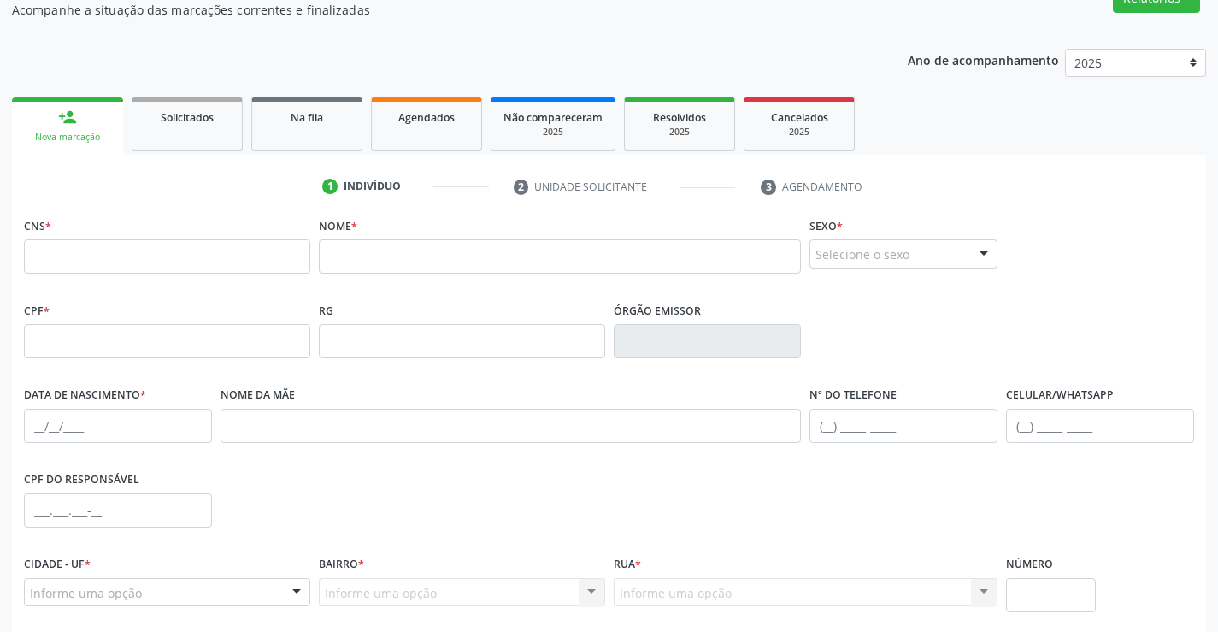
scroll to position [295, 0]
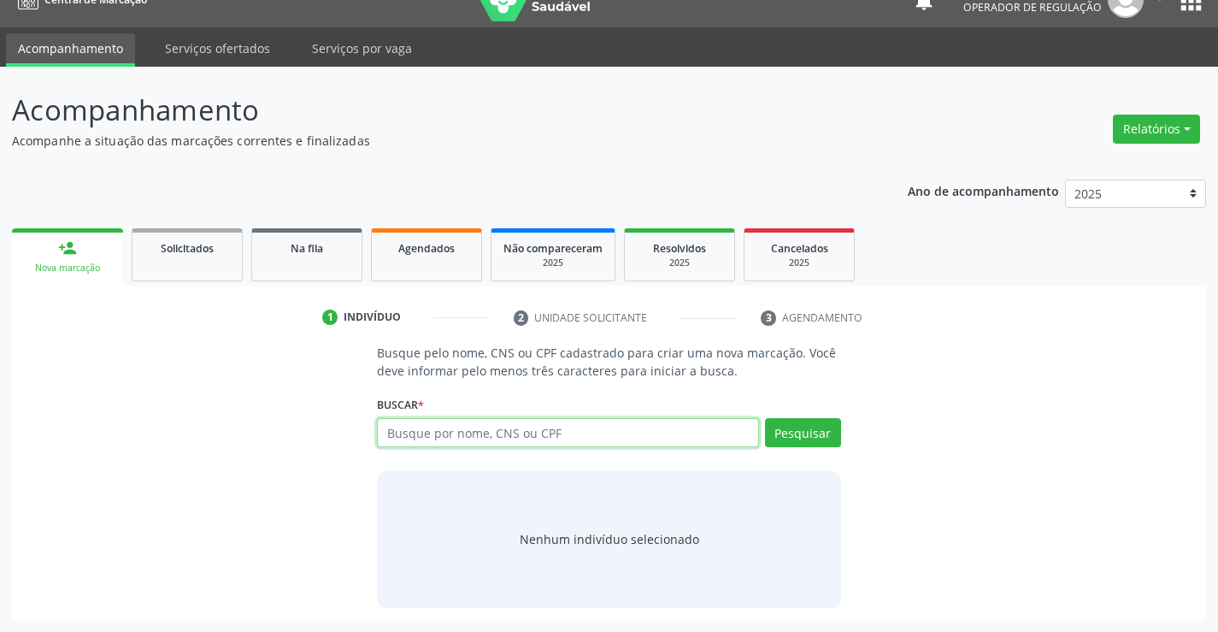
scroll to position [27, 0]
click at [438, 431] on input "text" at bounding box center [567, 432] width 381 height 29
type input "706807787579028"
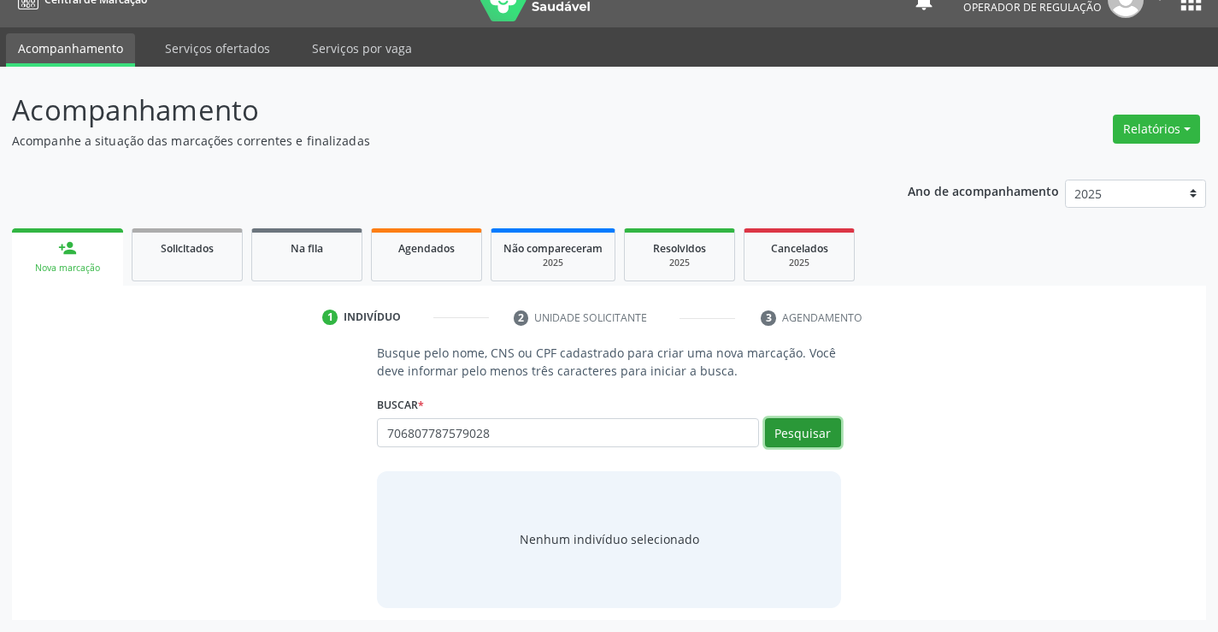
click at [792, 429] on button "Pesquisar" at bounding box center [803, 432] width 76 height 29
type input "706807787579028"
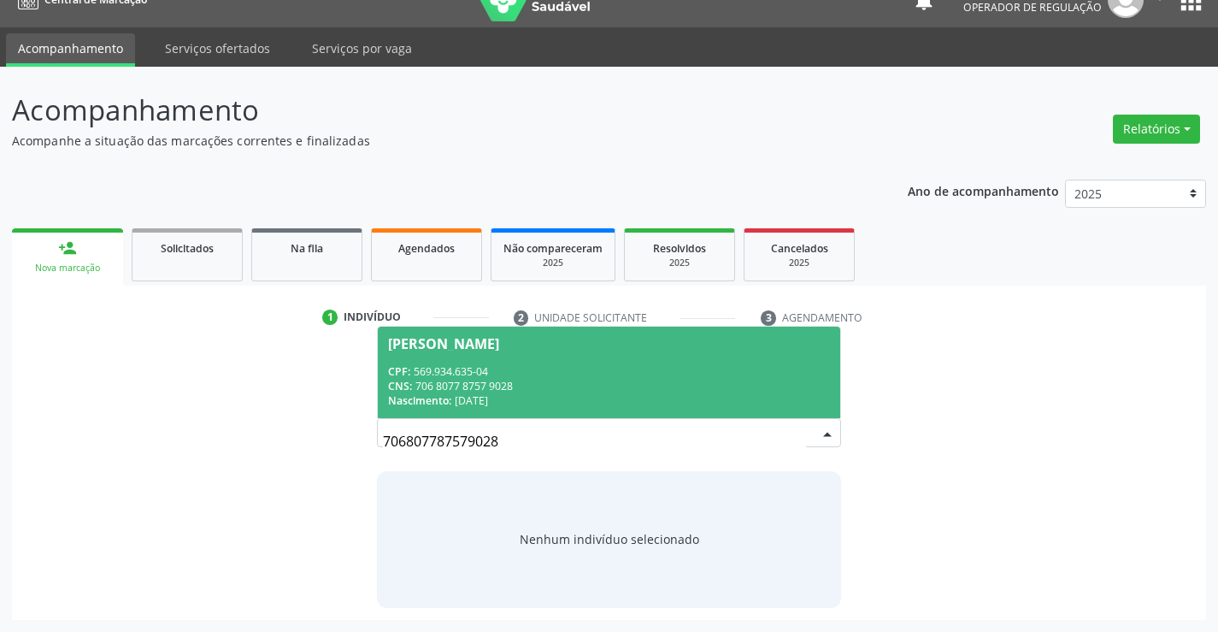
click at [621, 364] on div "CPF: 569.934.635-04" at bounding box center [608, 371] width 441 height 15
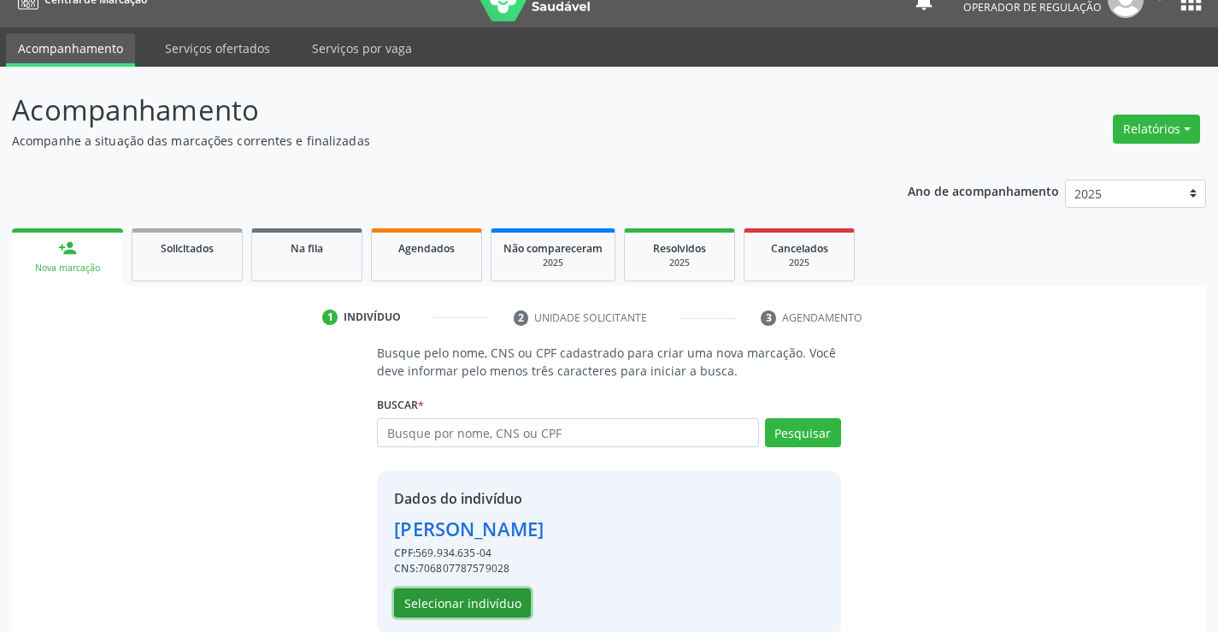
click at [462, 607] on button "Selecionar indivíduo" at bounding box center [462, 602] width 137 height 29
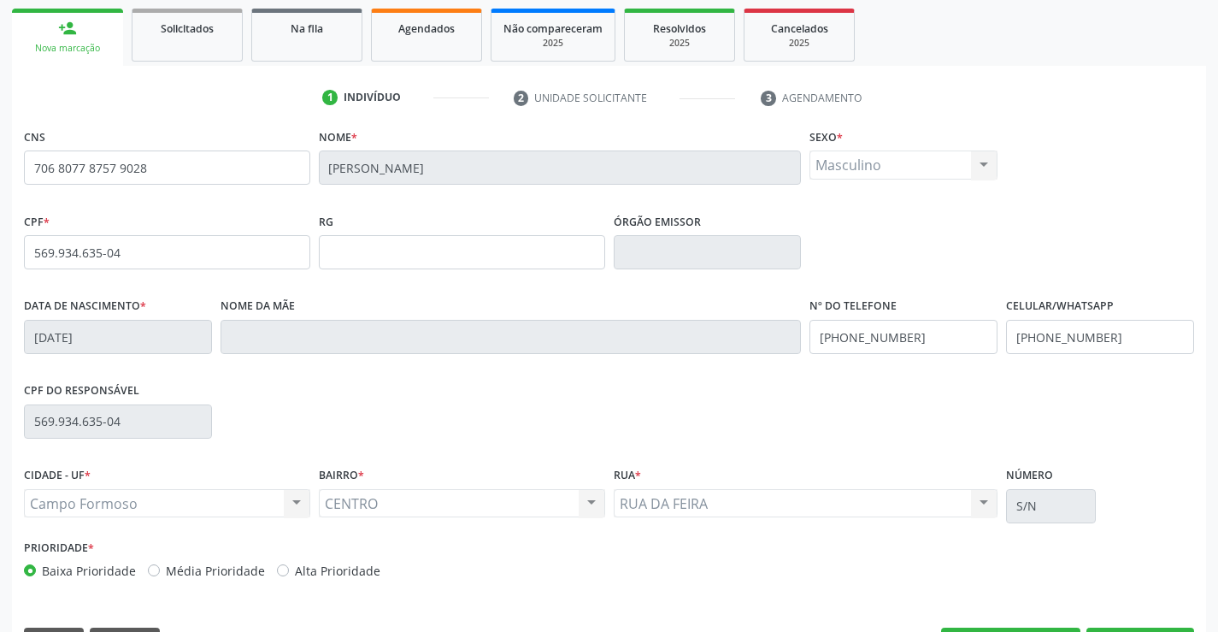
scroll to position [284, 0]
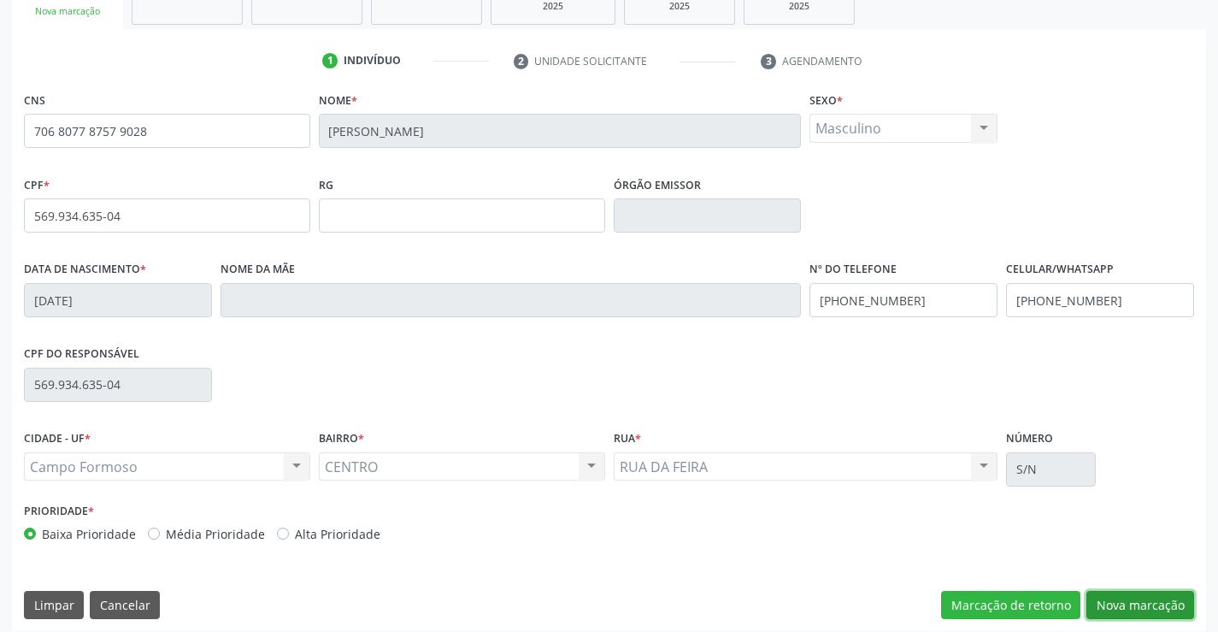
click at [1117, 591] on button "Nova marcação" at bounding box center [1141, 605] width 108 height 29
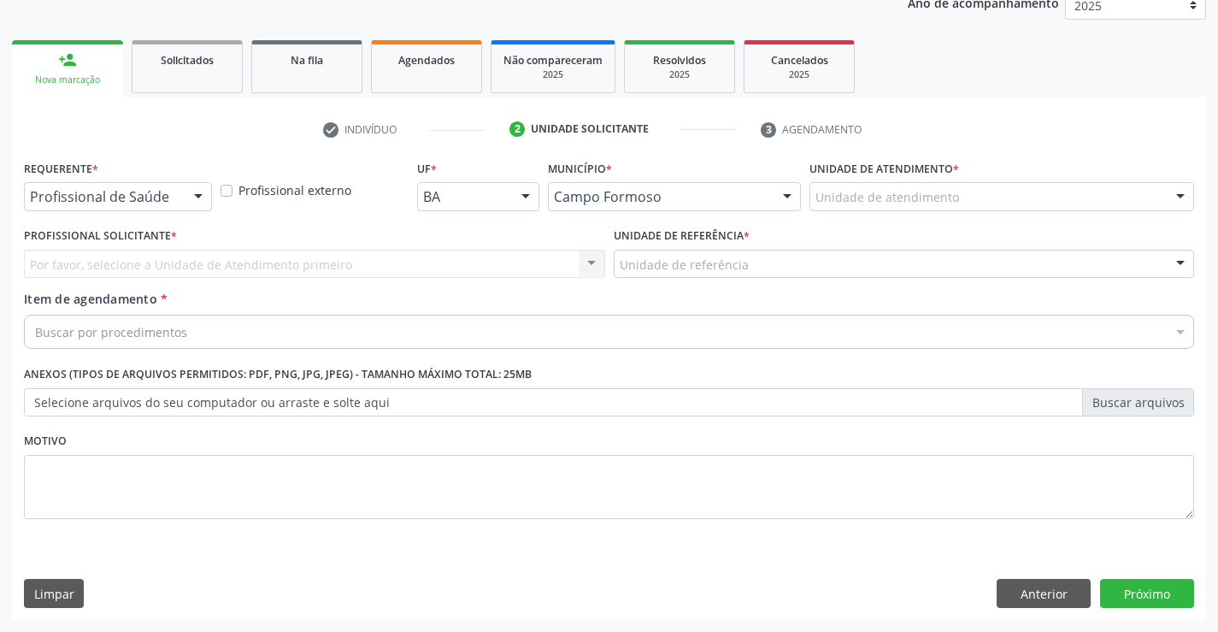
scroll to position [215, 0]
click at [166, 183] on div "Profissional de Saúde" at bounding box center [118, 196] width 188 height 29
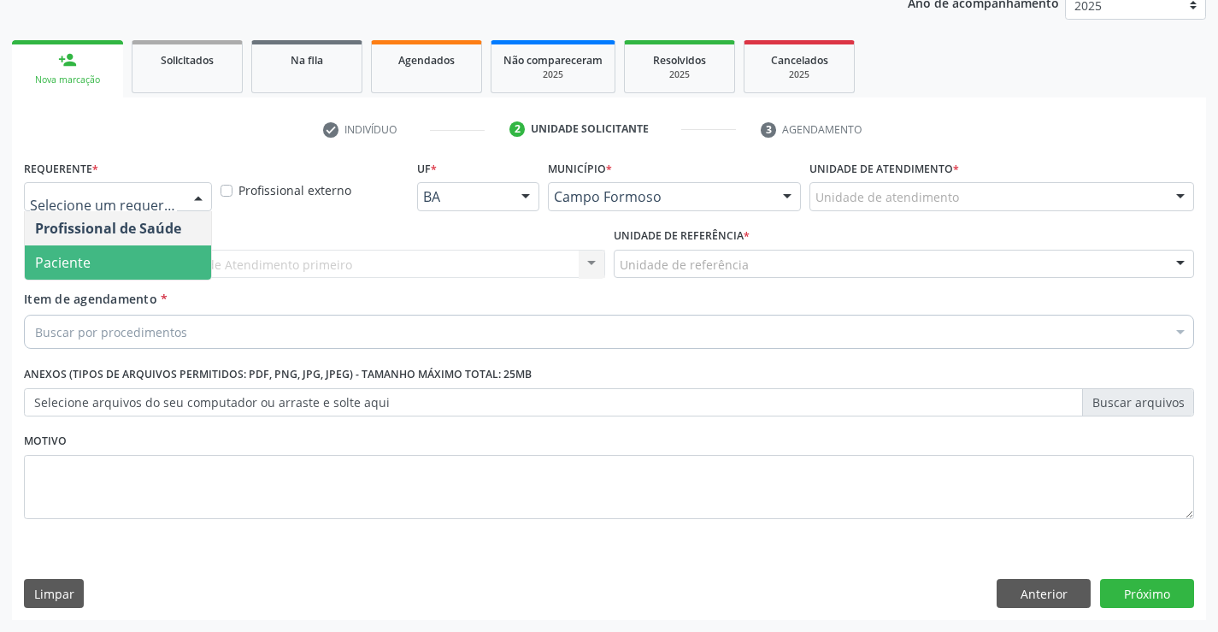
click at [160, 261] on span "Paciente" at bounding box center [118, 262] width 186 height 34
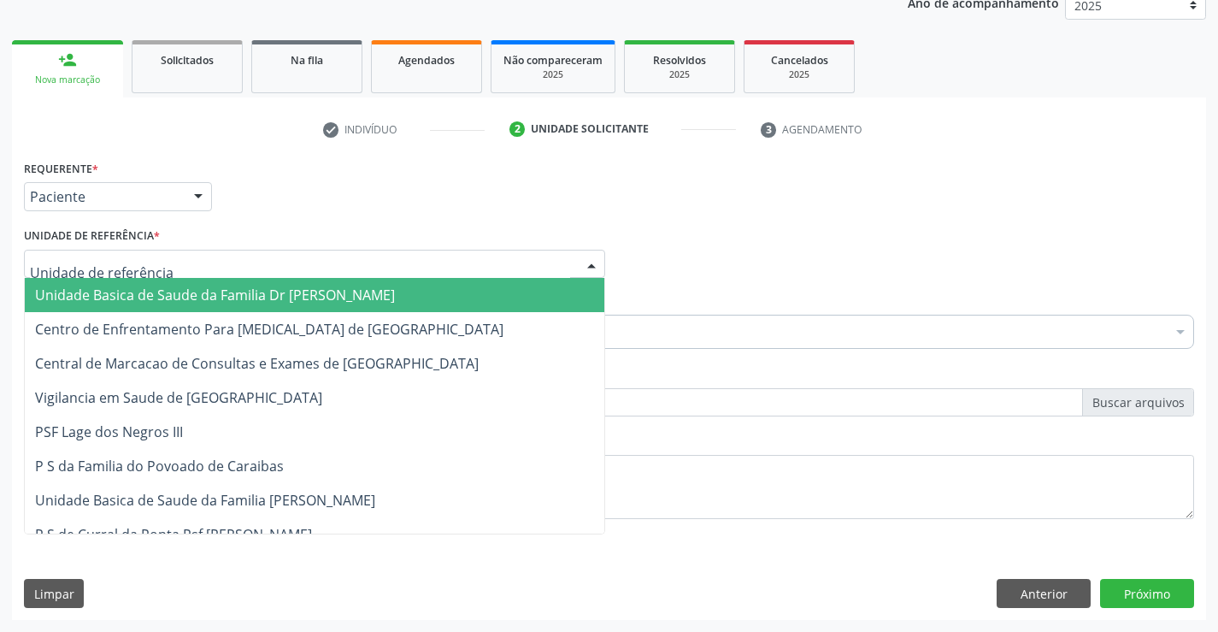
click at [206, 261] on div at bounding box center [314, 264] width 581 height 29
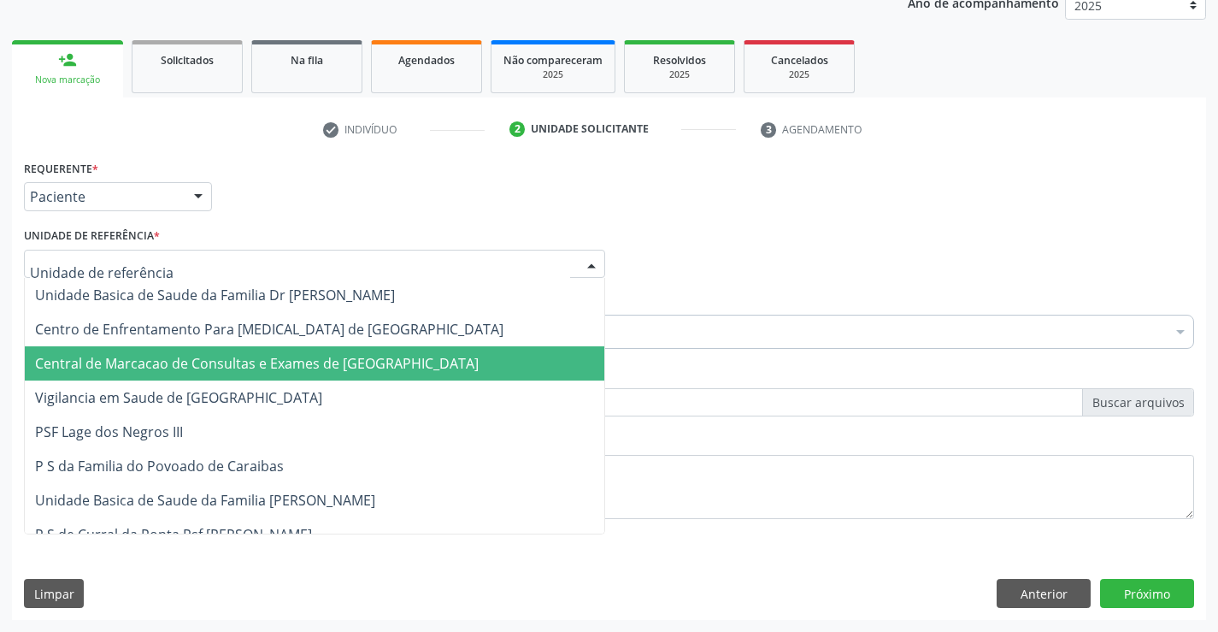
click at [258, 374] on span "Central de Marcacao de Consultas e Exames de [GEOGRAPHIC_DATA]" at bounding box center [315, 363] width 580 height 34
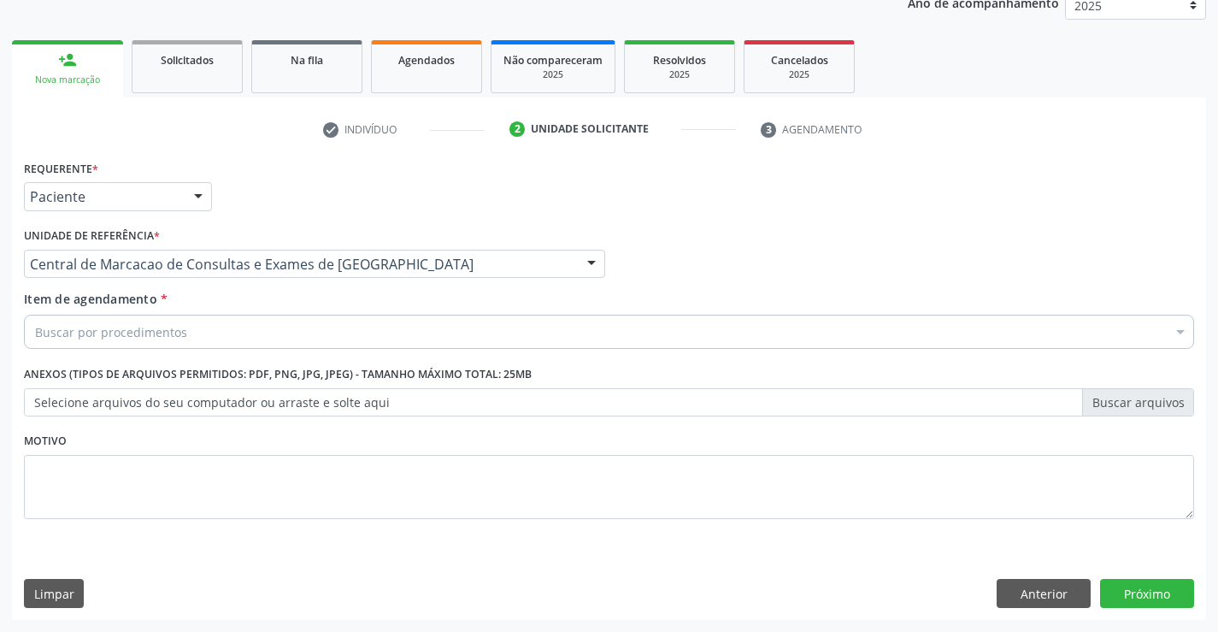
click at [189, 336] on div "Buscar por procedimentos" at bounding box center [609, 332] width 1170 height 34
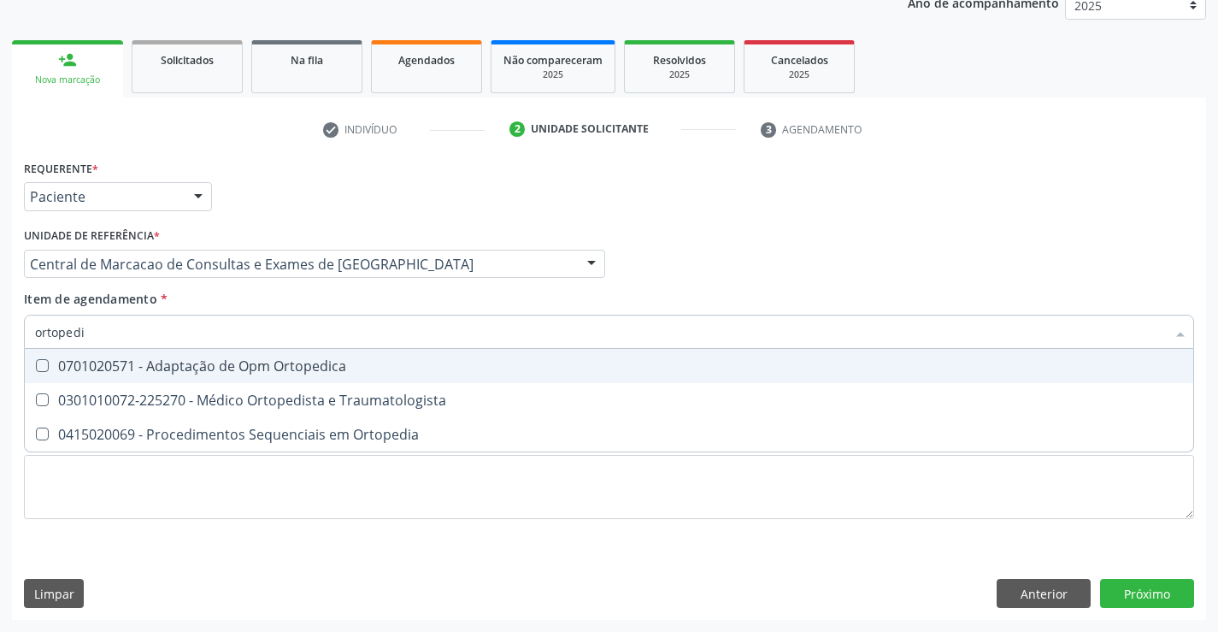
type input "ortopedis"
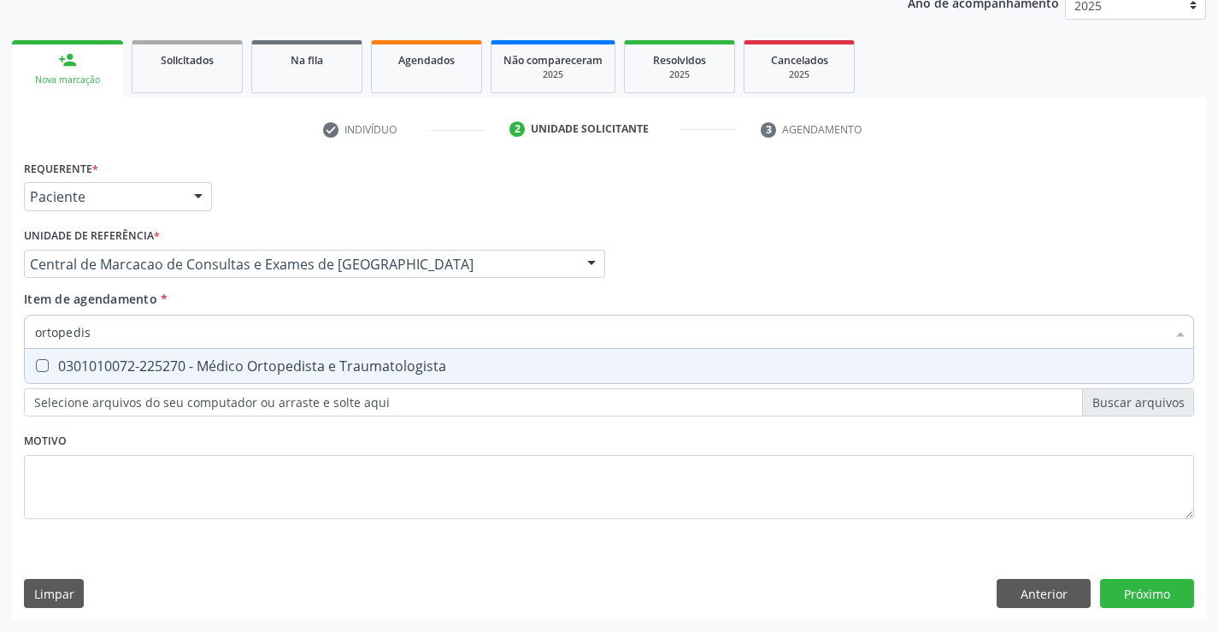
click at [273, 373] on div "0301010072-225270 - Médico Ortopedista e Traumatologista" at bounding box center [609, 366] width 1148 height 14
checkbox Traumatologista "true"
click at [1131, 592] on div "Requerente * Paciente Profissional de Saúde Paciente Nenhum resultado encontrad…" at bounding box center [609, 388] width 1194 height 464
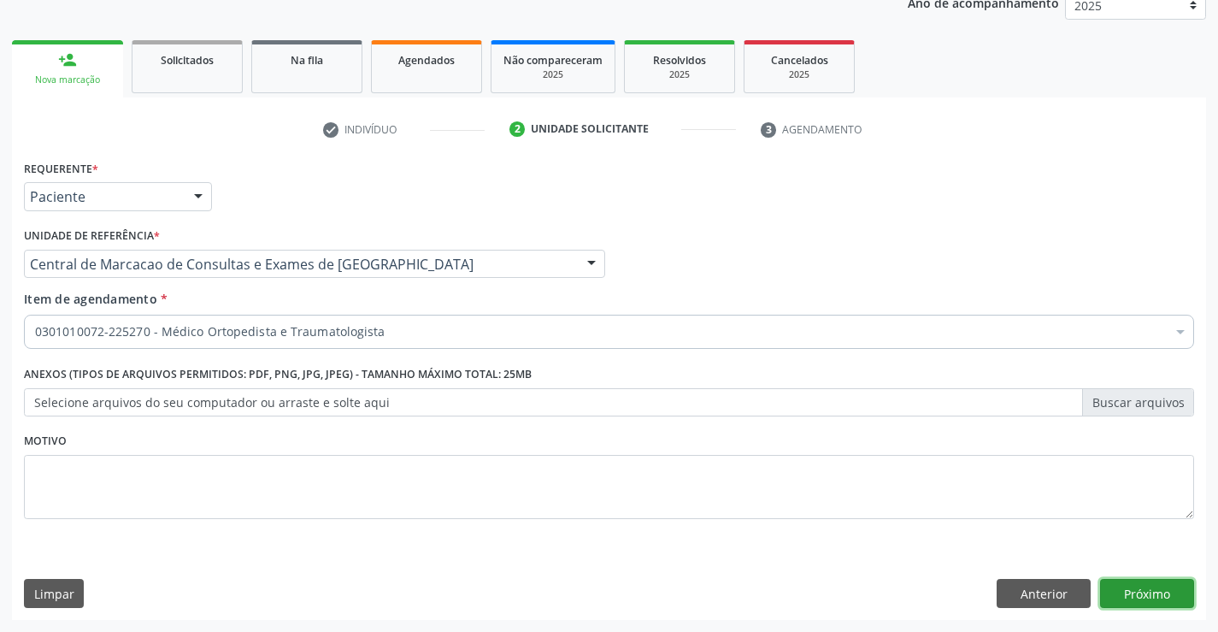
click at [1145, 583] on button "Próximo" at bounding box center [1147, 593] width 94 height 29
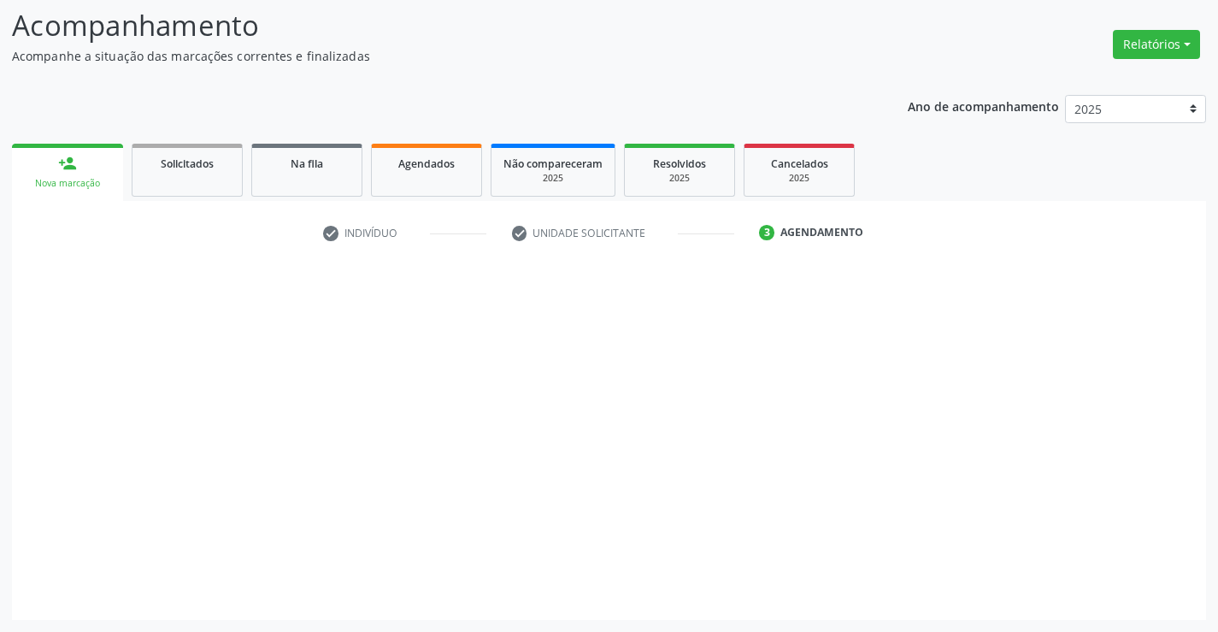
scroll to position [112, 0]
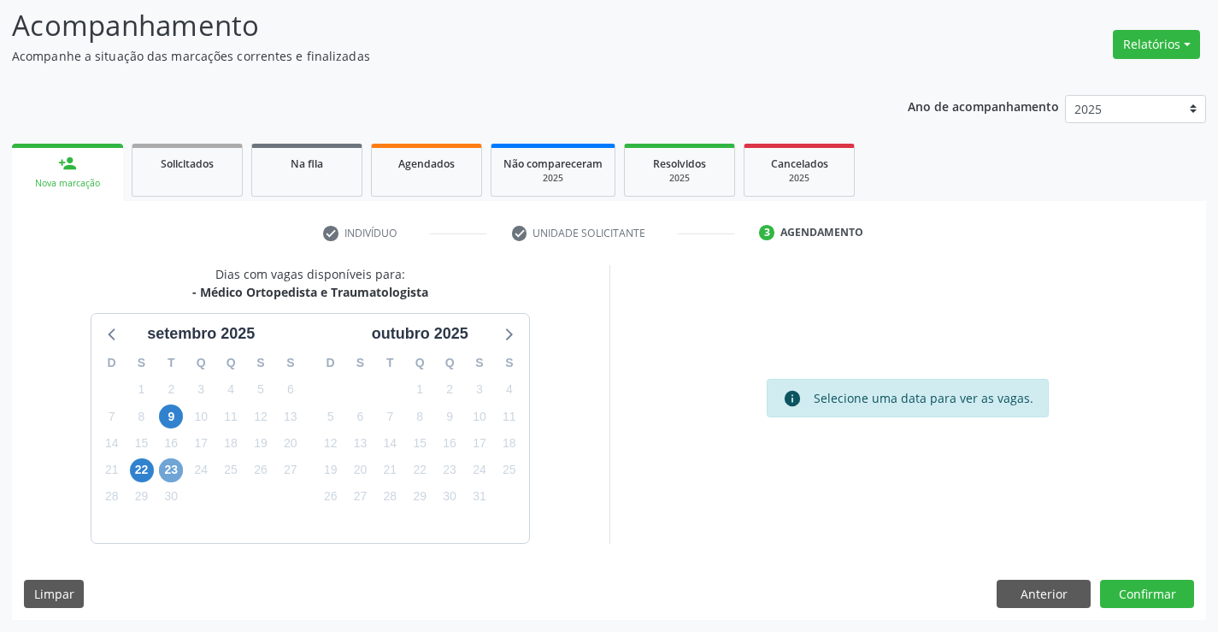
click at [166, 466] on span "23" at bounding box center [171, 470] width 24 height 24
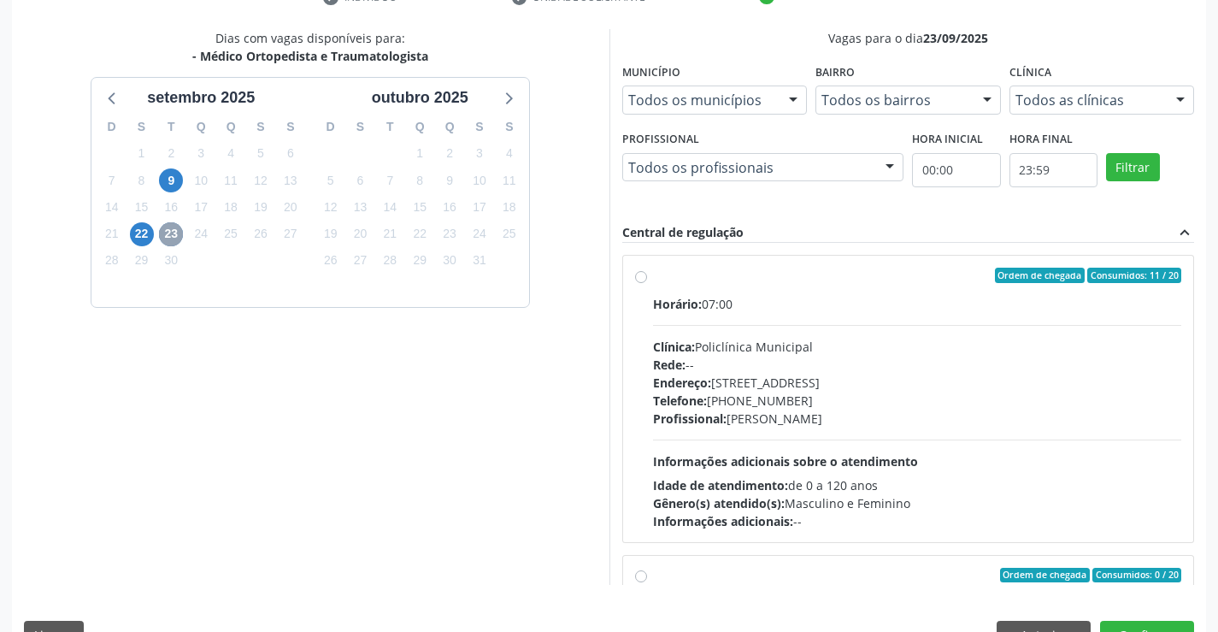
scroll to position [368, 0]
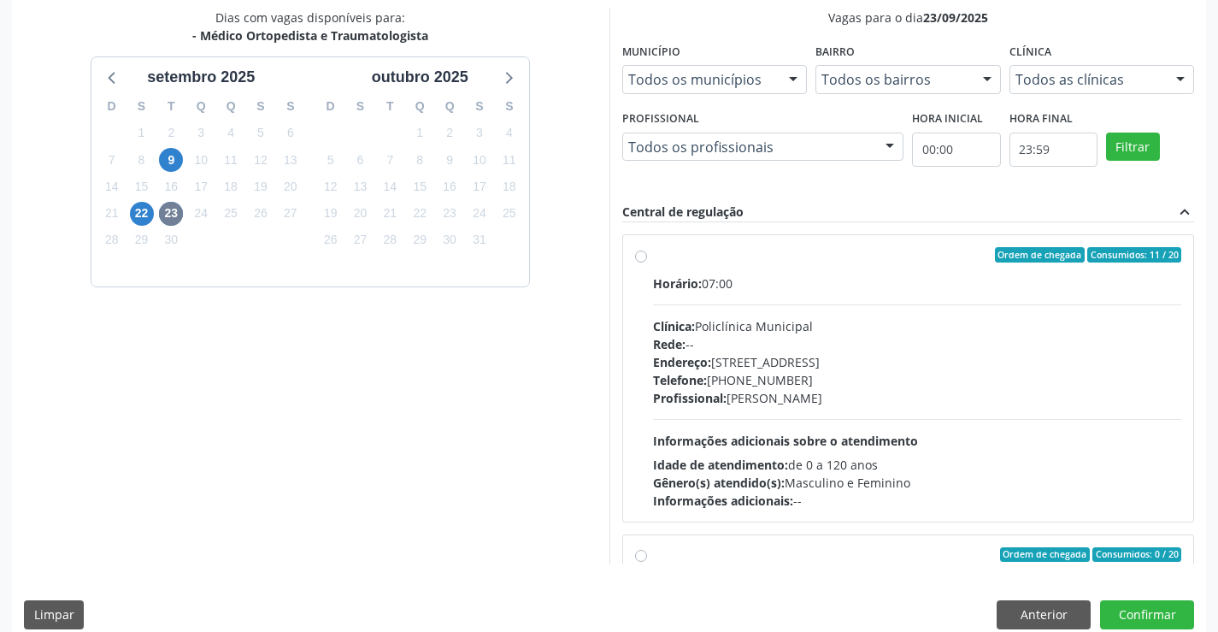
click at [870, 435] on span "Informações adicionais sobre o atendimento" at bounding box center [785, 441] width 265 height 16
click at [647, 262] on input "Ordem de chegada Consumidos: 11 / 20 Horário: 07:00 Clínica: Policlínica Munici…" at bounding box center [641, 254] width 12 height 15
radio input "true"
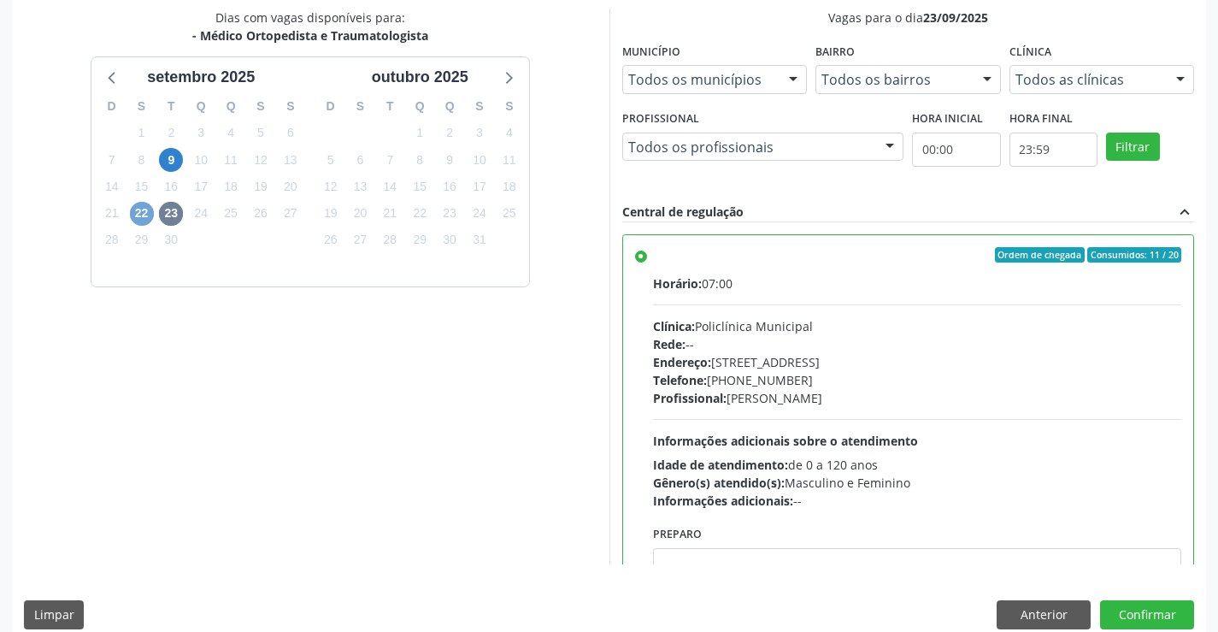
click at [139, 214] on span "22" at bounding box center [142, 214] width 24 height 24
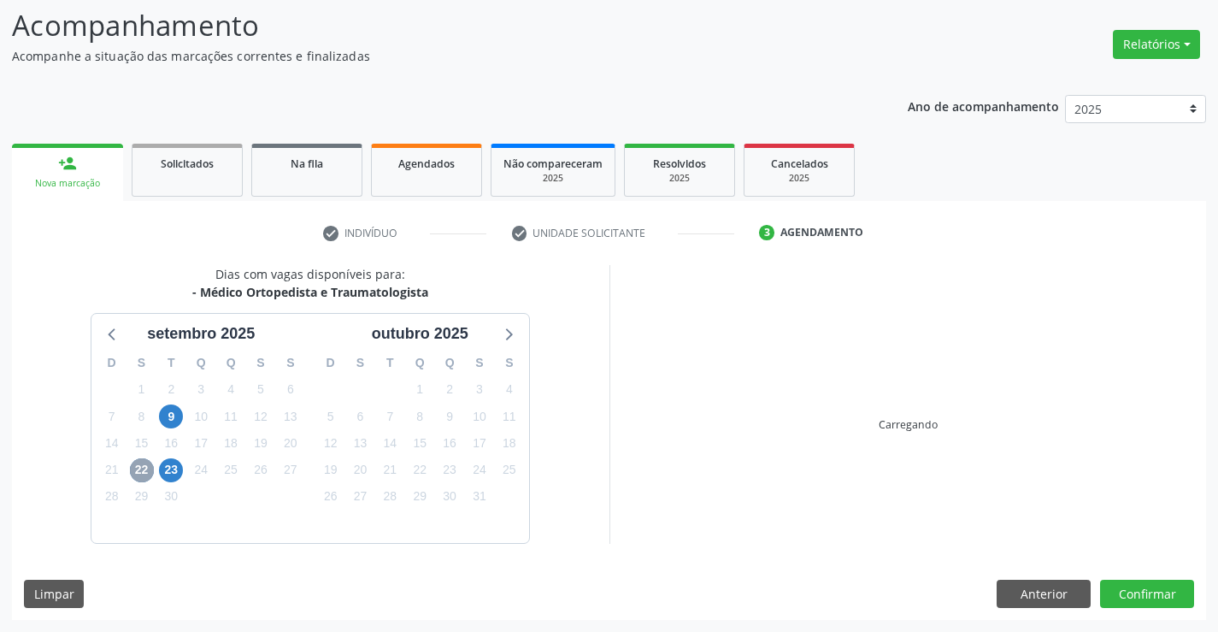
scroll to position [359, 0]
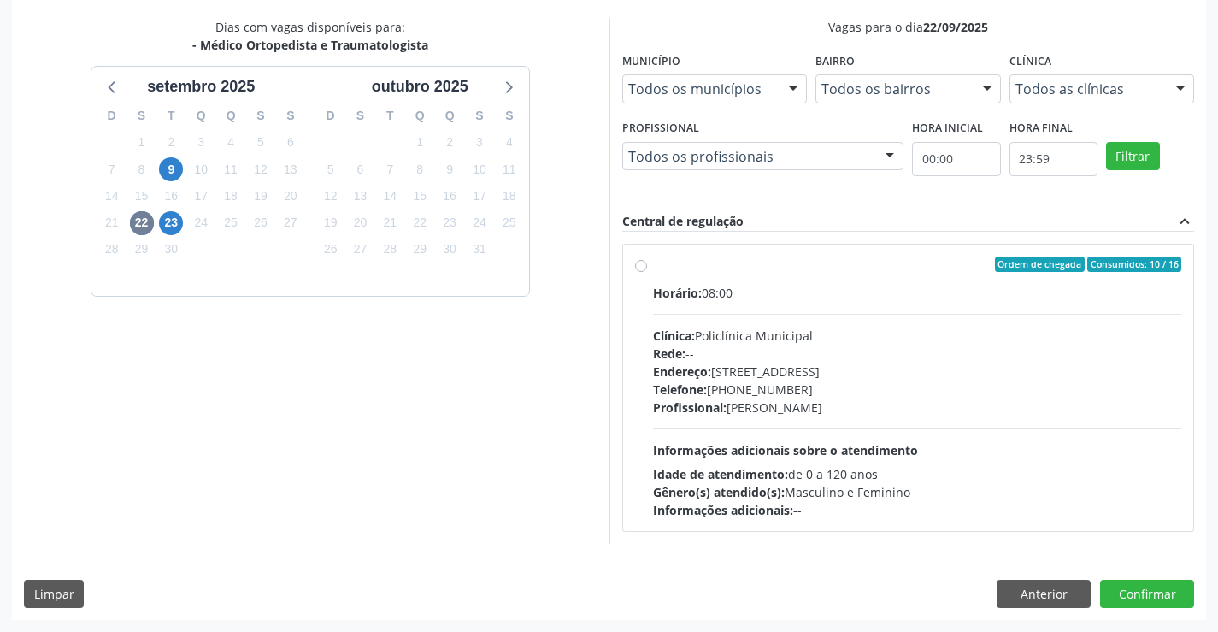
click at [746, 370] on div "Endereço: [STREET_ADDRESS]" at bounding box center [917, 371] width 529 height 18
click at [647, 272] on input "Ordem de chegada Consumidos: 10 / 16 Horário: 08:00 Clínica: Policlínica Munici…" at bounding box center [641, 263] width 12 height 15
radio input "true"
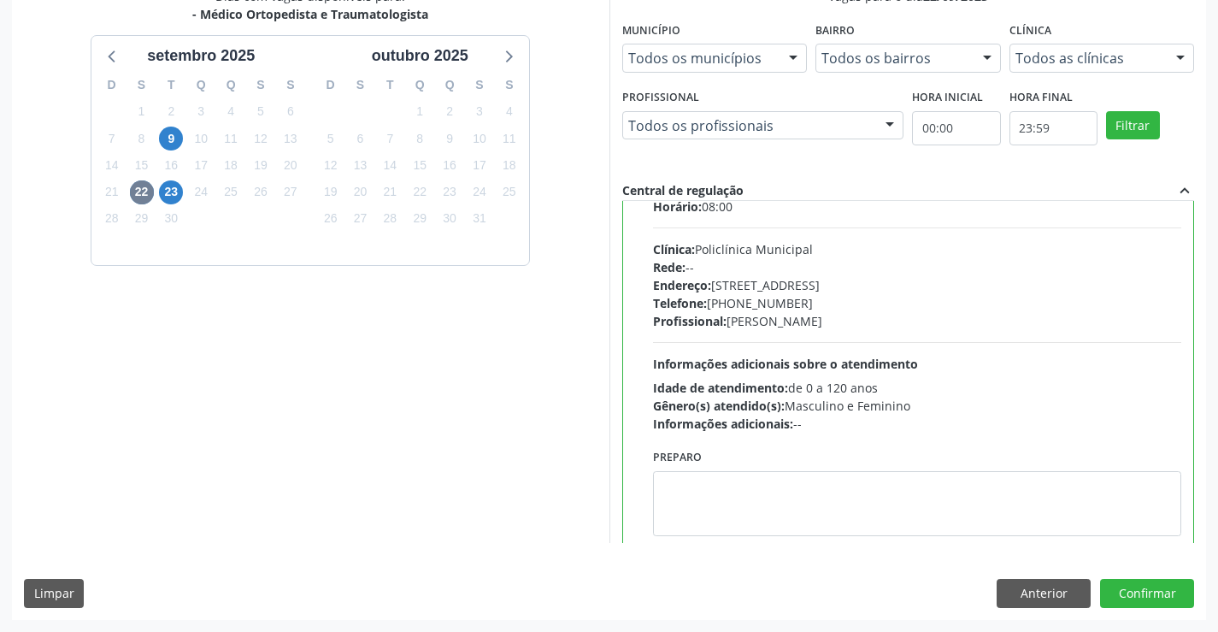
scroll to position [85, 0]
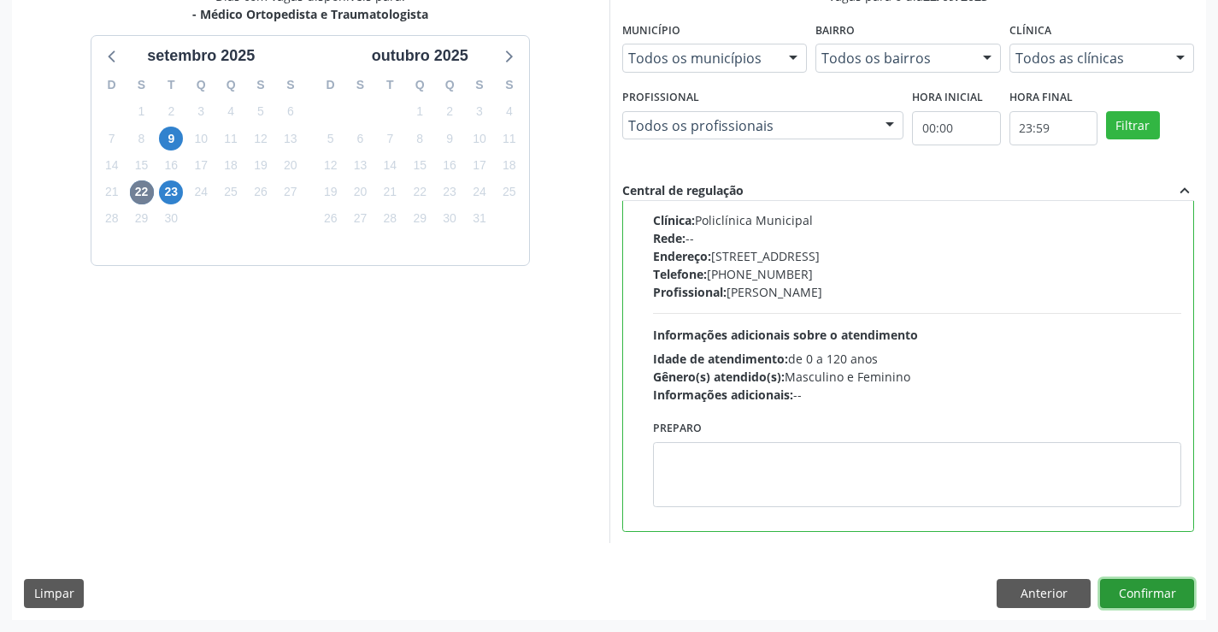
click at [1112, 581] on button "Confirmar" at bounding box center [1147, 593] width 94 height 29
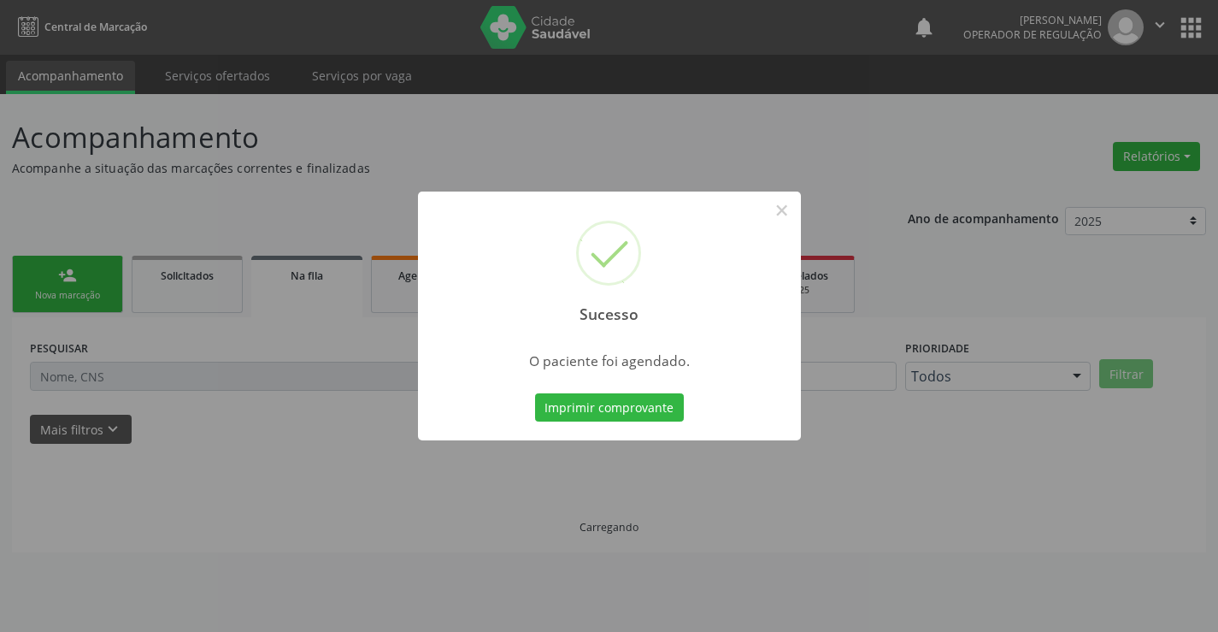
scroll to position [0, 0]
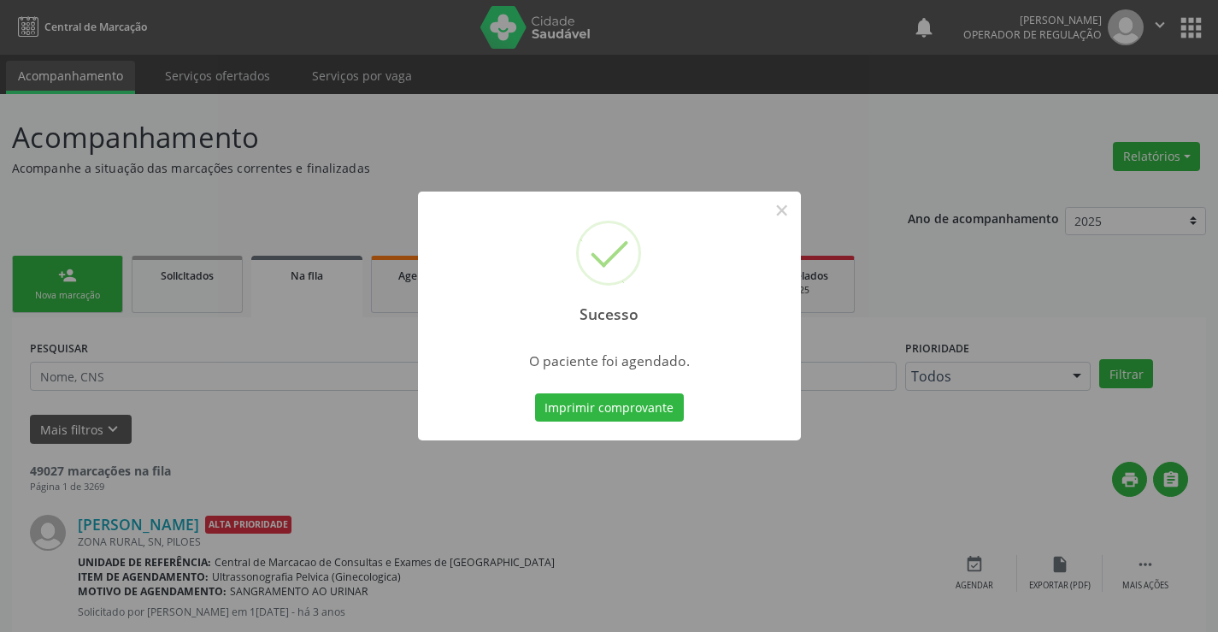
click at [535, 393] on button "Imprimir comprovante" at bounding box center [609, 407] width 149 height 29
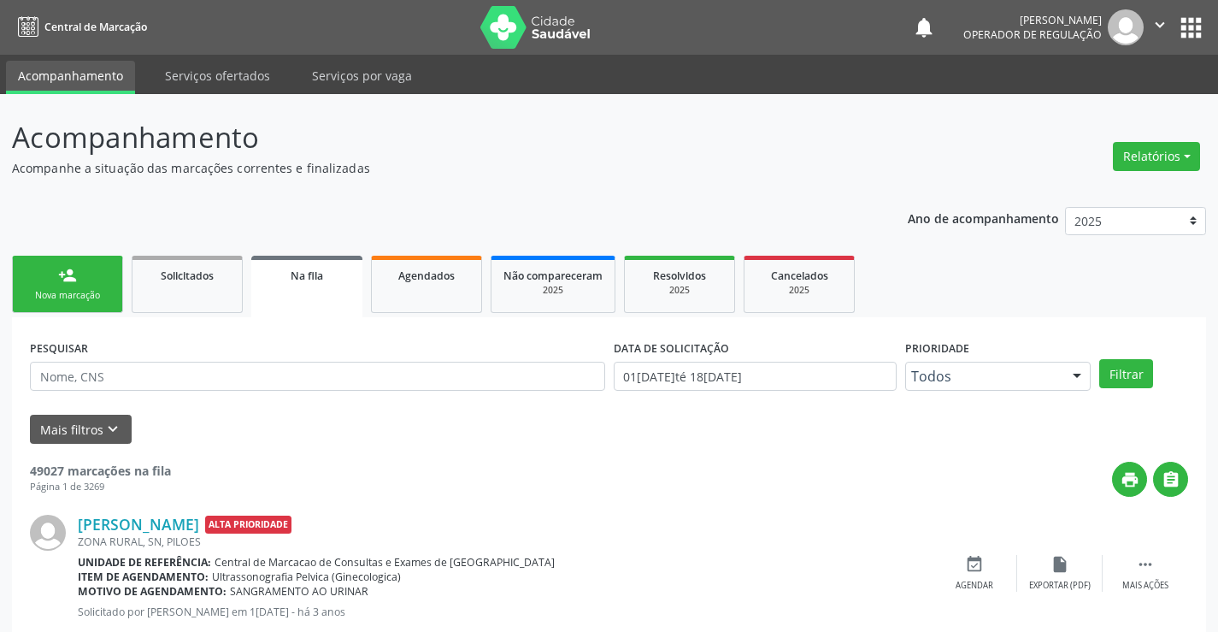
click at [67, 271] on div "person_add" at bounding box center [67, 275] width 19 height 19
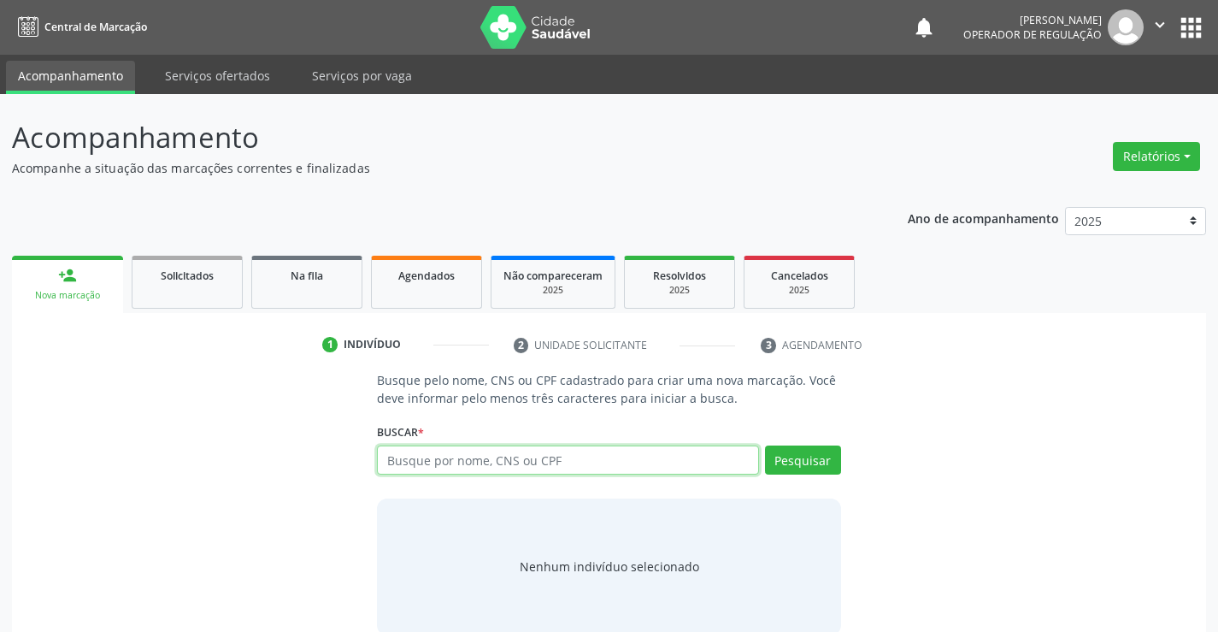
click at [460, 451] on input "text" at bounding box center [567, 459] width 381 height 29
type input "706703500963819"
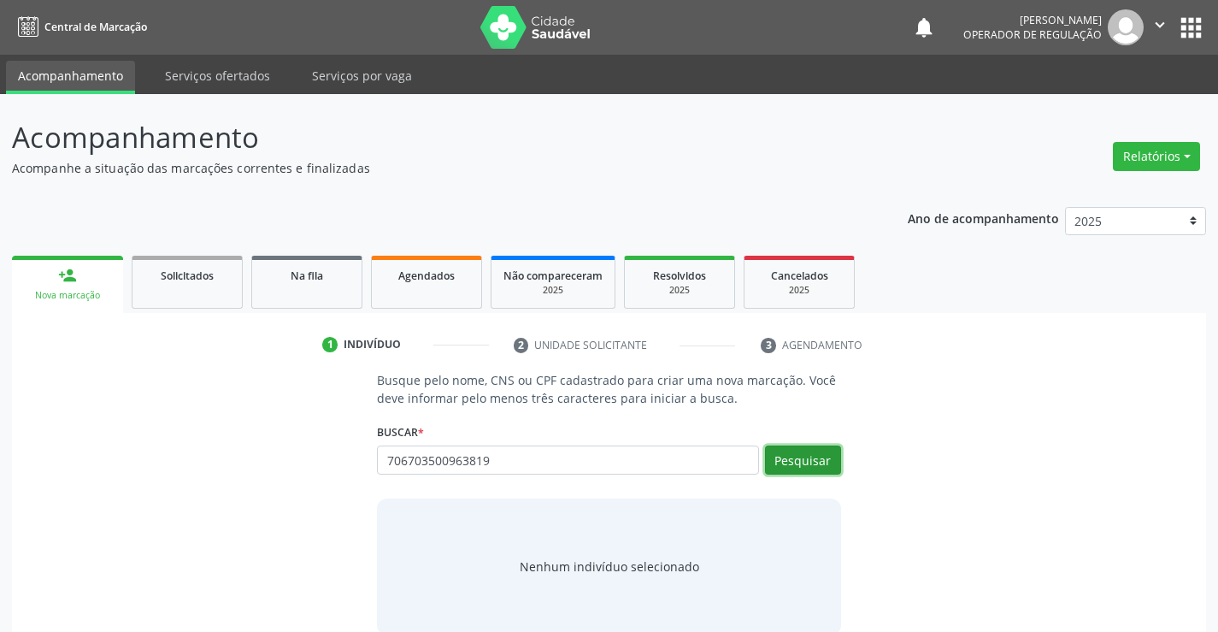
click at [807, 466] on button "Pesquisar" at bounding box center [803, 459] width 76 height 29
type input "706703500963819"
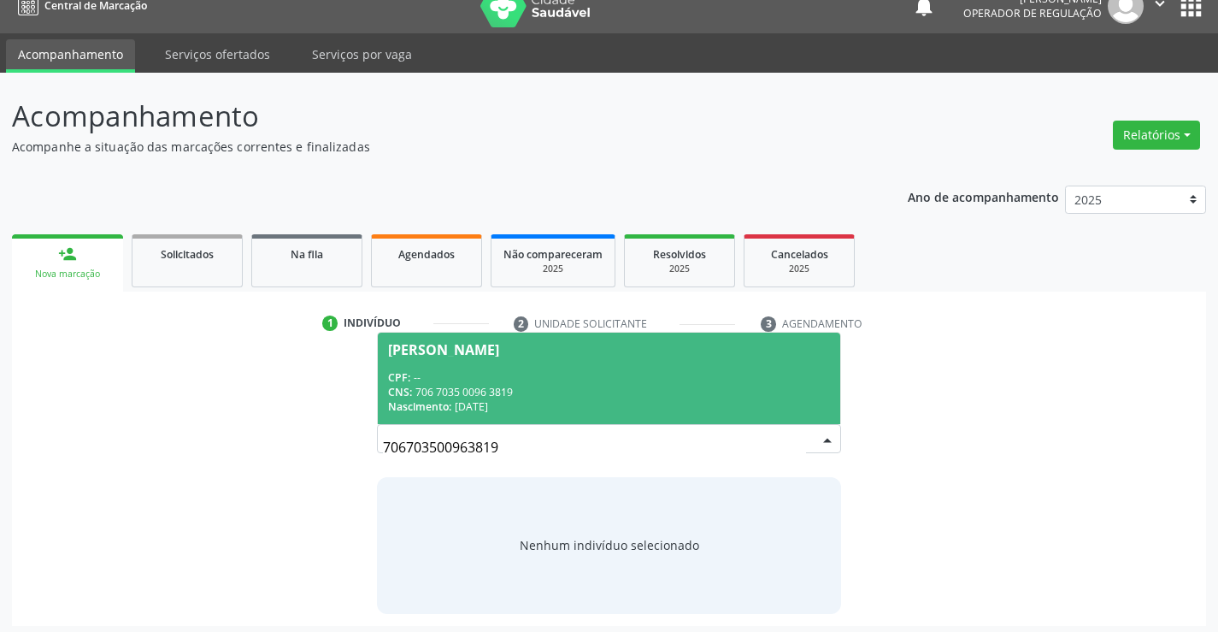
scroll to position [27, 0]
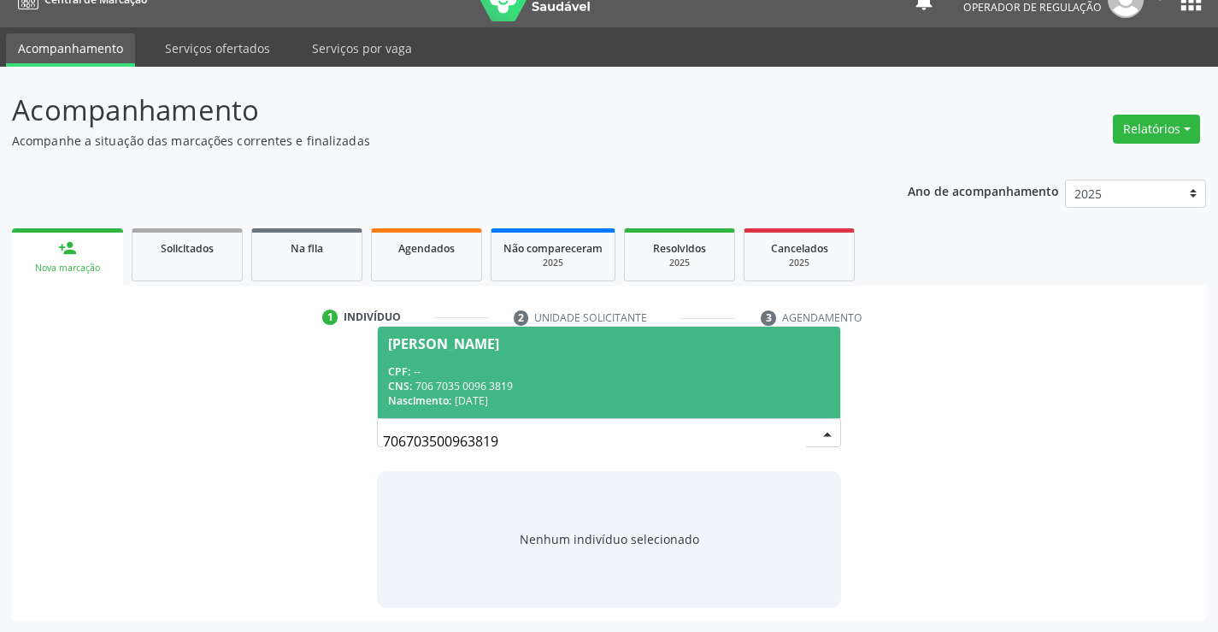
click at [509, 383] on div "CNS: 706 7035 0096 3819" at bounding box center [608, 386] width 441 height 15
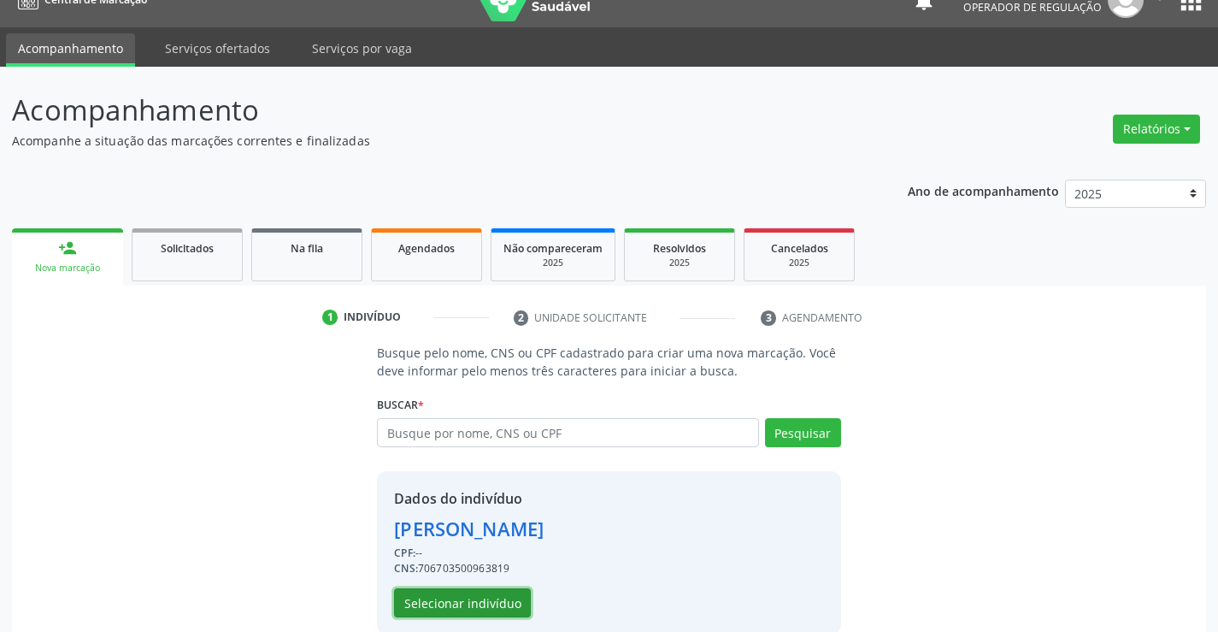
click at [448, 603] on button "Selecionar indivíduo" at bounding box center [462, 602] width 137 height 29
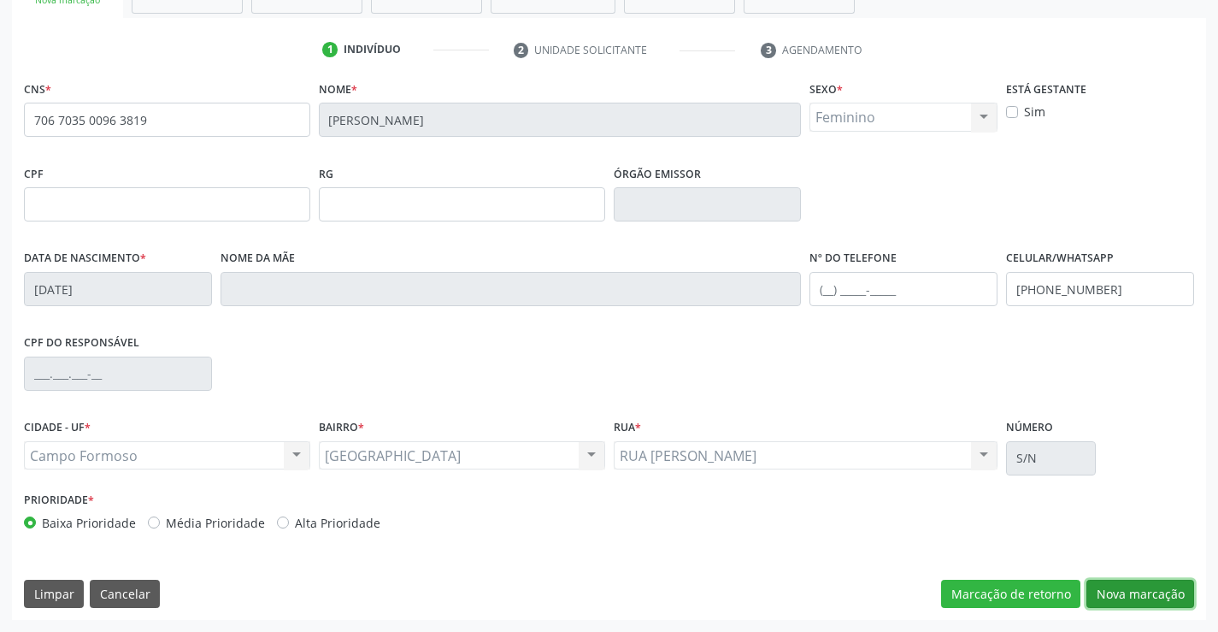
click at [1183, 589] on button "Nova marcação" at bounding box center [1141, 594] width 108 height 29
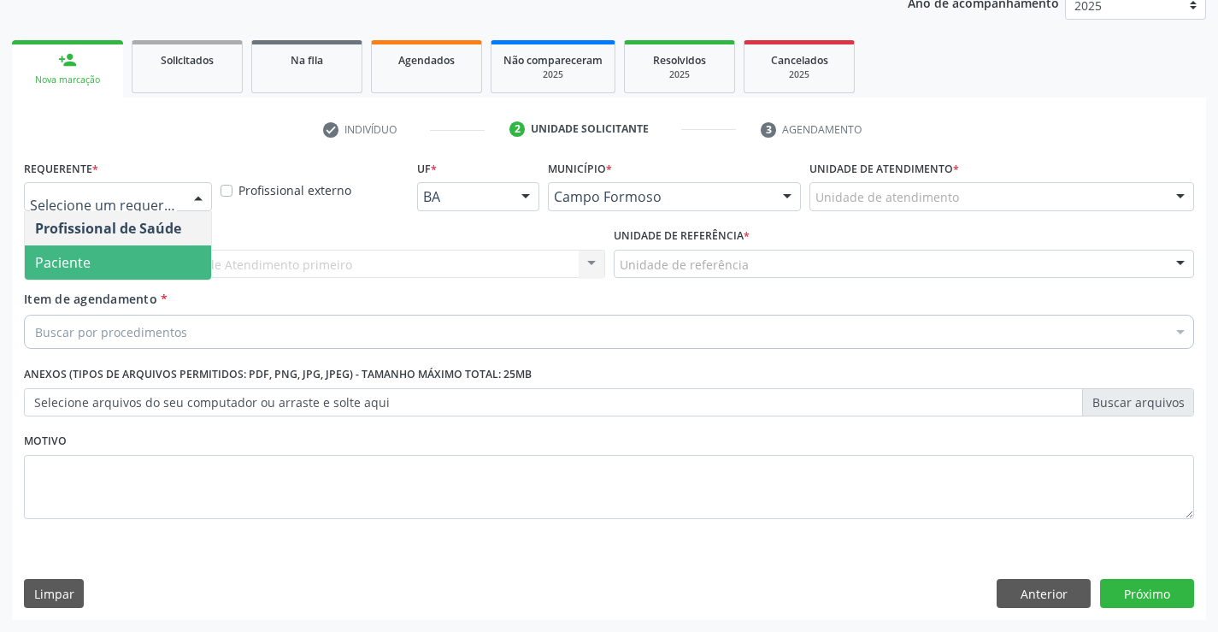
click at [47, 272] on span "Paciente" at bounding box center [118, 262] width 186 height 34
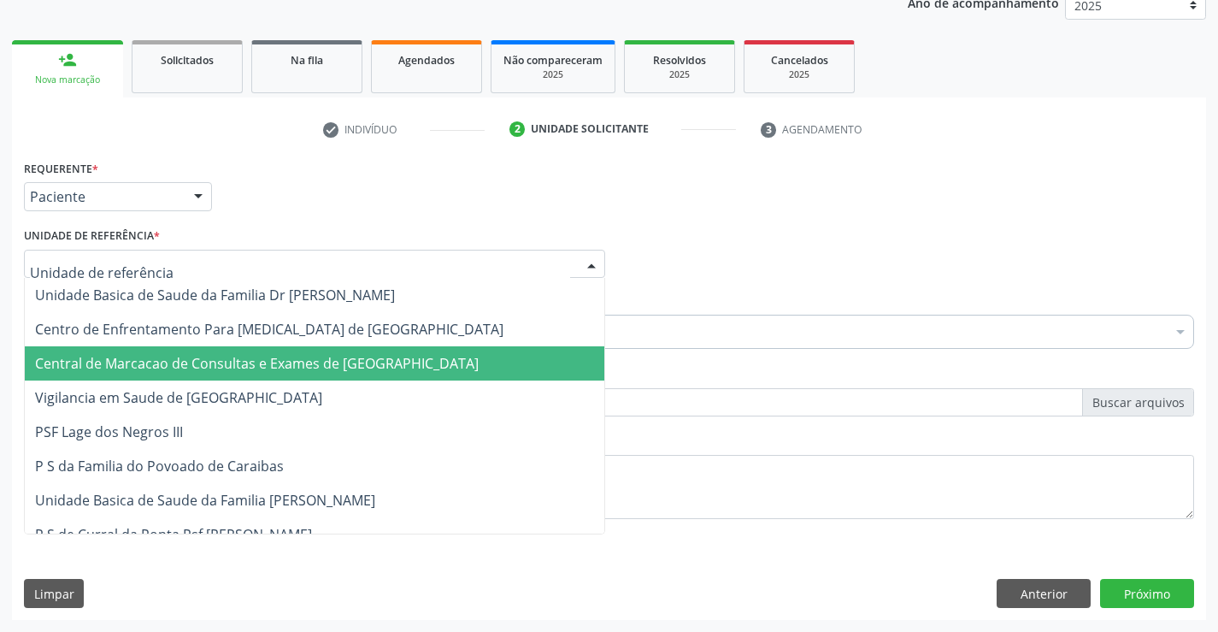
click at [114, 360] on span "Central de Marcacao de Consultas e Exames de [GEOGRAPHIC_DATA]" at bounding box center [257, 363] width 444 height 19
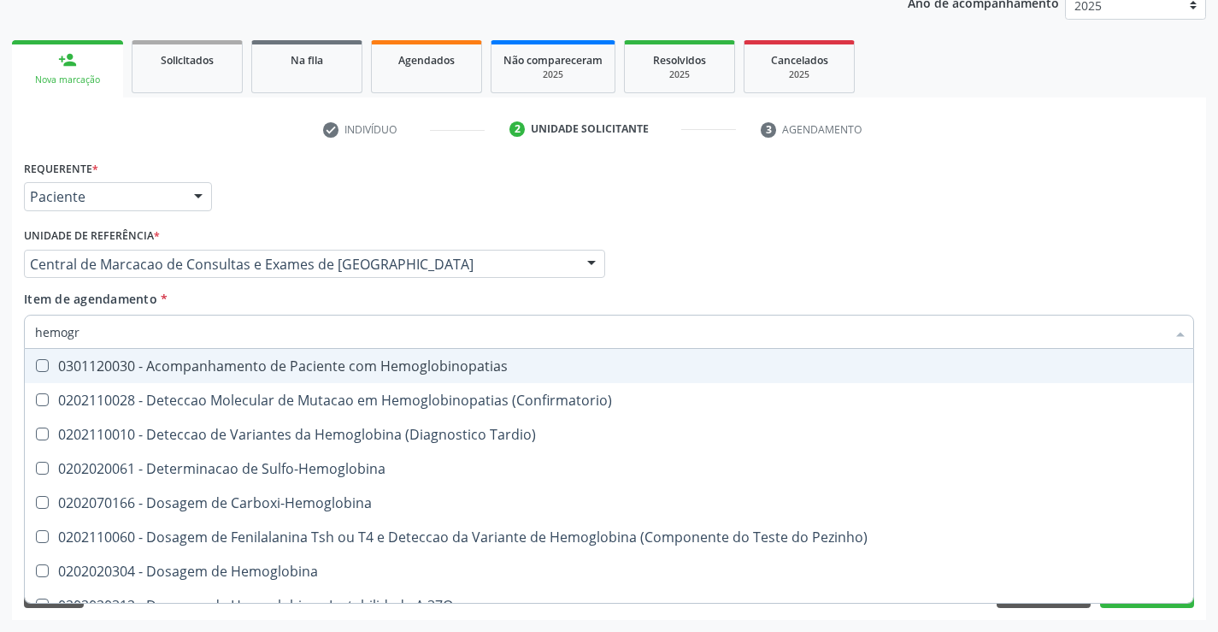
type input "hemogra"
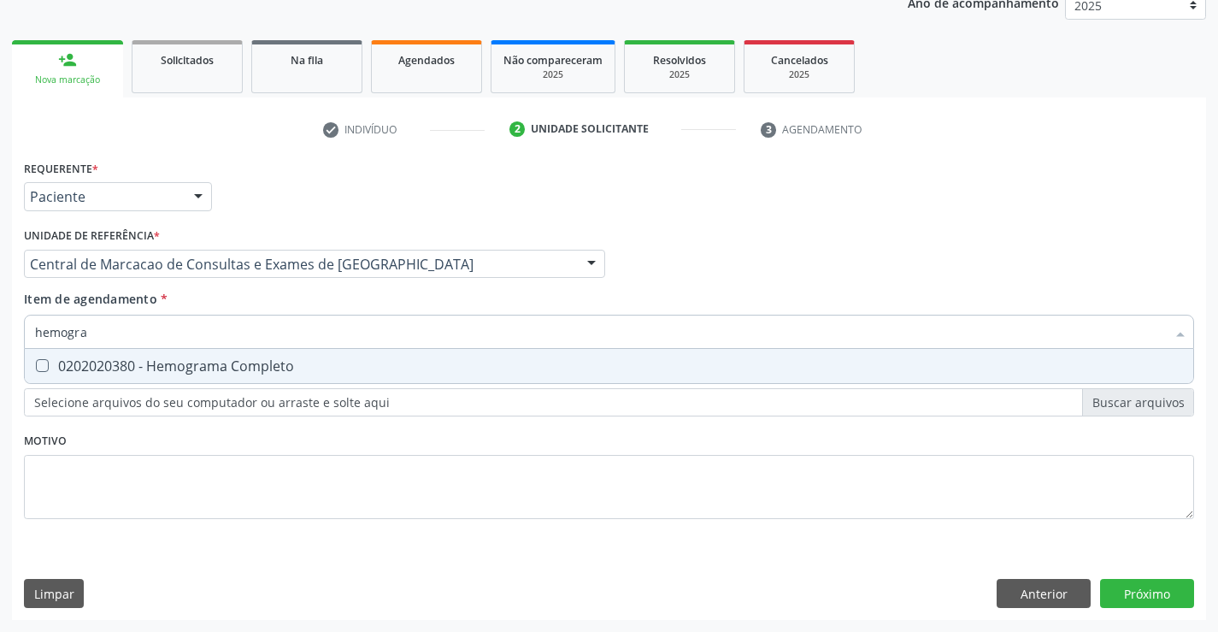
click at [120, 359] on div "0202020380 - Hemograma Completo" at bounding box center [609, 366] width 1148 height 14
checkbox Completo "true"
click at [136, 342] on input "hemogra" at bounding box center [600, 332] width 1131 height 34
type input "p"
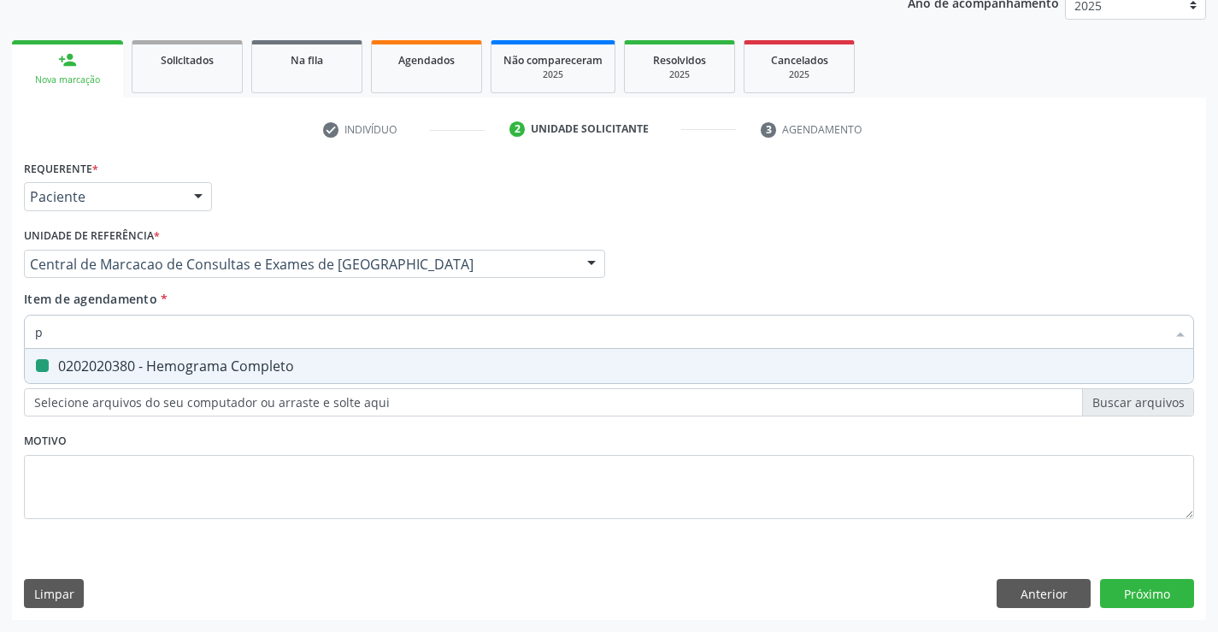
checkbox Completo "false"
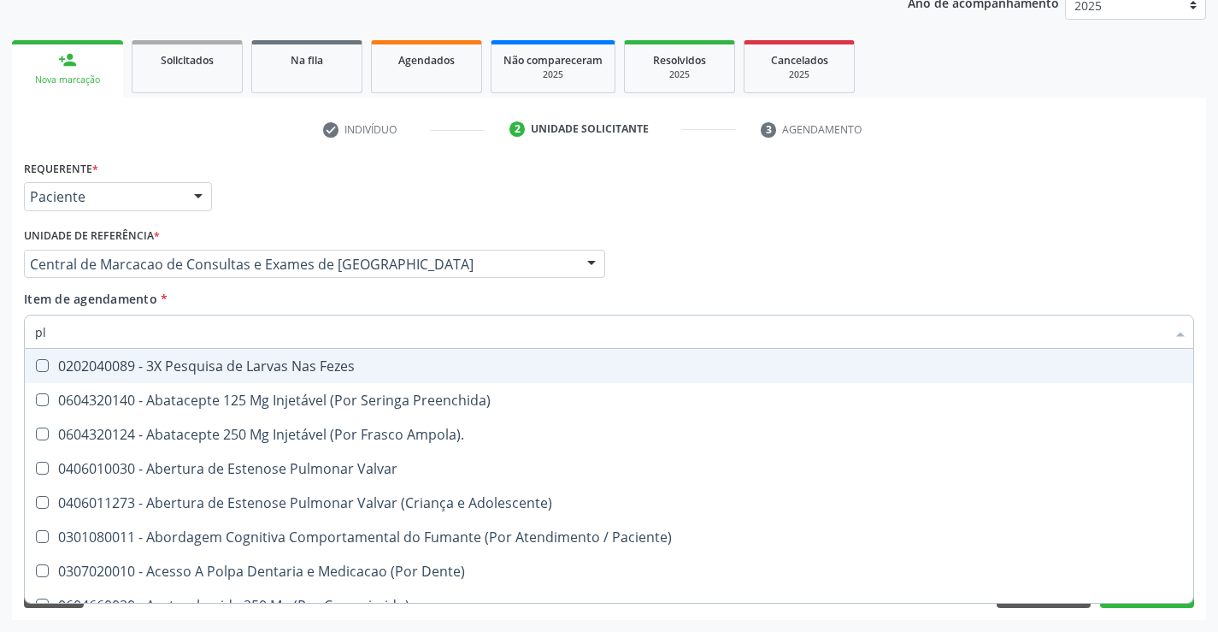
type input "pla"
checkbox Parcial "false"
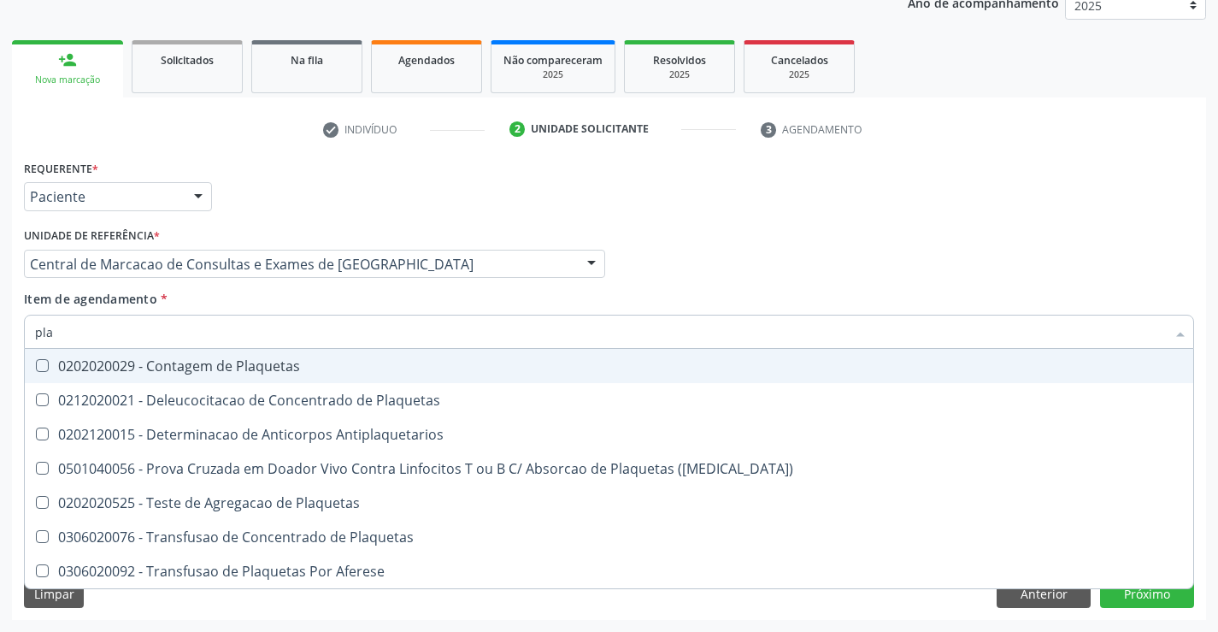
type input "plaq"
click at [138, 362] on div "0202020029 - Contagem de Plaquetas" at bounding box center [609, 366] width 1148 height 14
checkbox Plaquetas "true"
click at [147, 332] on input "plaq" at bounding box center [600, 332] width 1131 height 34
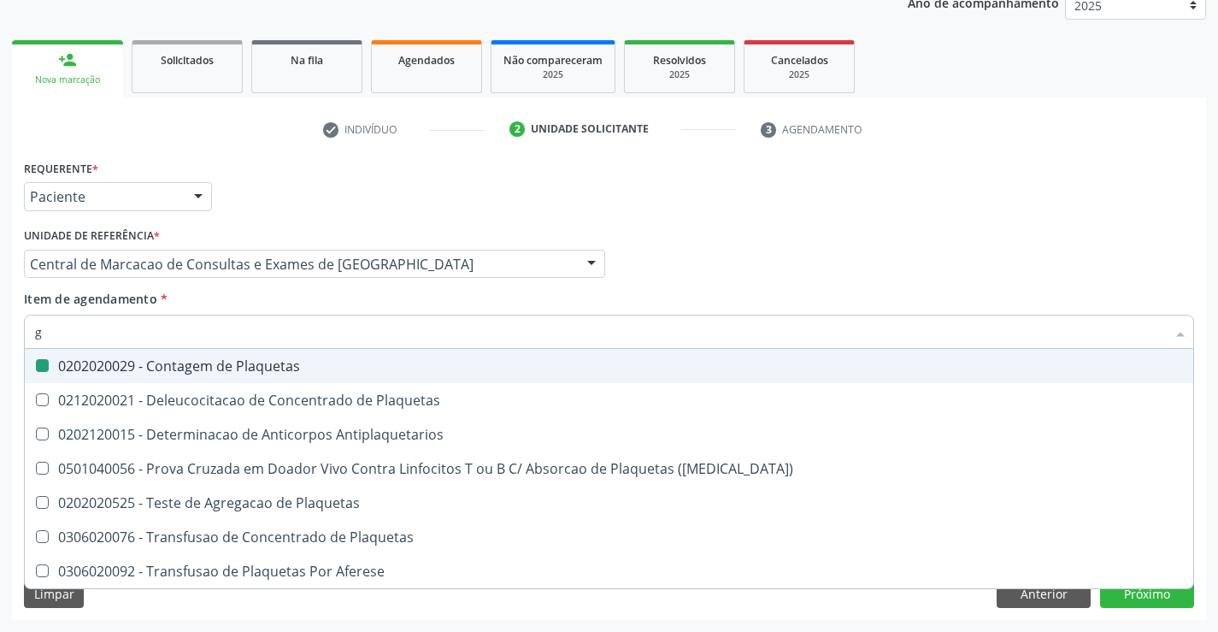
type input "gl"
checkbox Plaquetas "false"
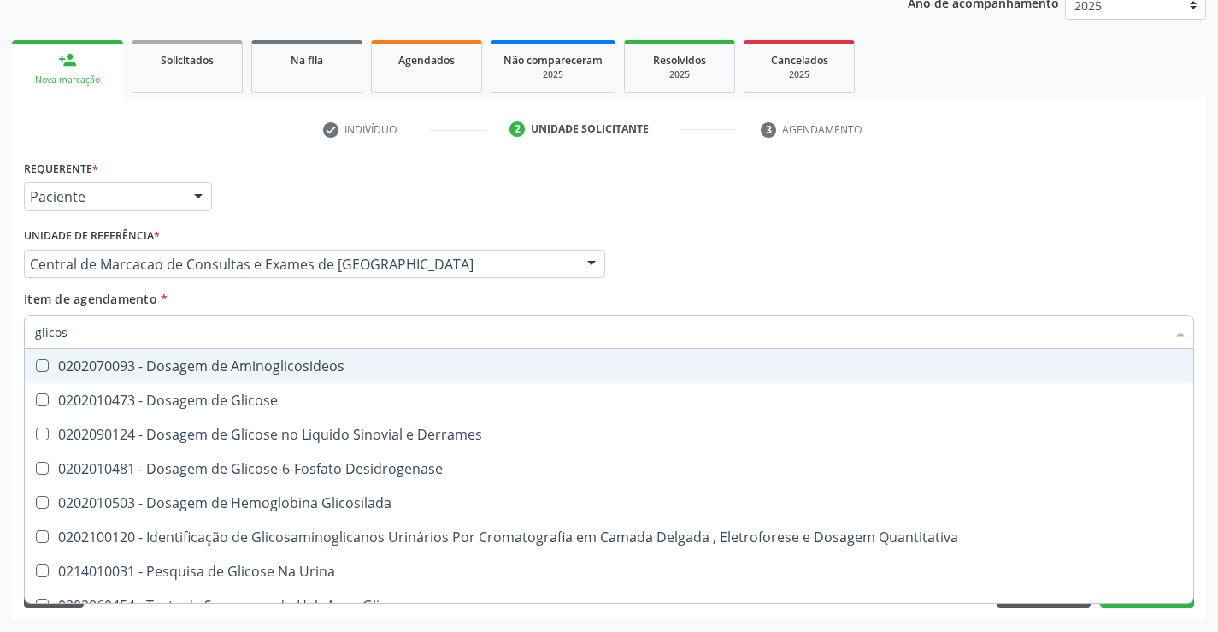
type input "glicose"
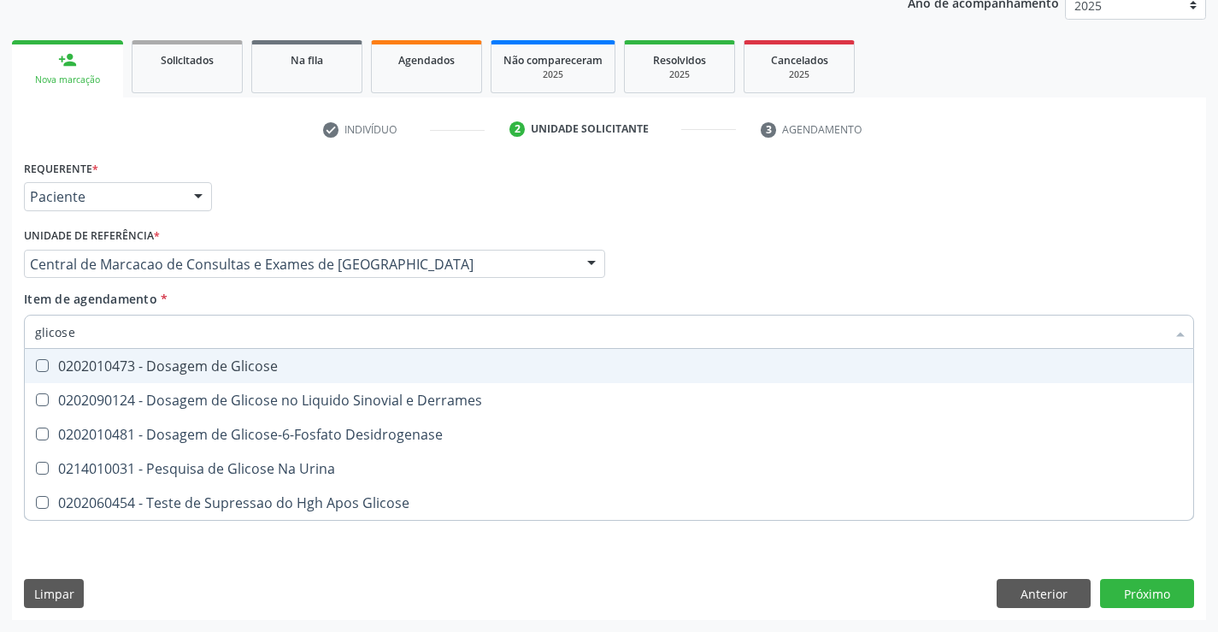
click at [166, 376] on span "0202010473 - Dosagem de Glicose" at bounding box center [609, 366] width 1169 height 34
checkbox Glicose "true"
click at [179, 338] on input "glicose" at bounding box center [600, 332] width 1131 height 34
type input "si"
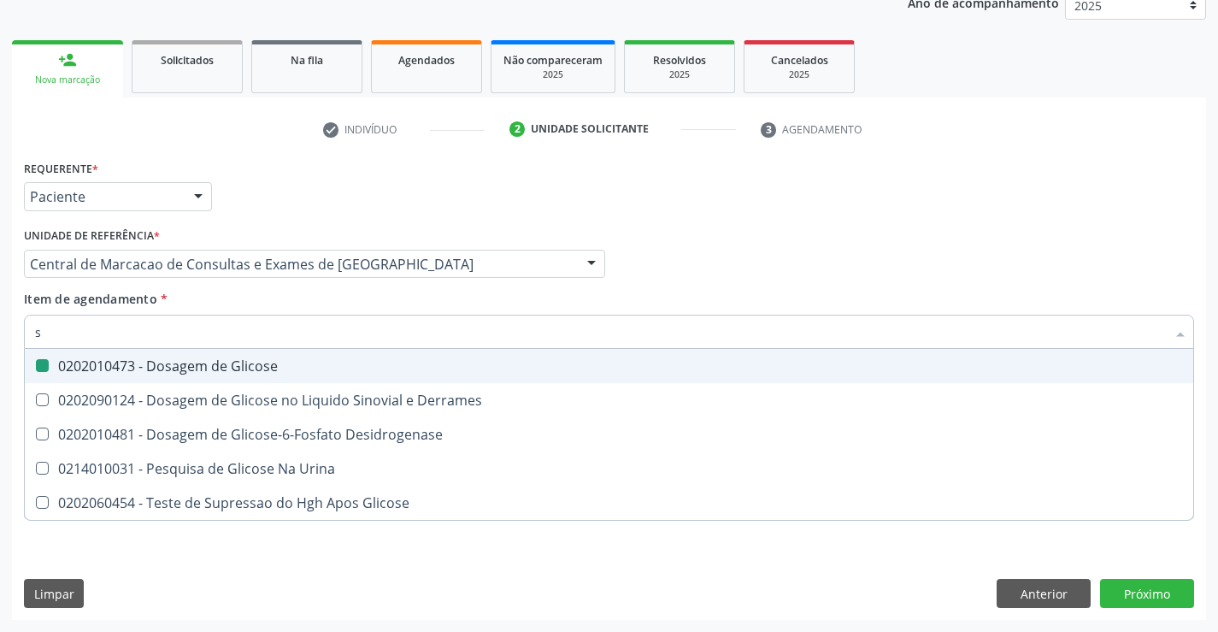
checkbox Glicose "false"
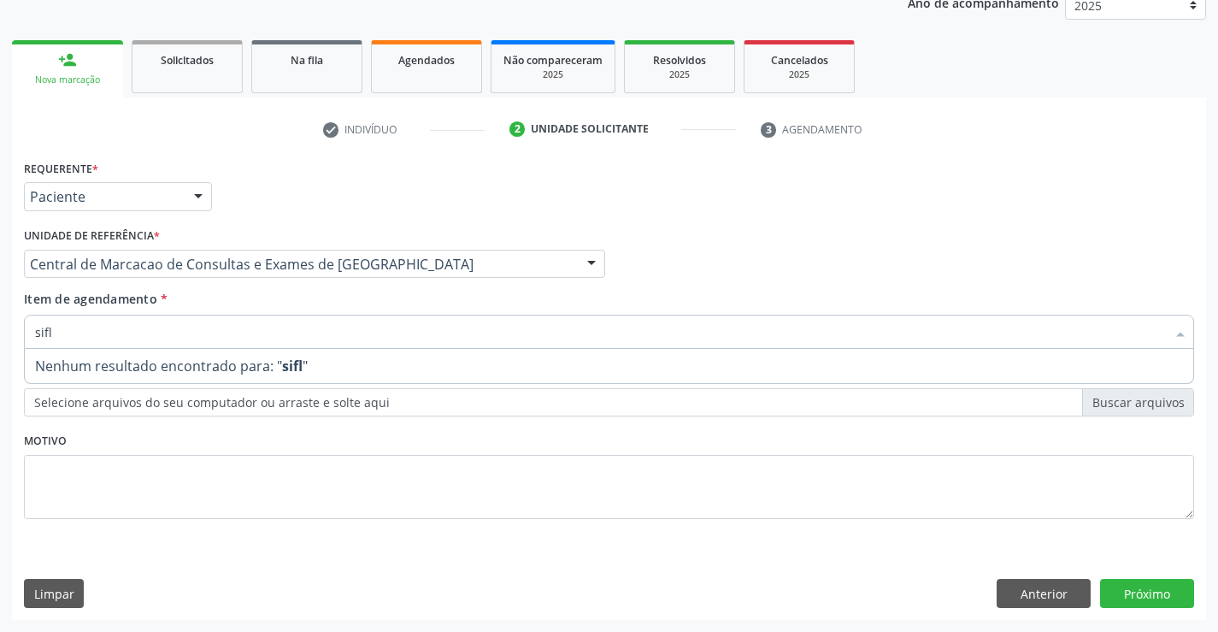
type input "sif"
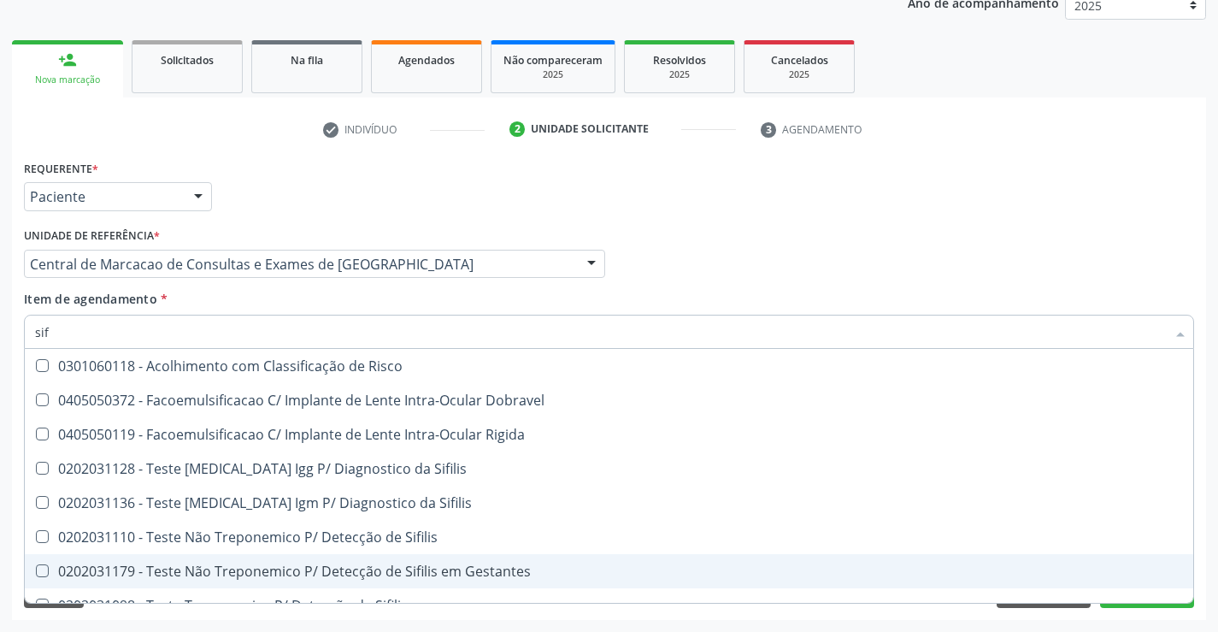
click at [207, 564] on div "0202031179 - Teste Não Treponemico P/ Detecção de Sifilis em Gestantes" at bounding box center [609, 571] width 1148 height 14
checkbox Gestantes "true"
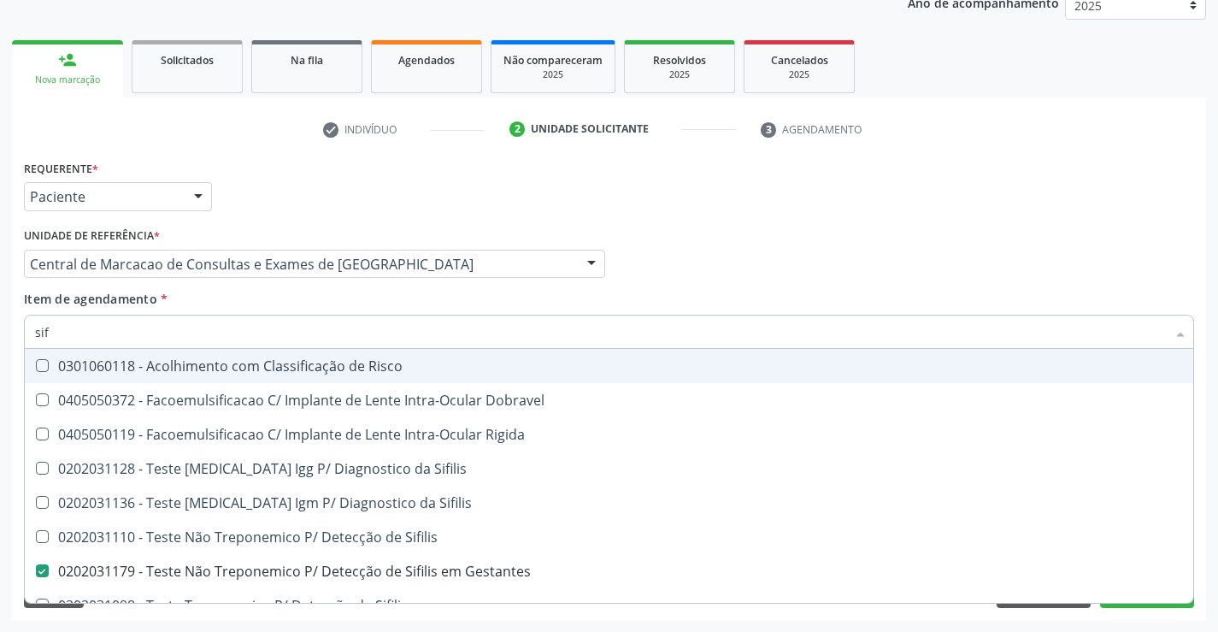
click at [246, 335] on input "sif" at bounding box center [600, 332] width 1131 height 34
type input "a"
checkbox Gestantes "false"
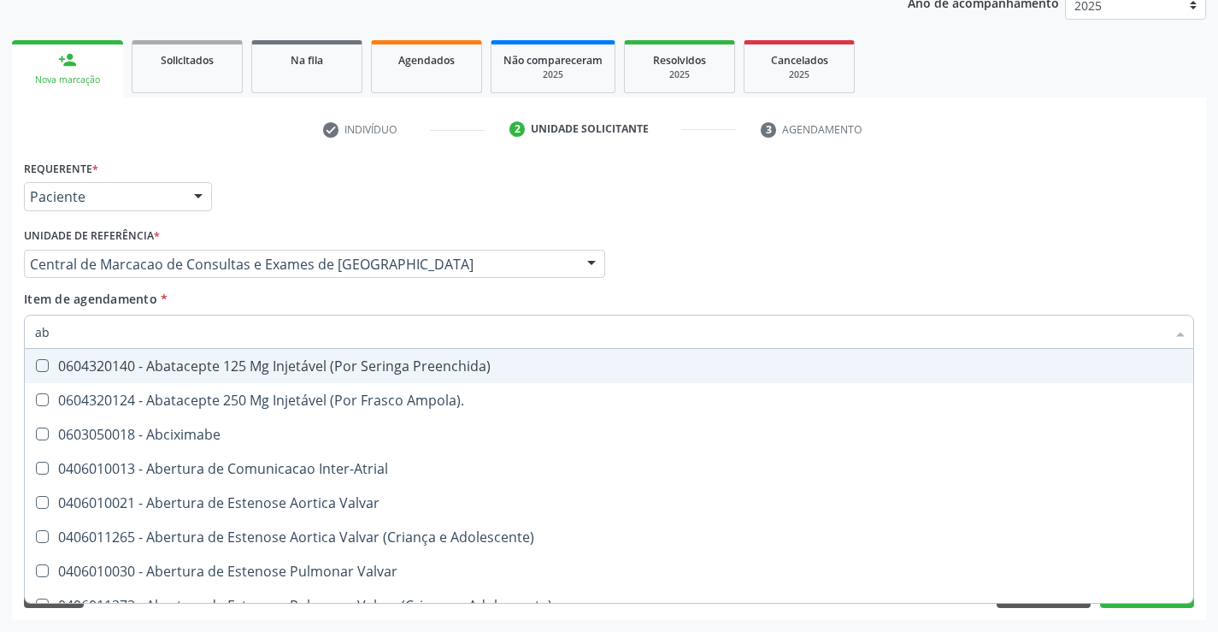
type input "abo"
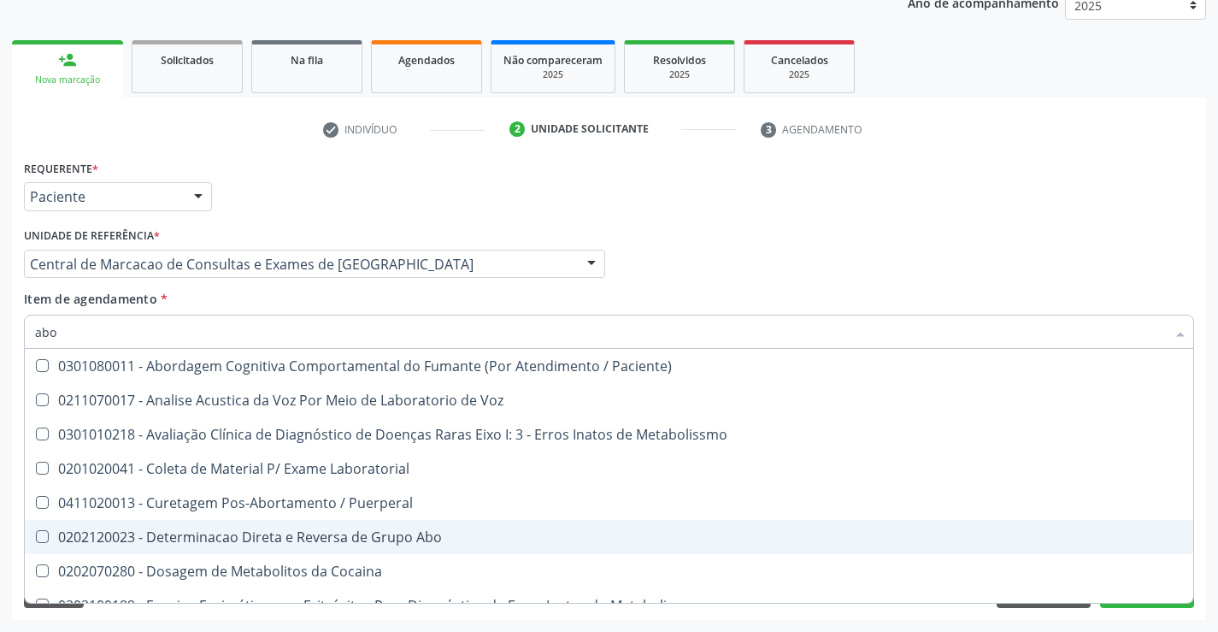
click at [277, 546] on span "0202120023 - Determinacao Direta e Reversa de Grupo Abo" at bounding box center [609, 537] width 1169 height 34
checkbox Abo "true"
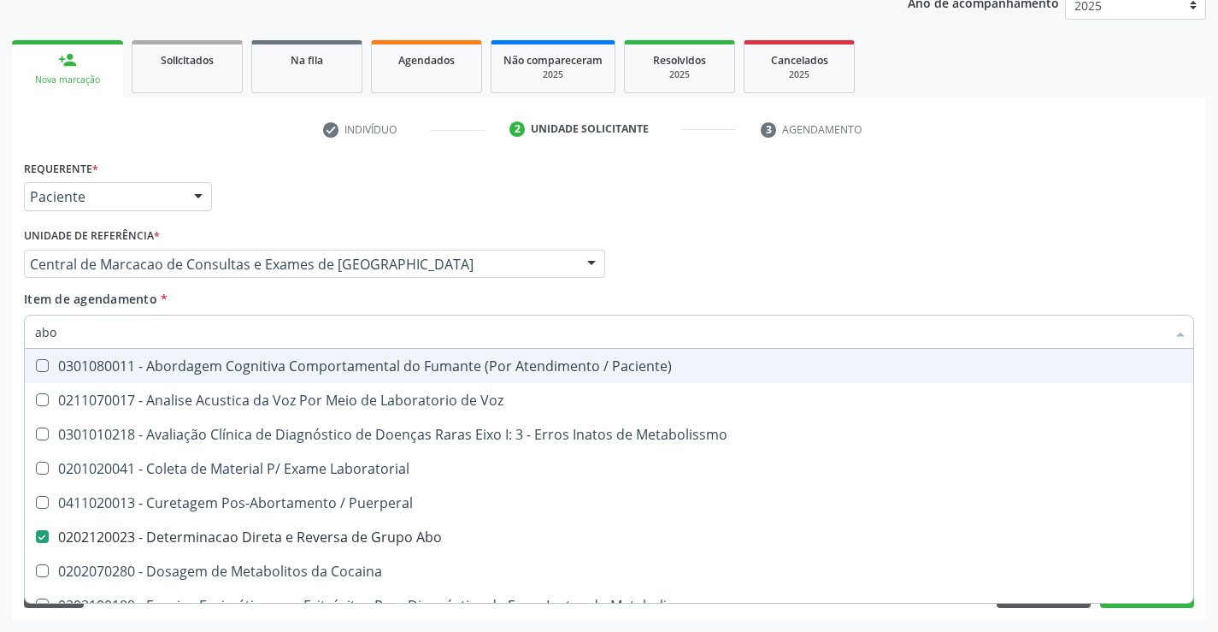
click at [168, 337] on input "abo" at bounding box center [600, 332] width 1131 height 34
type input "r"
checkbox Abo "false"
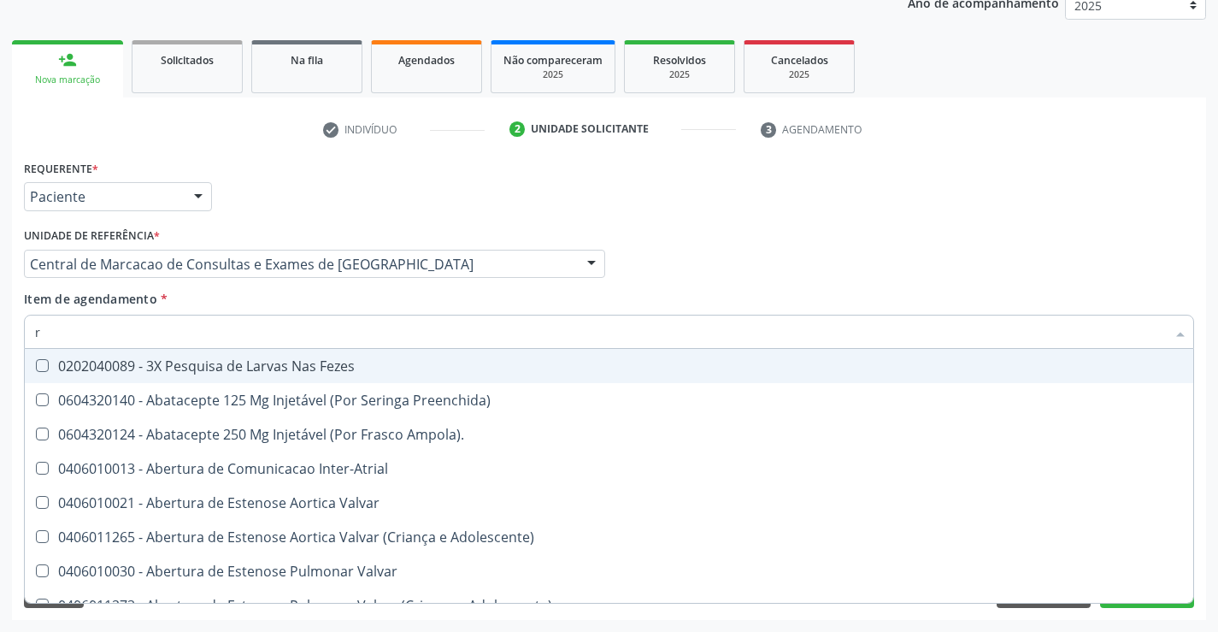
type input "rh"
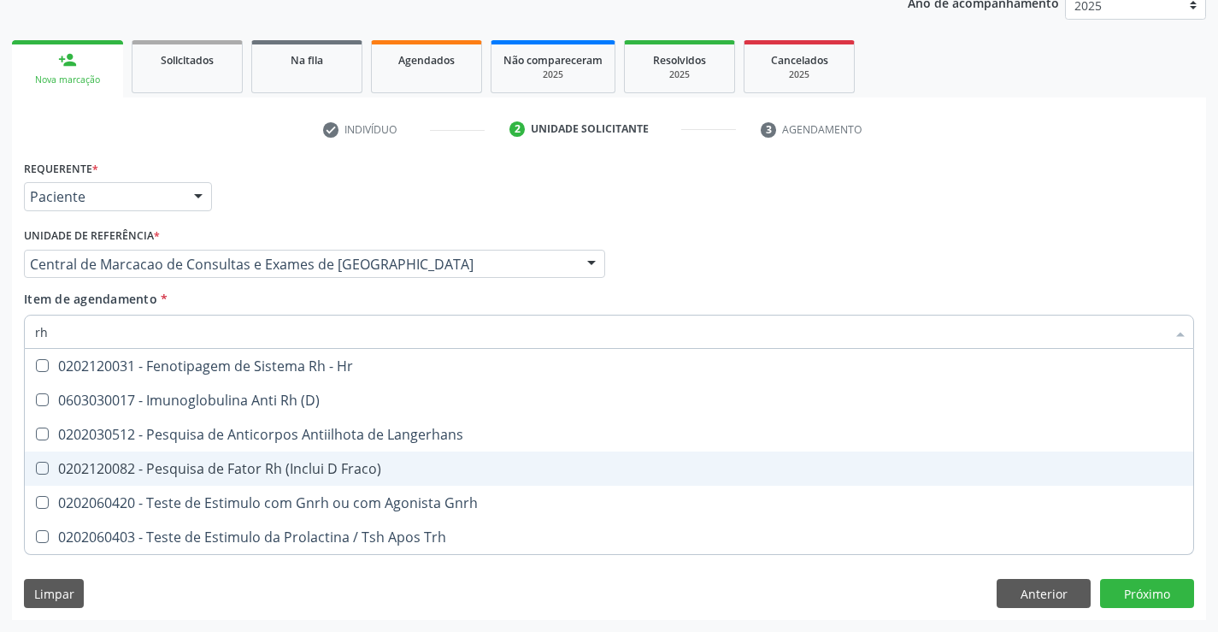
click at [271, 463] on div "0202120082 - Pesquisa de Fator Rh (Inclui D Fraco)" at bounding box center [609, 469] width 1148 height 14
checkbox Fraco\) "true"
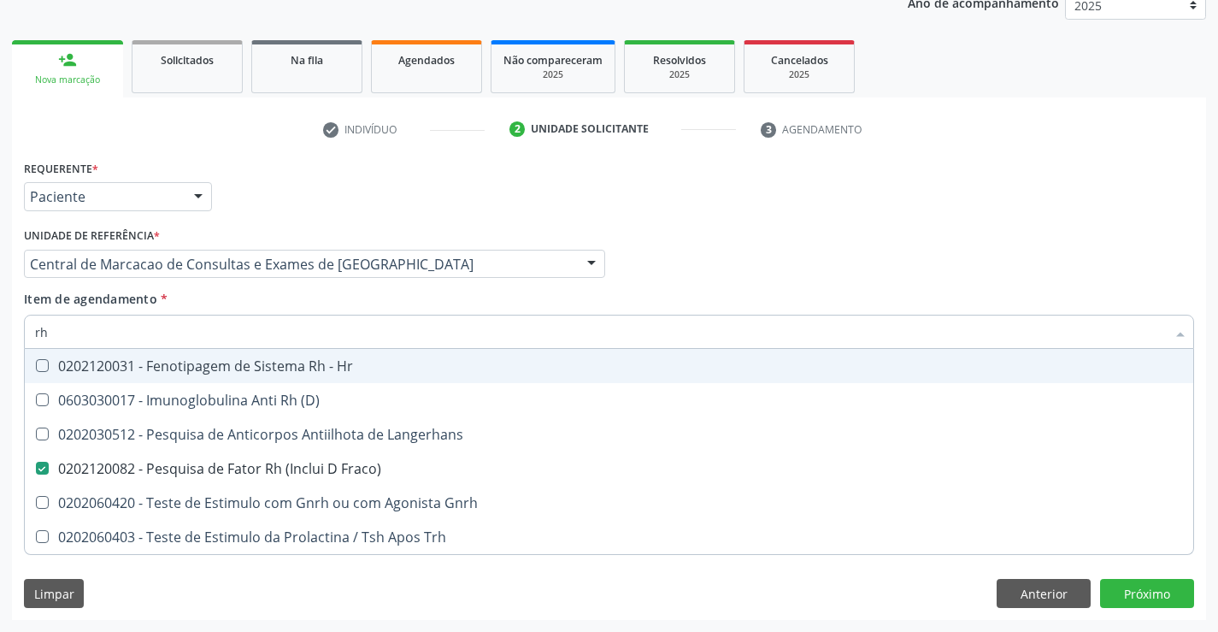
click at [255, 336] on input "rh" at bounding box center [600, 332] width 1131 height 34
type input "u"
checkbox Fraco\) "false"
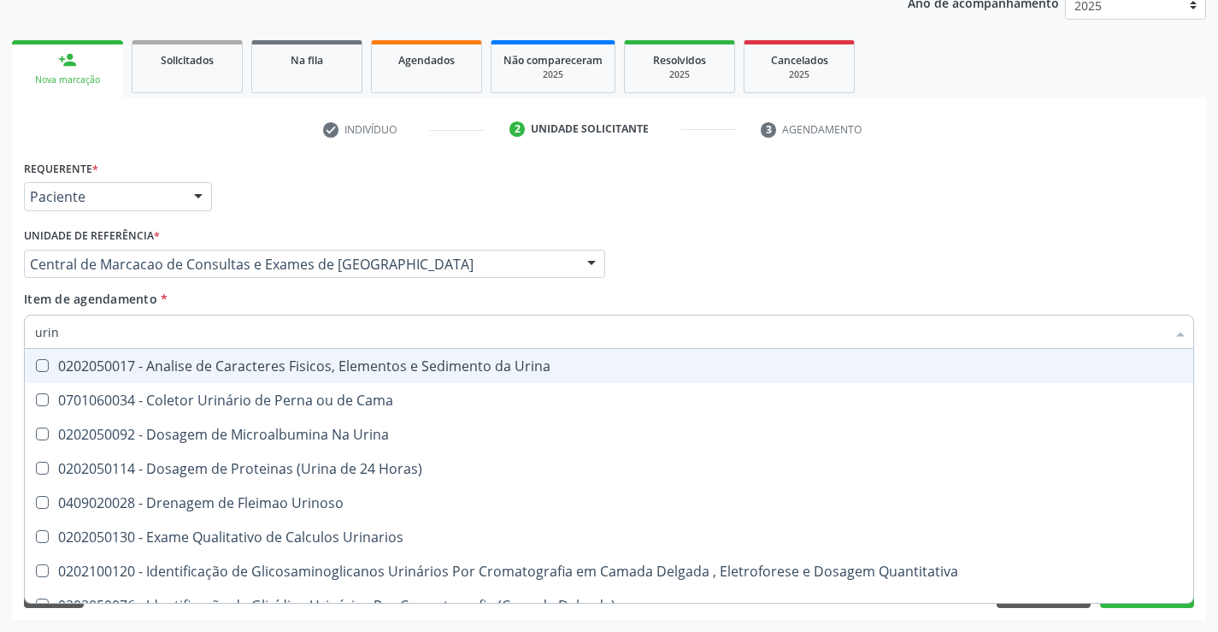
type input "urina"
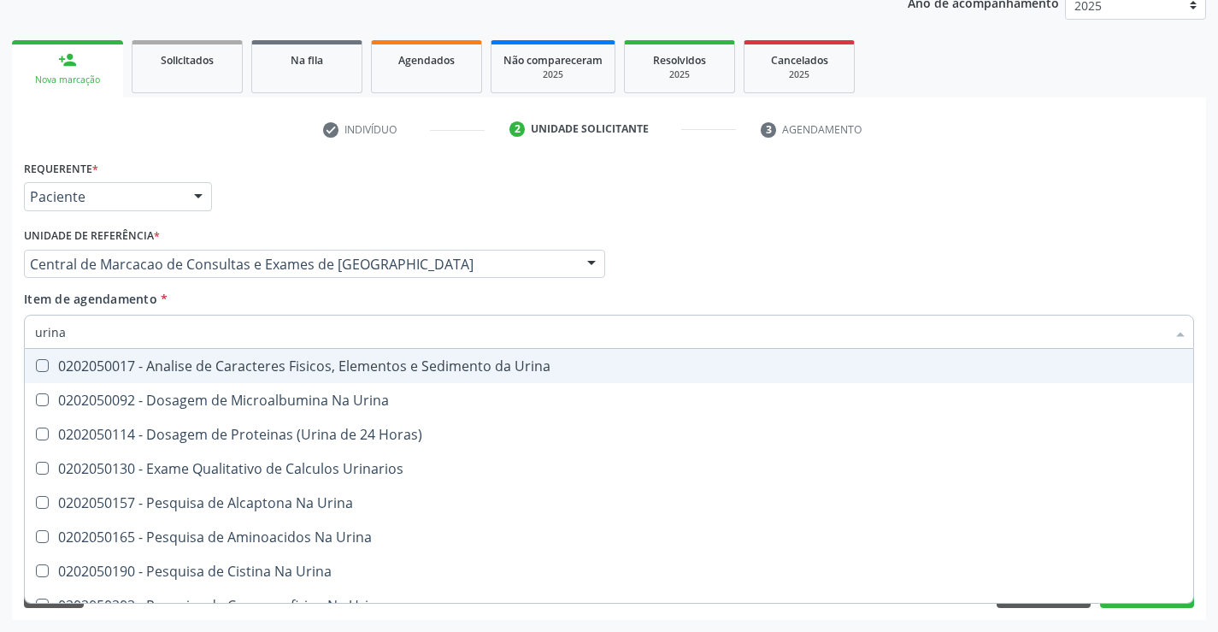
click at [265, 373] on div "0202050017 - Analise de Caracteres Fisicos, Elementos e Sedimento da Urina" at bounding box center [609, 366] width 1148 height 14
checkbox Urina "true"
click at [282, 334] on input "urina" at bounding box center [600, 332] width 1131 height 34
type input "co"
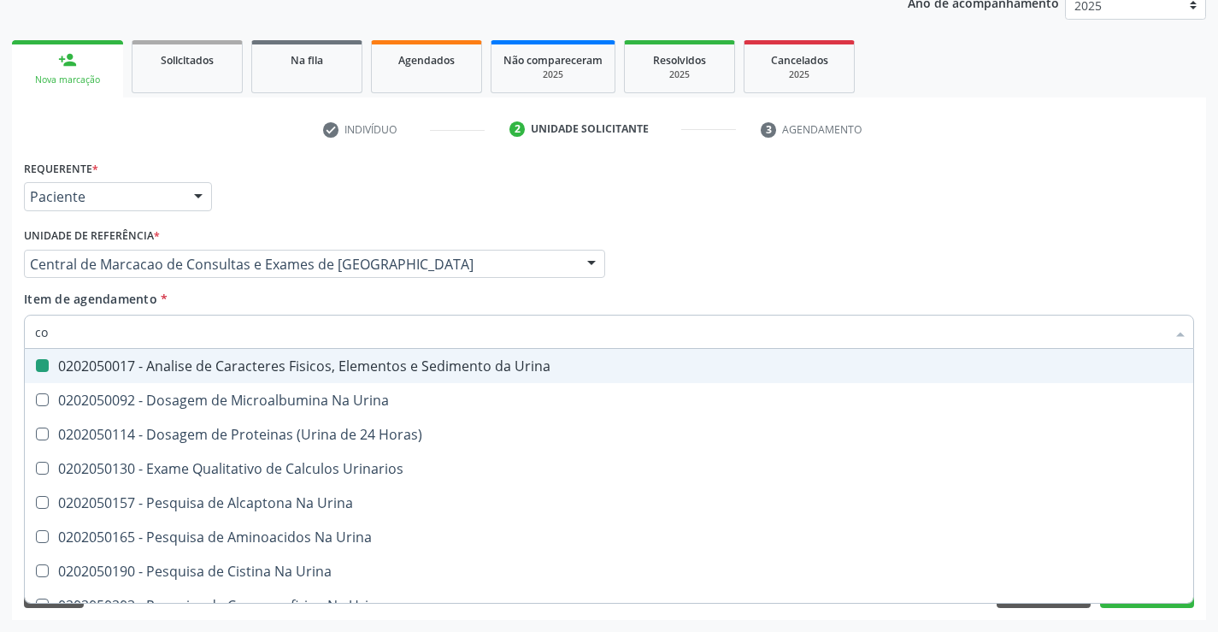
checkbox Urina "false"
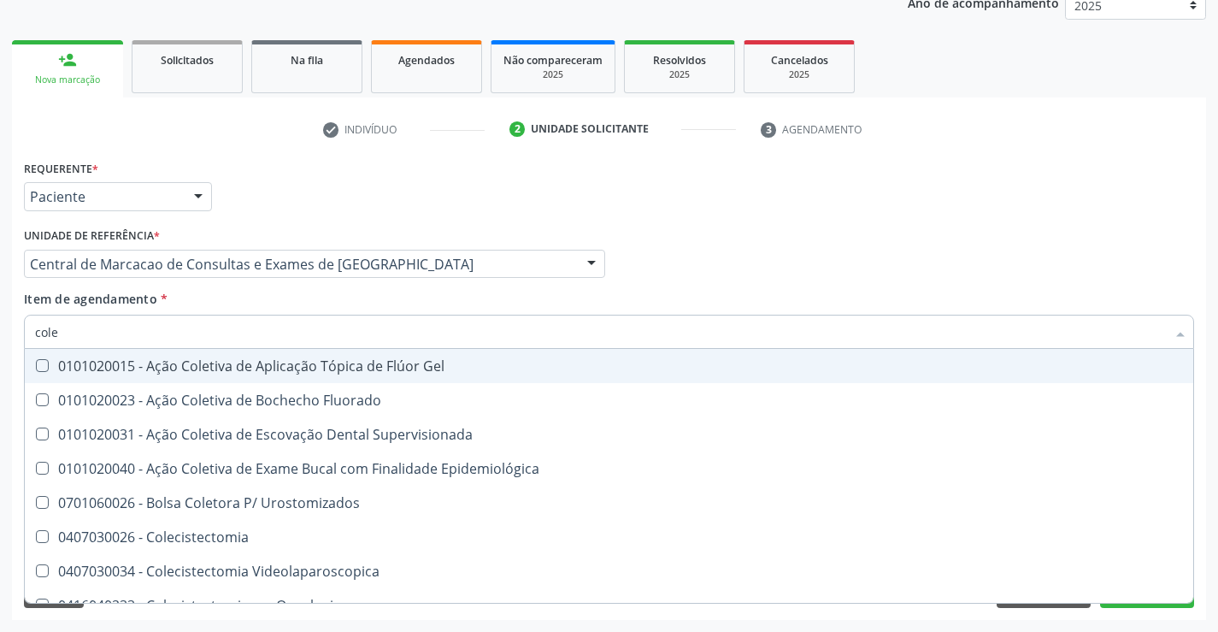
type input "coles"
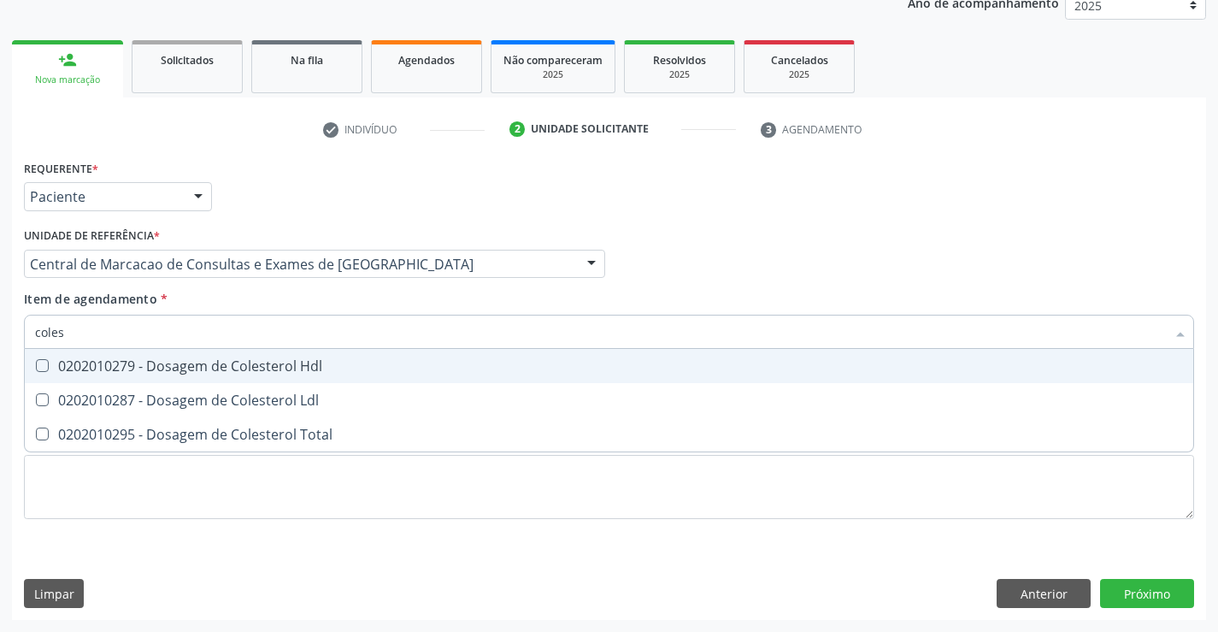
click at [269, 373] on div "0202010279 - Dosagem de Colesterol Hdl" at bounding box center [609, 366] width 1148 height 14
checkbox Hdl "true"
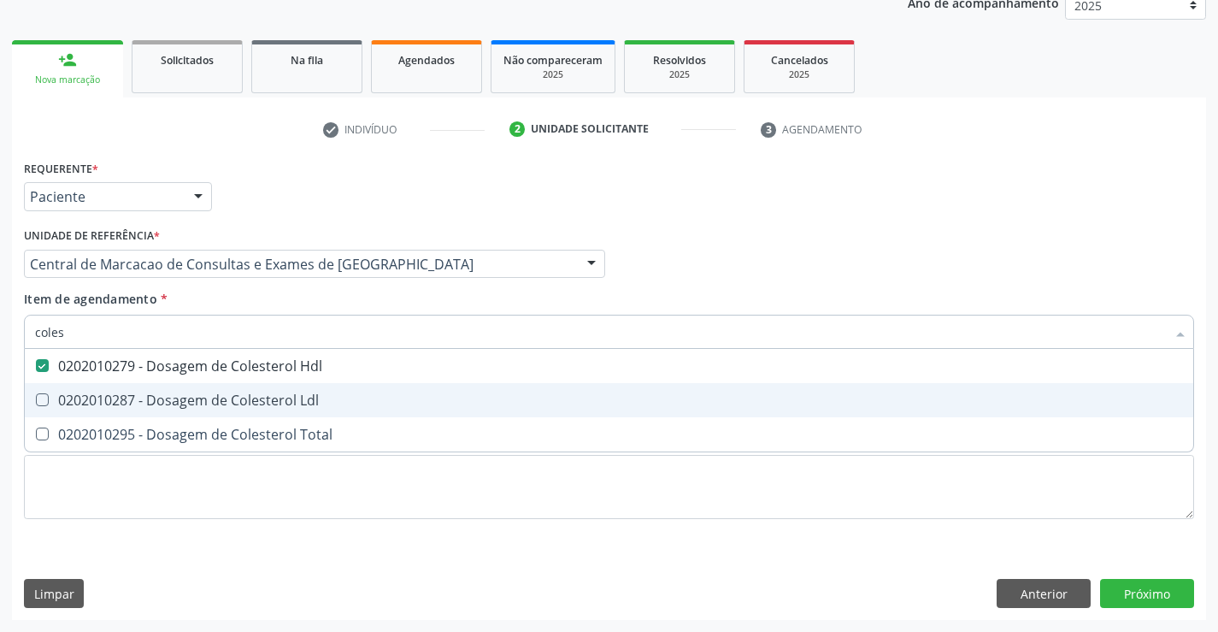
click at [246, 393] on div "0202010287 - Dosagem de Colesterol Ldl" at bounding box center [609, 400] width 1148 height 14
checkbox Ldl "true"
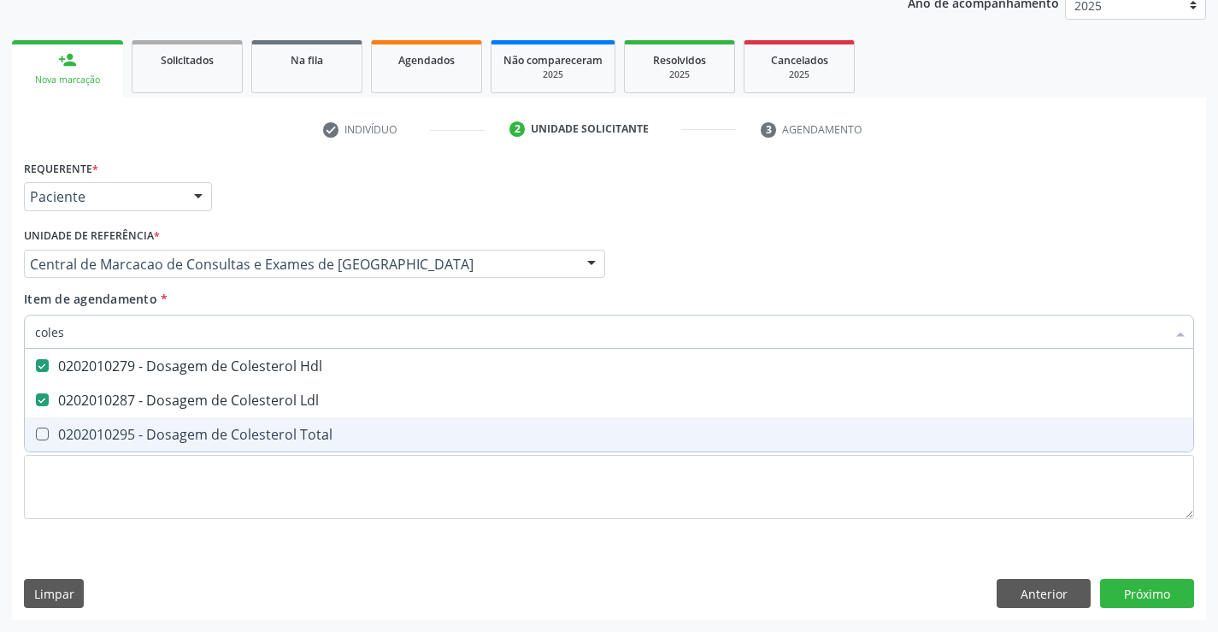
click at [226, 441] on div "0202010295 - Dosagem de Colesterol Total" at bounding box center [609, 434] width 1148 height 14
checkbox Total "true"
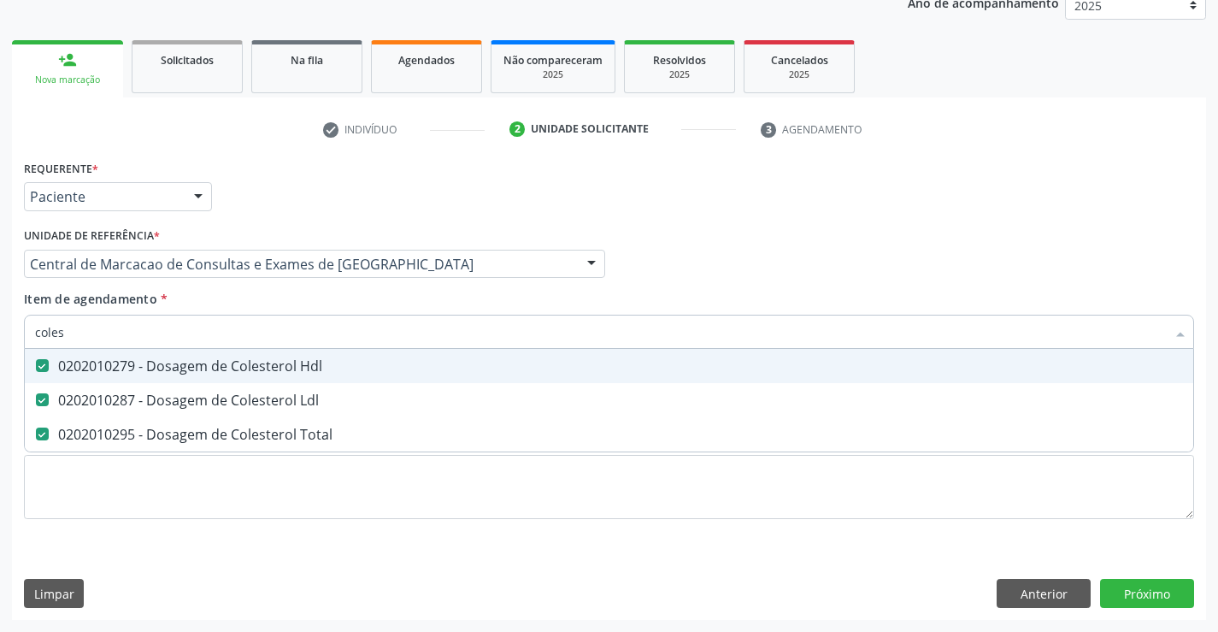
click at [240, 338] on input "coles" at bounding box center [600, 332] width 1131 height 34
type input "tri"
checkbox Hdl "false"
checkbox Ldl "false"
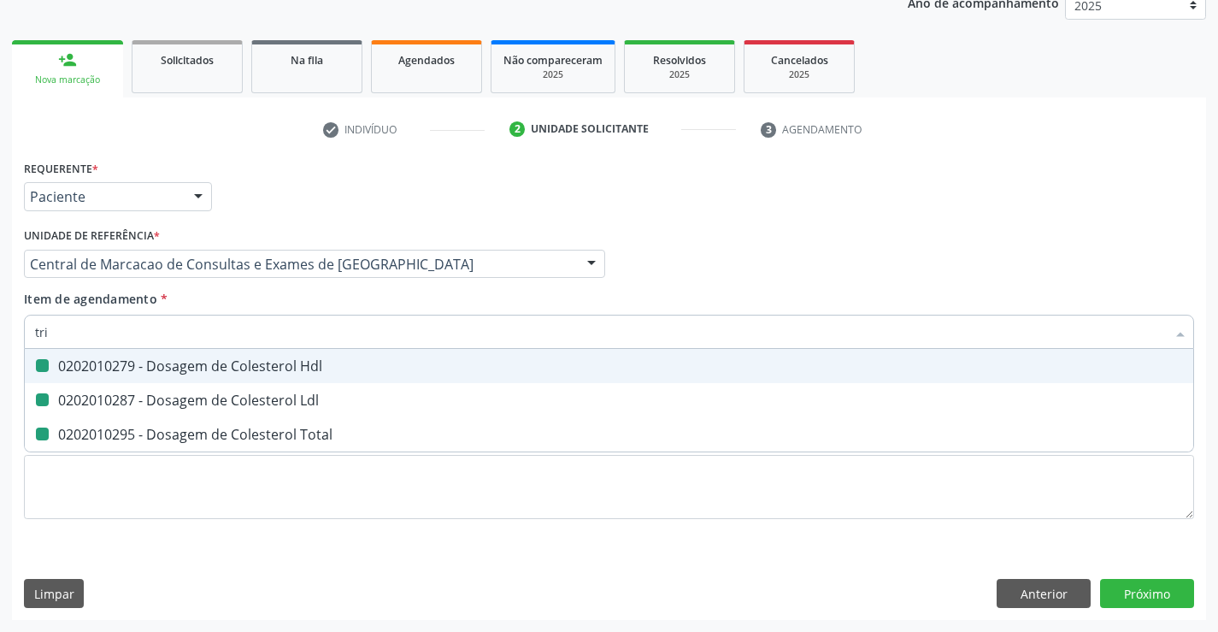
checkbox Total "false"
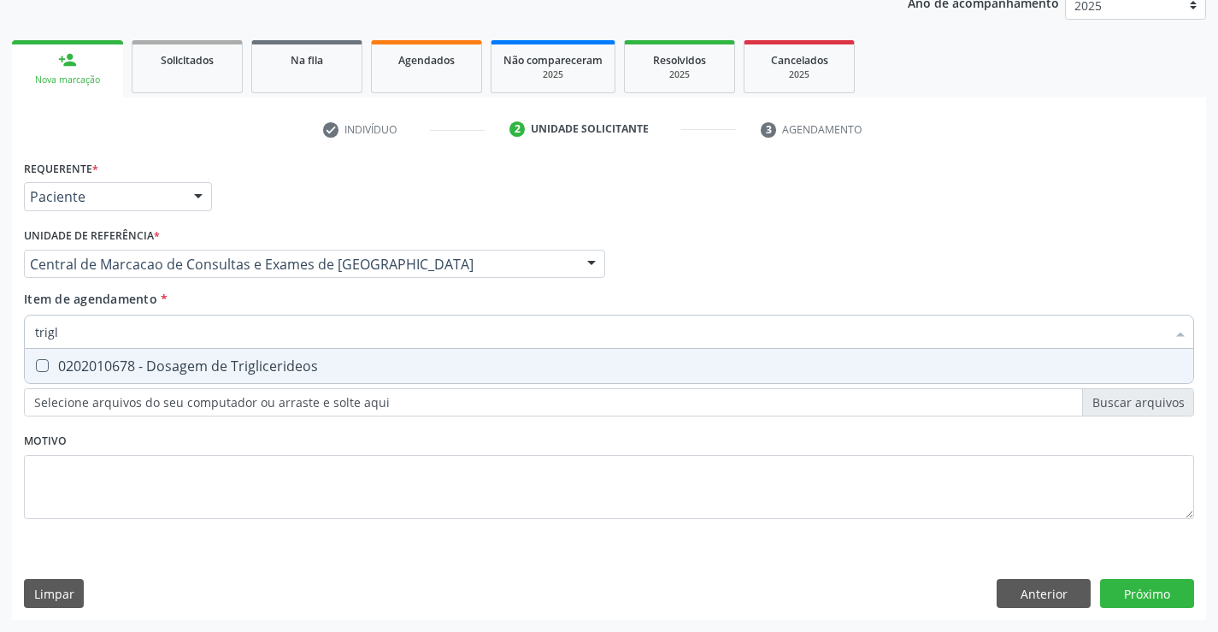
type input "trigli"
click at [223, 364] on div "0202010678 - Dosagem de Triglicerideos" at bounding box center [609, 366] width 1148 height 14
checkbox Triglicerideos "true"
click at [250, 336] on input "trigli" at bounding box center [600, 332] width 1131 height 34
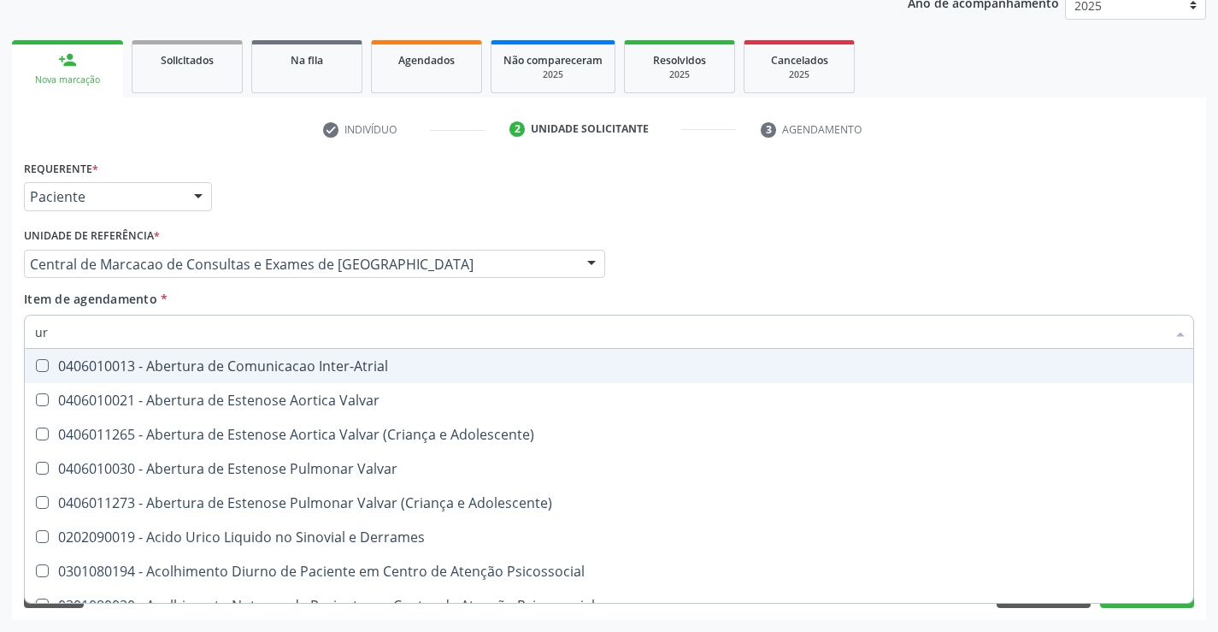
type input "ure"
checkbox Inter-Atrial "false"
checkbox Urina "false"
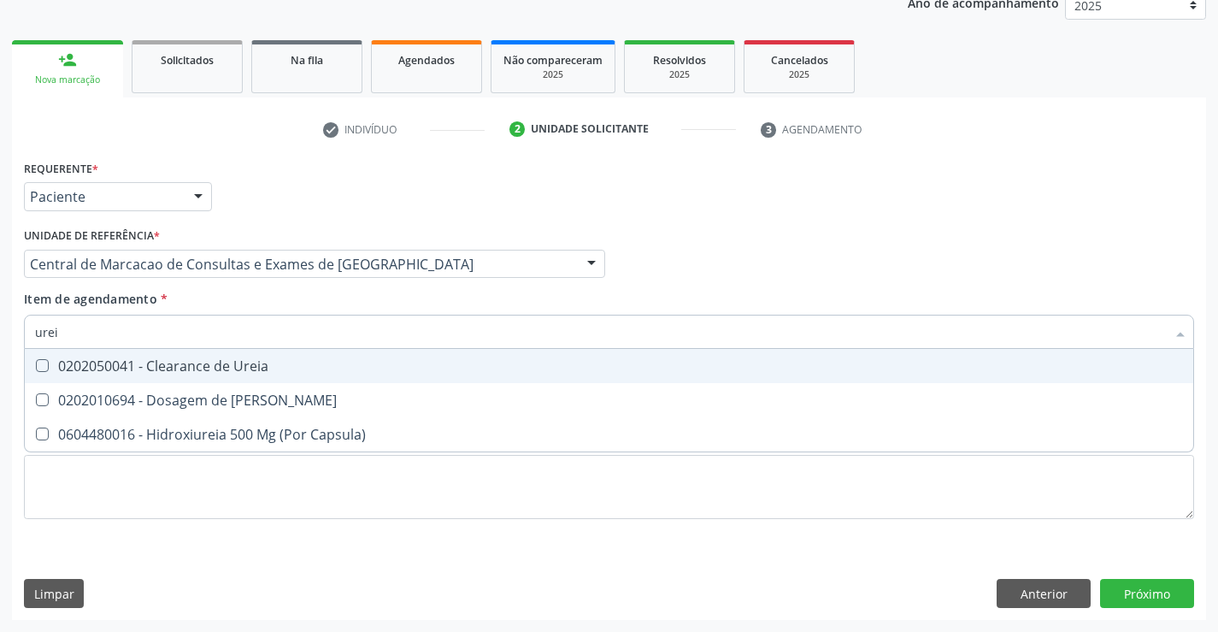
type input "ureia"
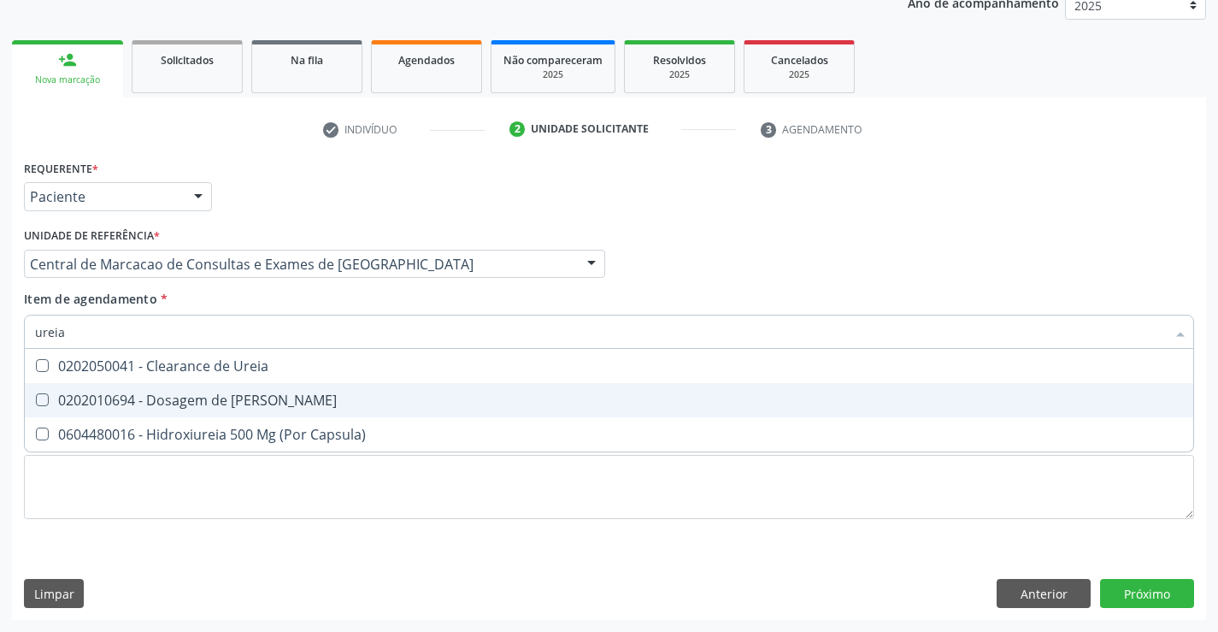
click at [241, 398] on div "0202010694 - Dosagem de [PERSON_NAME]" at bounding box center [609, 400] width 1148 height 14
checkbox Ureia "true"
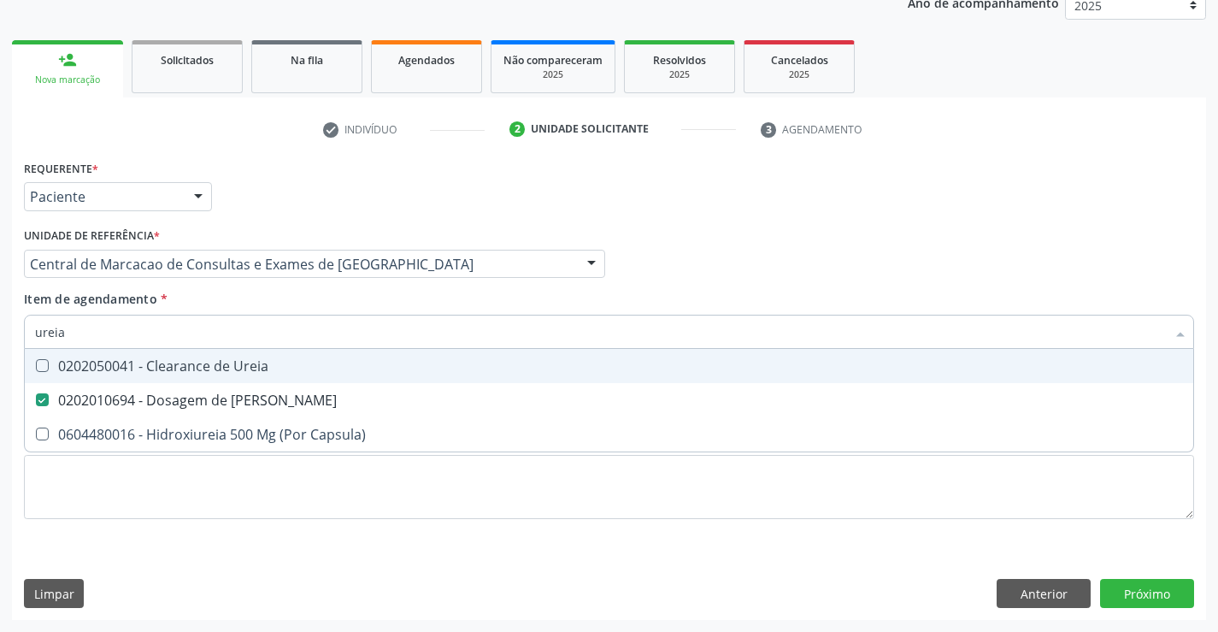
click at [225, 332] on input "ureia" at bounding box center [600, 332] width 1131 height 34
type input "c"
checkbox Ureia "false"
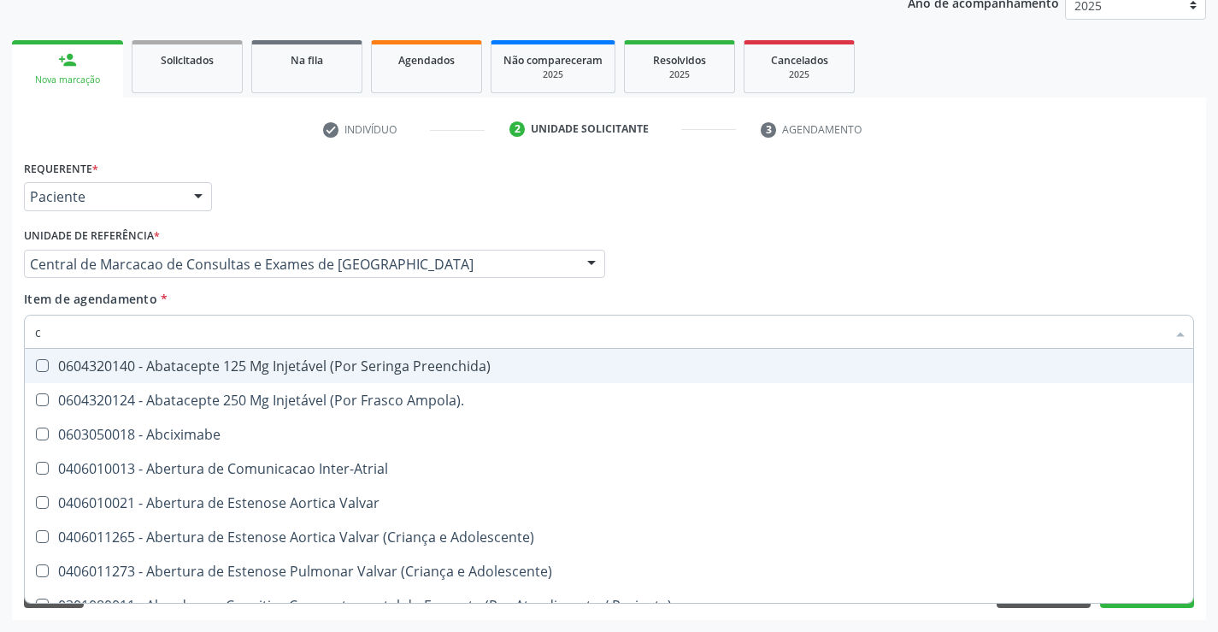
type input "cr"
checkbox Urina "false"
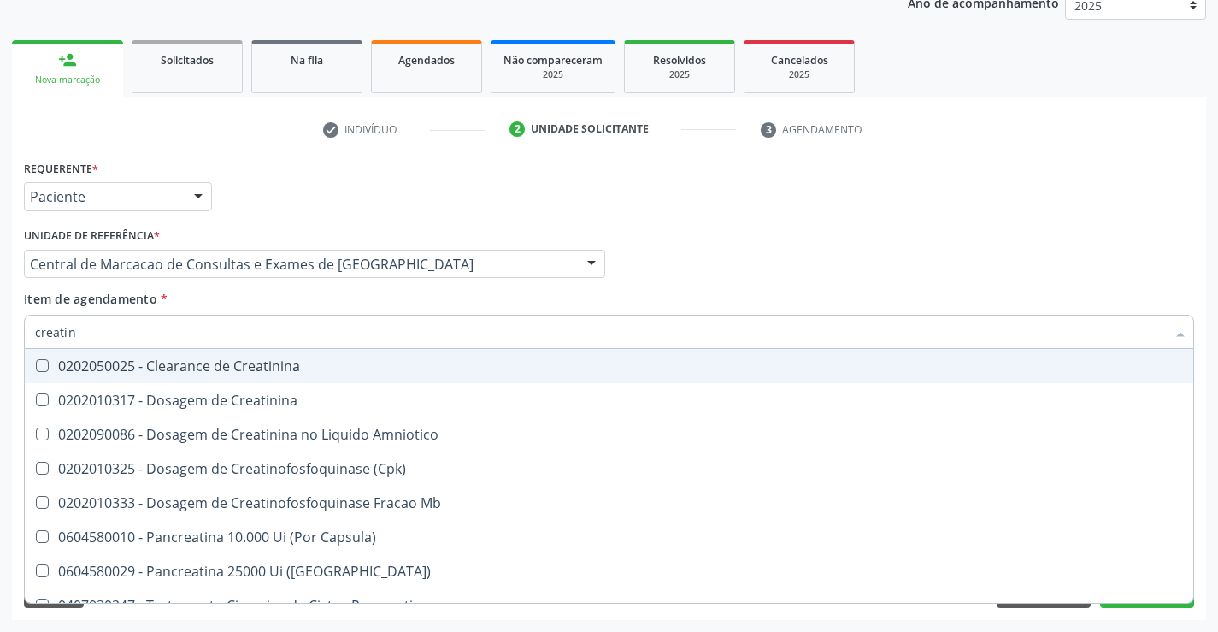
type input "creatini"
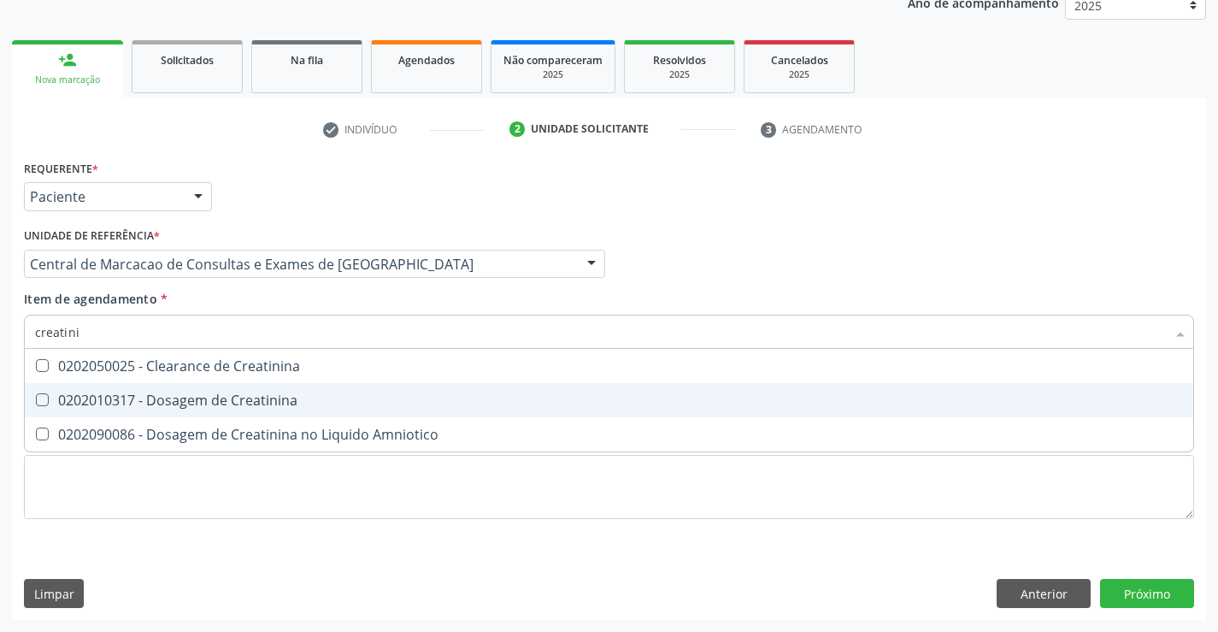
click at [200, 394] on div "0202010317 - Dosagem de Creatinina" at bounding box center [609, 400] width 1148 height 14
checkbox Creatinina "true"
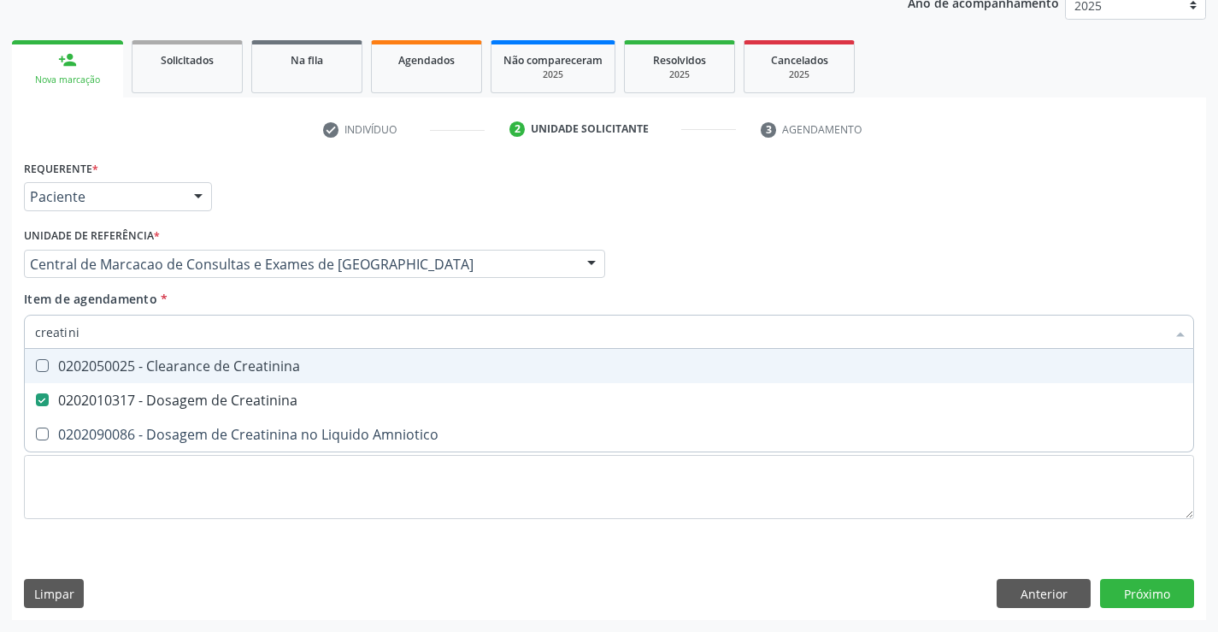
click at [224, 327] on input "creatini" at bounding box center [600, 332] width 1131 height 34
type input "t"
checkbox Creatinina "false"
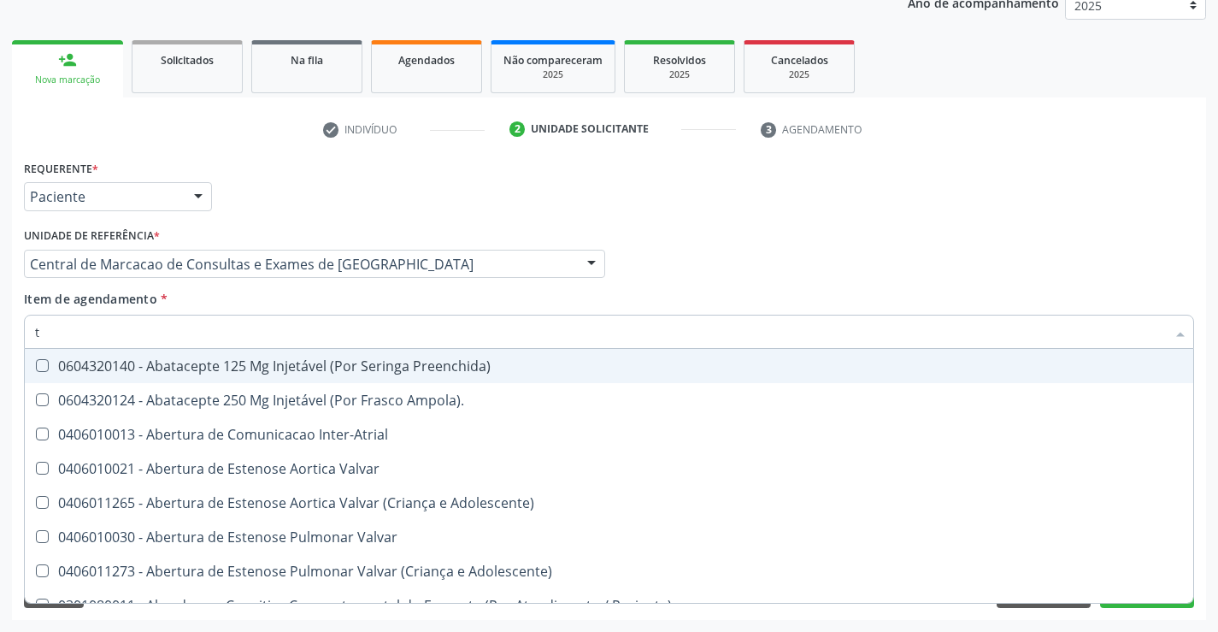
type input "tg"
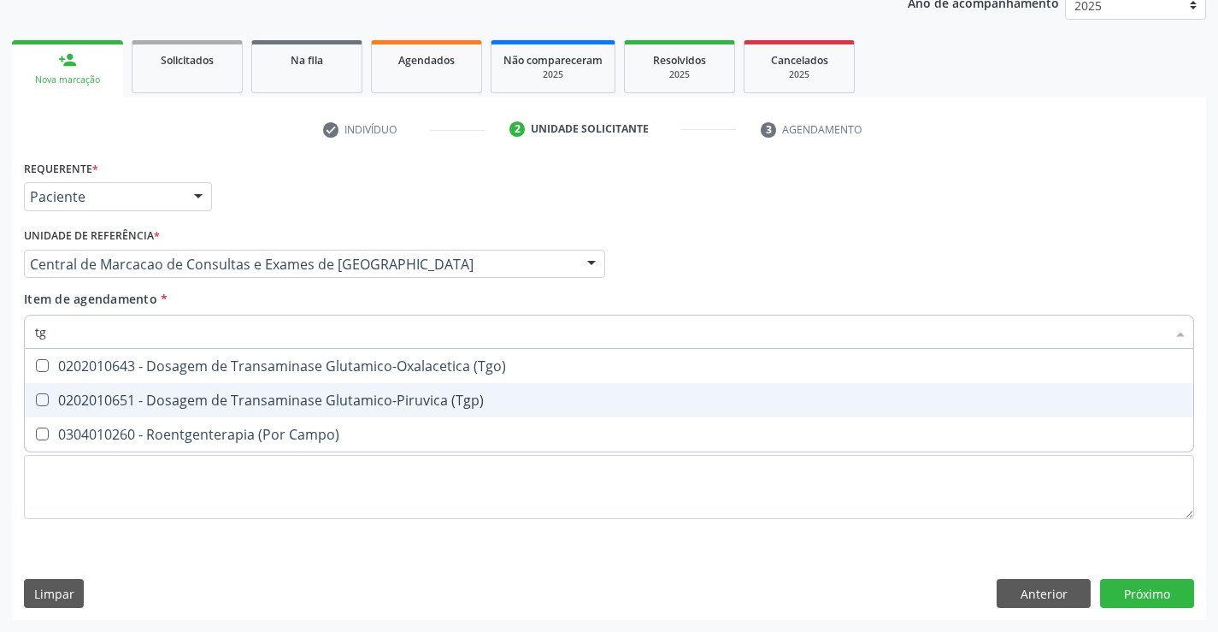
click at [287, 397] on div "0202010651 - Dosagem de Transaminase Glutamico-Piruvica (Tgp)" at bounding box center [609, 400] width 1148 height 14
checkbox \(Tgp\) "true"
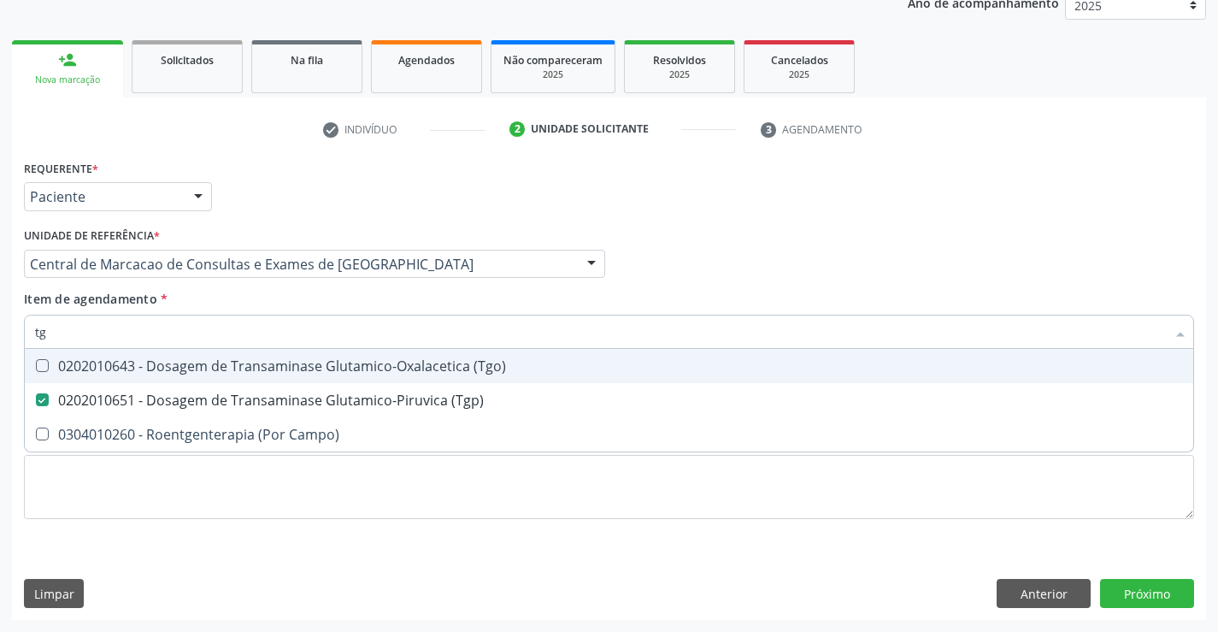
click at [291, 362] on div "0202010643 - Dosagem de Transaminase Glutamico-Oxalacetica (Tgo)" at bounding box center [609, 366] width 1148 height 14
checkbox \(Tgo\) "true"
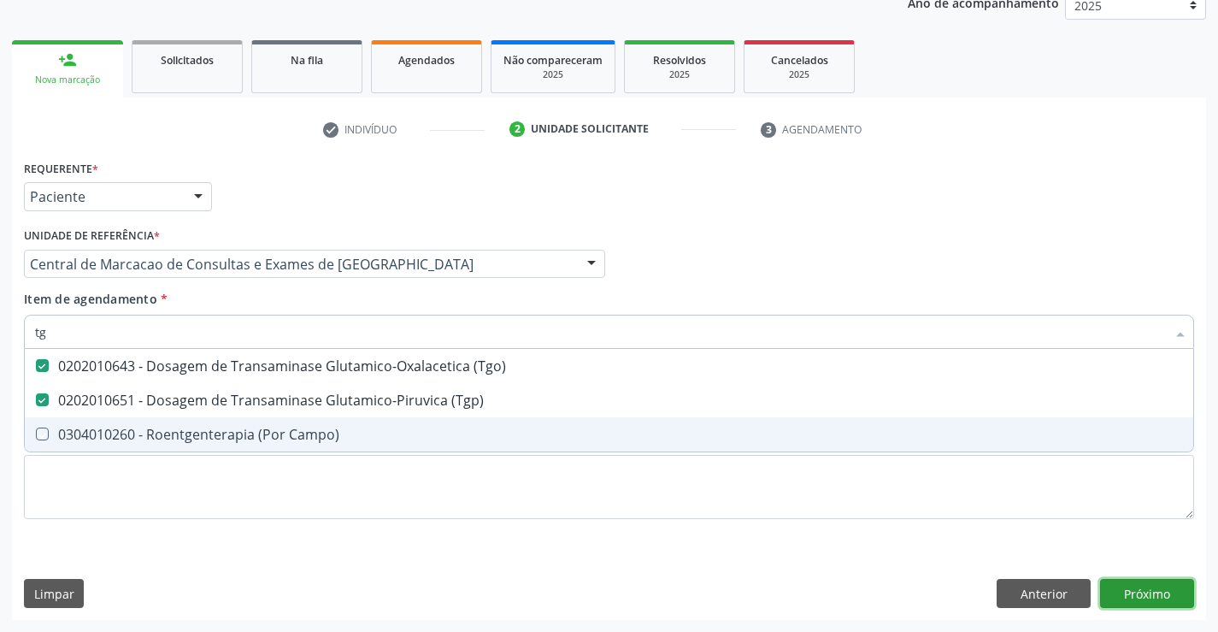
click at [1159, 589] on div "Requerente * Paciente Profissional de Saúde Paciente Nenhum resultado encontrad…" at bounding box center [609, 388] width 1194 height 464
checkbox Campo\) "true"
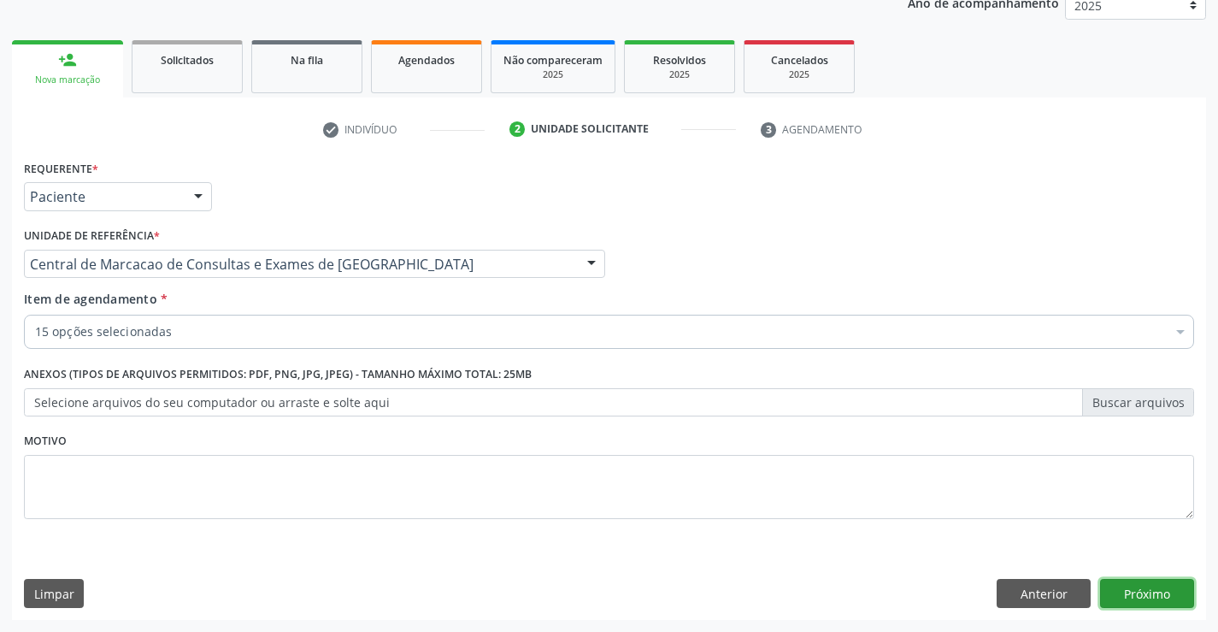
click at [1142, 587] on button "Próximo" at bounding box center [1147, 593] width 94 height 29
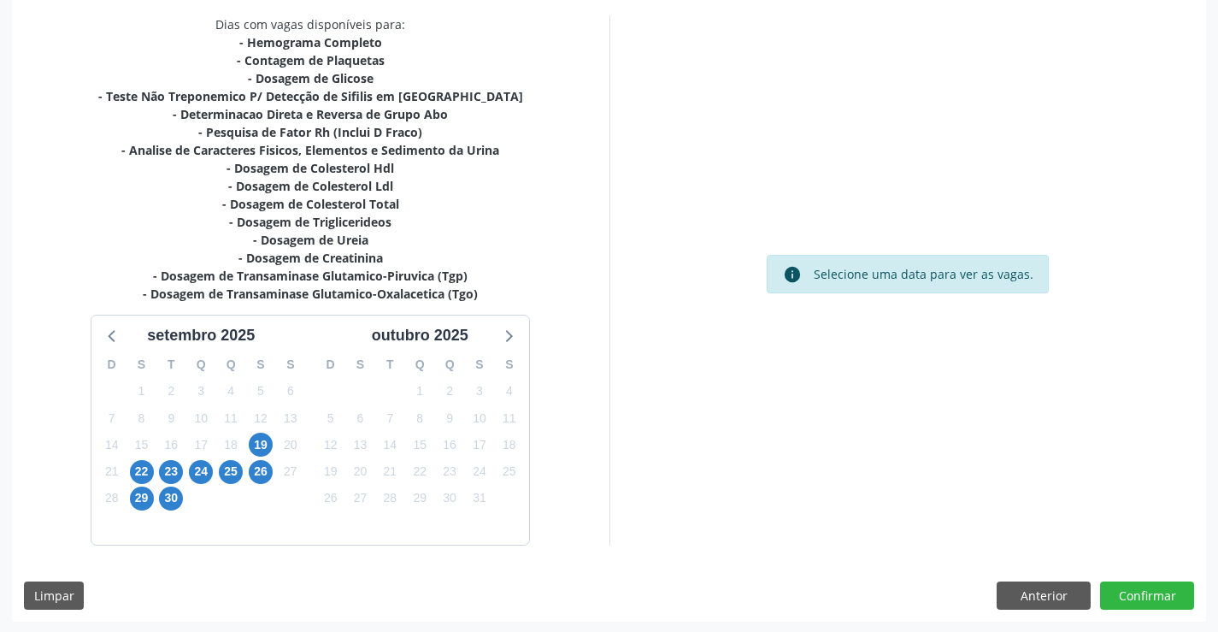
scroll to position [363, 0]
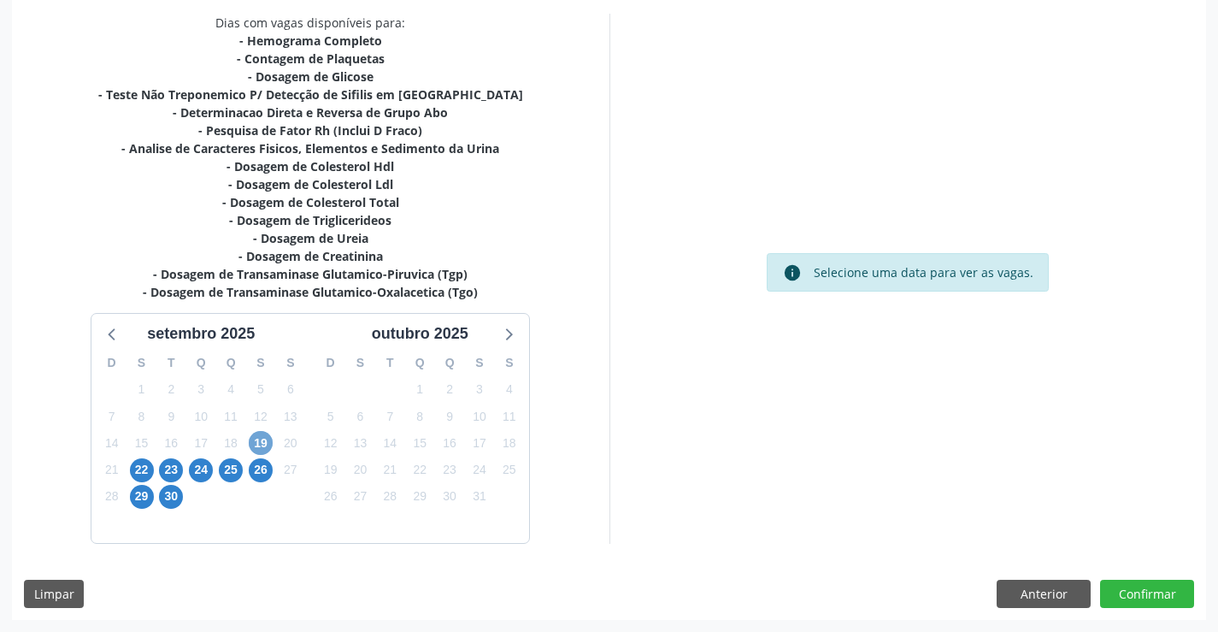
click at [257, 442] on span "19" at bounding box center [261, 443] width 24 height 24
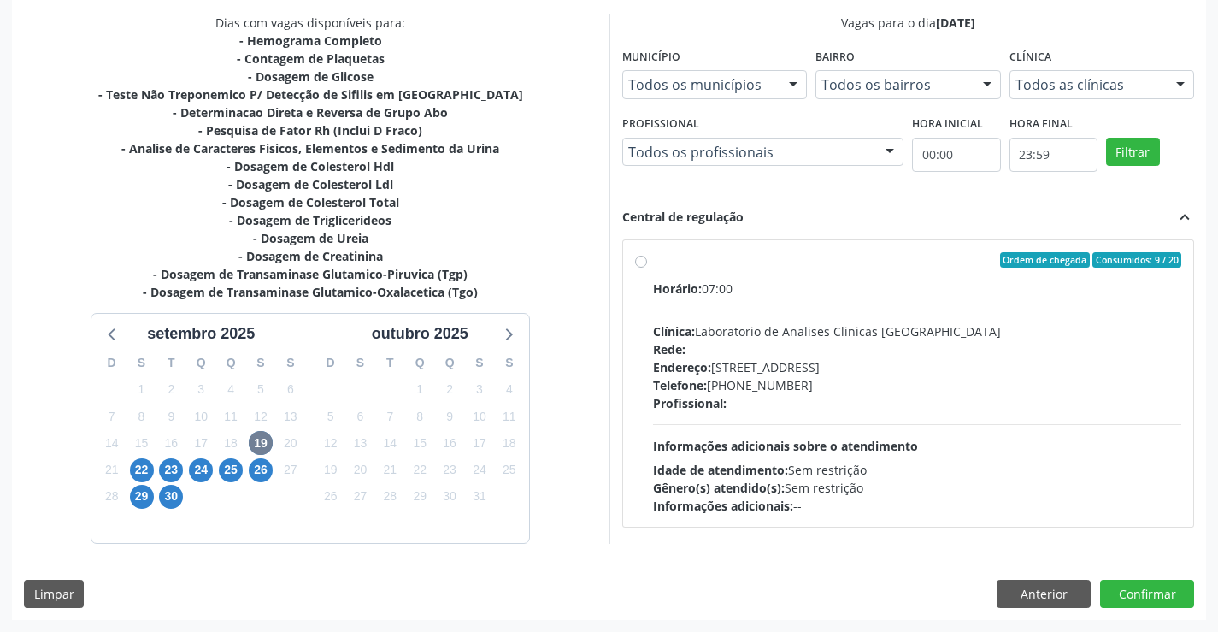
click at [884, 448] on span "Informações adicionais sobre o atendimento" at bounding box center [785, 446] width 265 height 16
click at [647, 268] on input "Ordem de chegada Consumidos: 9 / 20 Horário: 07:00 Clínica: Laboratorio de Anal…" at bounding box center [641, 259] width 12 height 15
radio input "true"
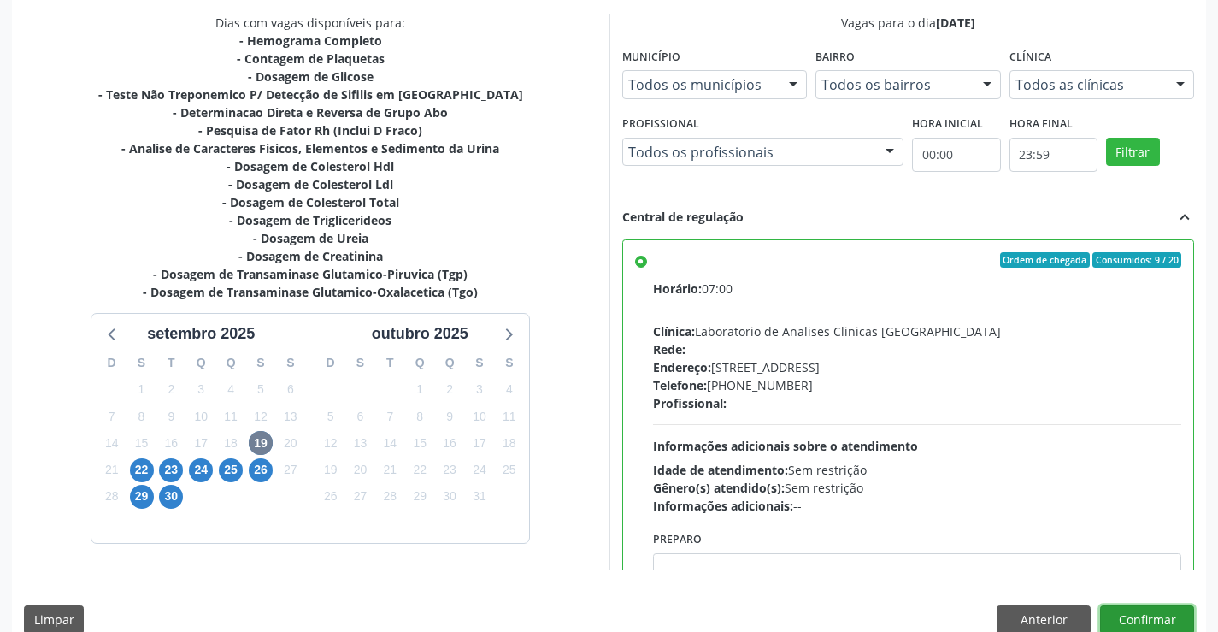
click at [1130, 606] on button "Confirmar" at bounding box center [1147, 619] width 94 height 29
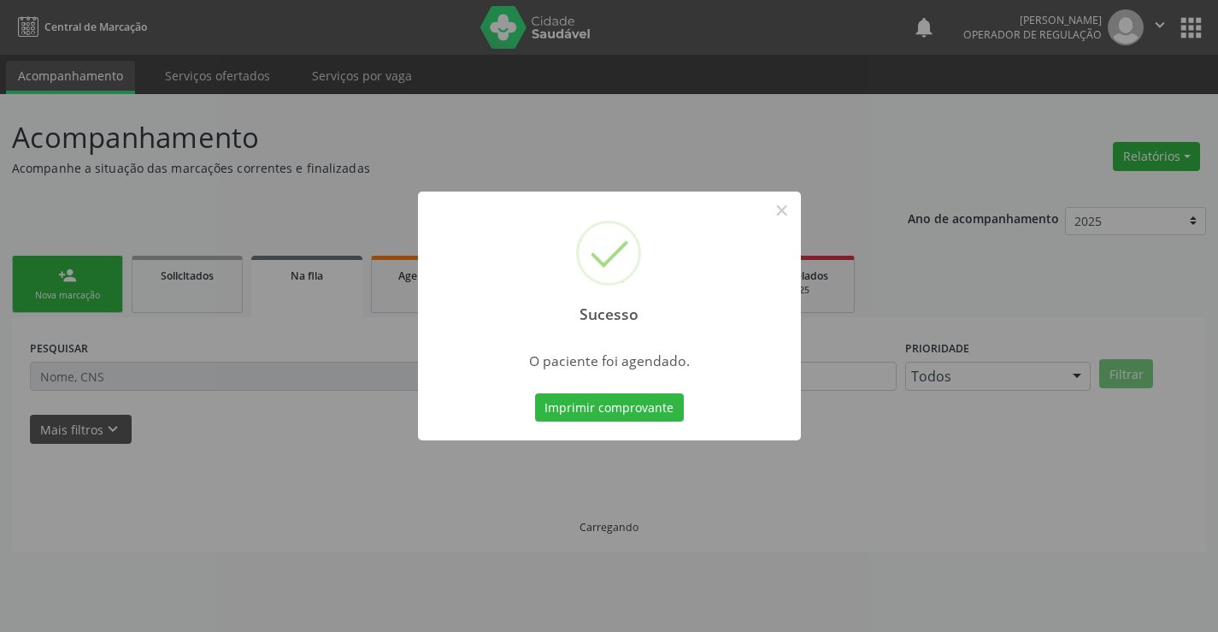
scroll to position [0, 0]
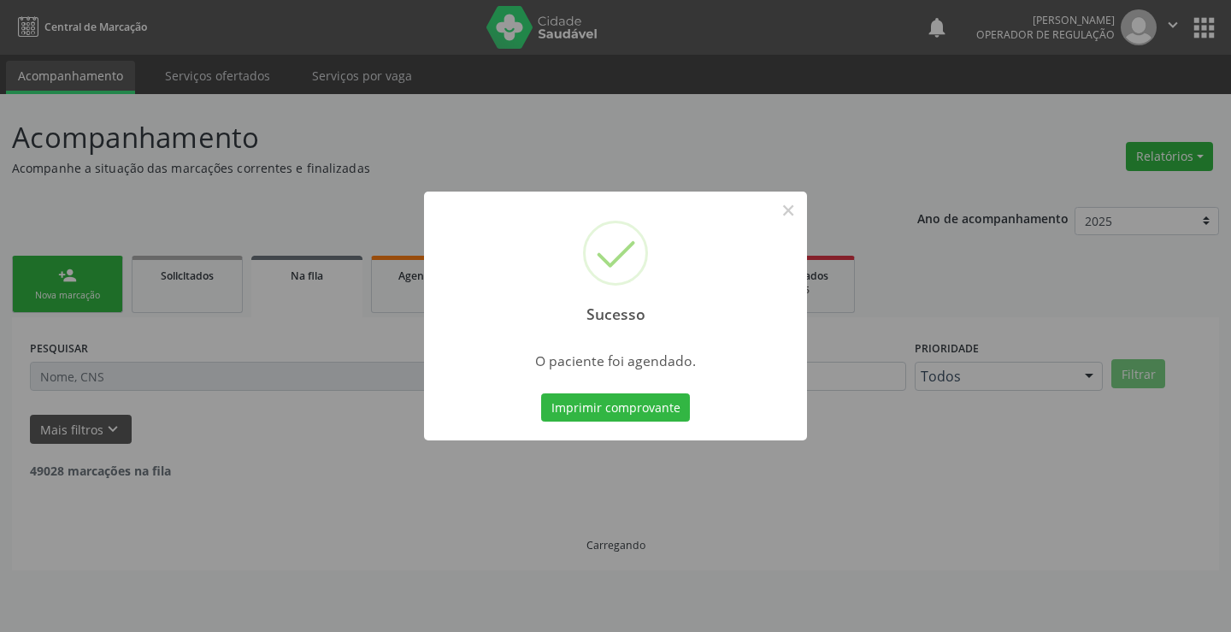
click at [541, 393] on button "Imprimir comprovante" at bounding box center [615, 407] width 149 height 29
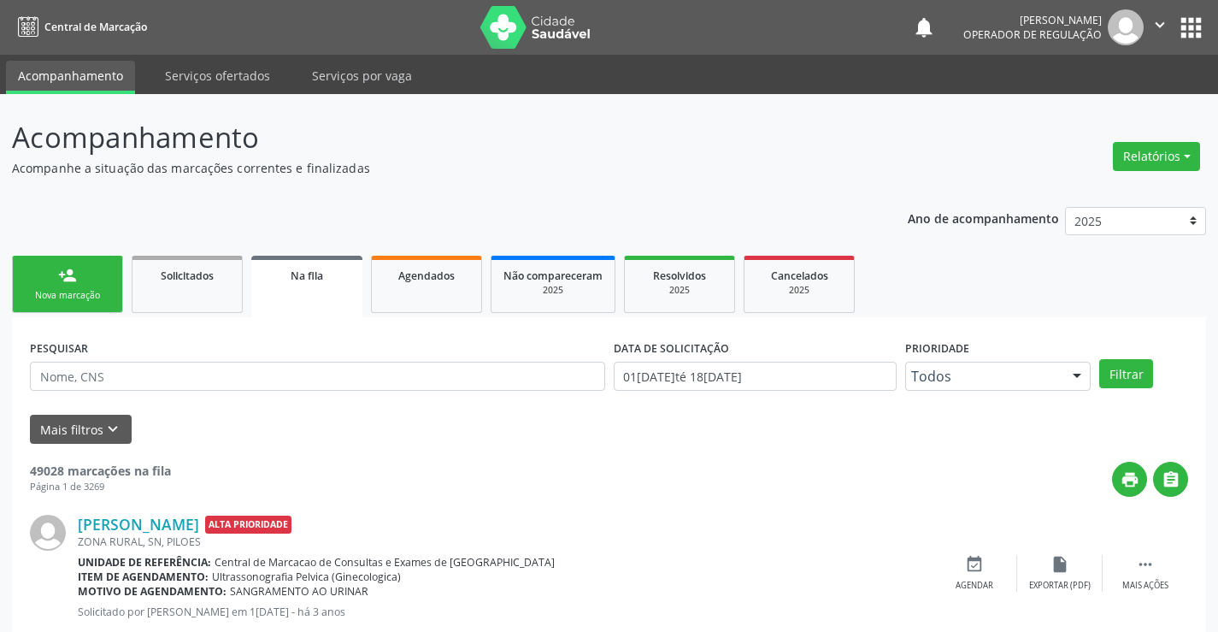
click at [1169, 22] on icon "" at bounding box center [1160, 24] width 19 height 19
click at [1069, 106] on link "Sair" at bounding box center [1116, 104] width 118 height 24
